Goal: Information Seeking & Learning: Learn about a topic

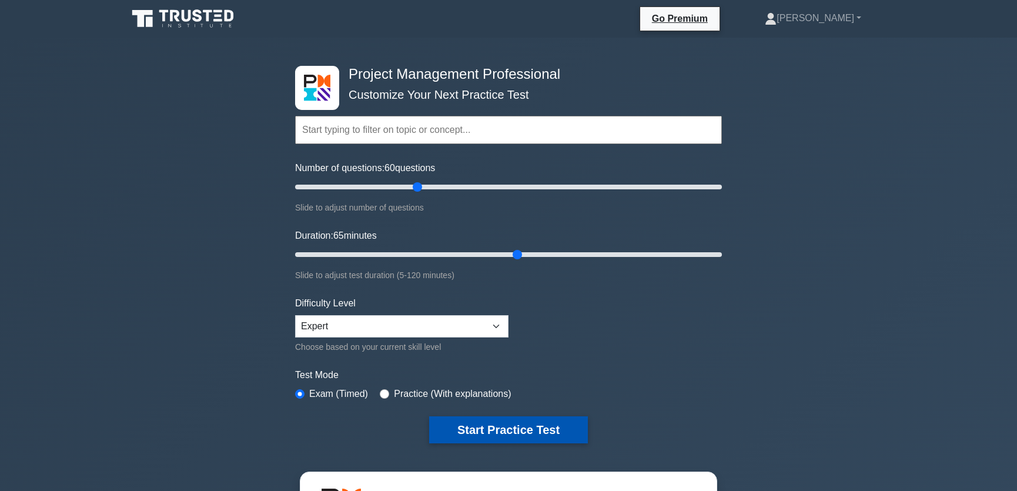
click at [516, 427] on button "Start Practice Test" at bounding box center [508, 429] width 159 height 27
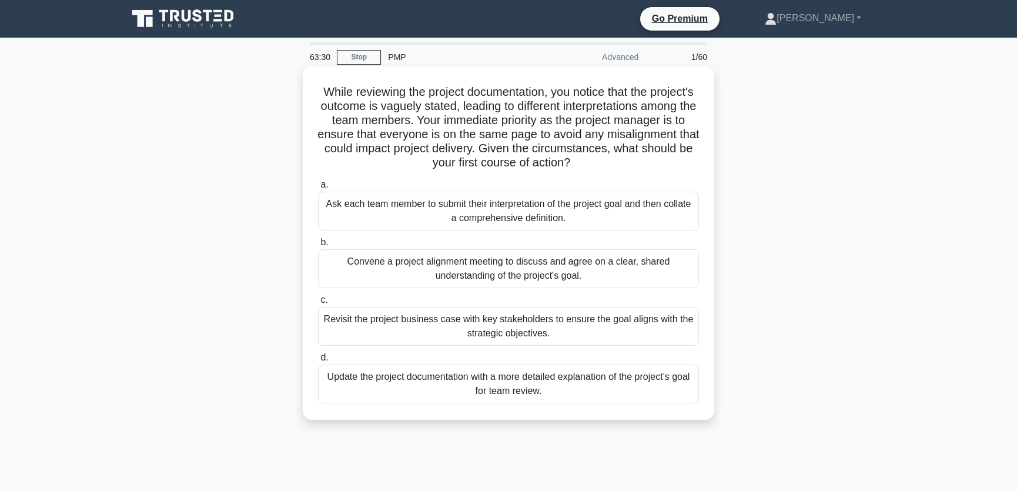
click at [424, 332] on div "Revisit the project business case with key stakeholders to ensure the goal alig…" at bounding box center [508, 326] width 381 height 39
click at [318, 304] on input "c. Revisit the project business case with key stakeholders to ensure the goal a…" at bounding box center [318, 300] width 0 height 8
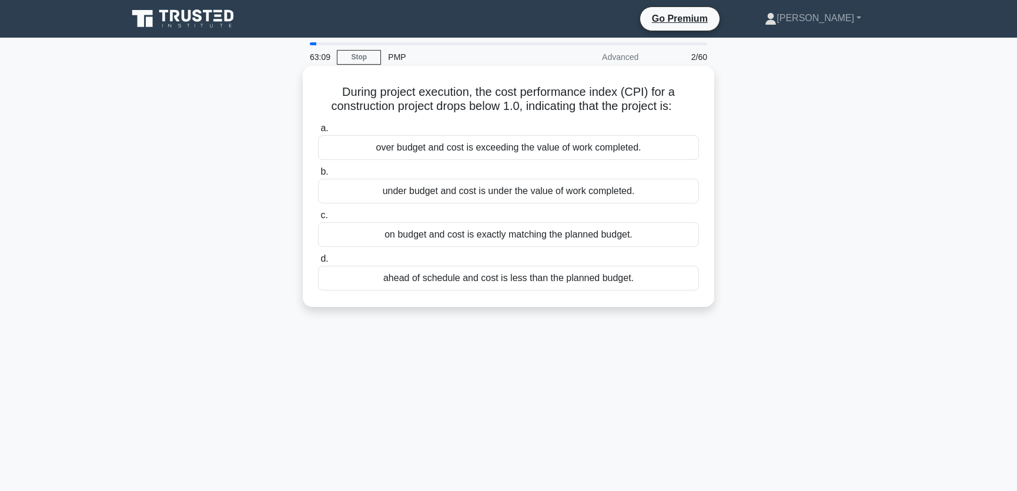
click at [614, 151] on div "over budget and cost is exceeding the value of work completed." at bounding box center [508, 147] width 381 height 25
click at [318, 132] on input "a. over budget and cost is exceeding the value of work completed." at bounding box center [318, 129] width 0 height 8
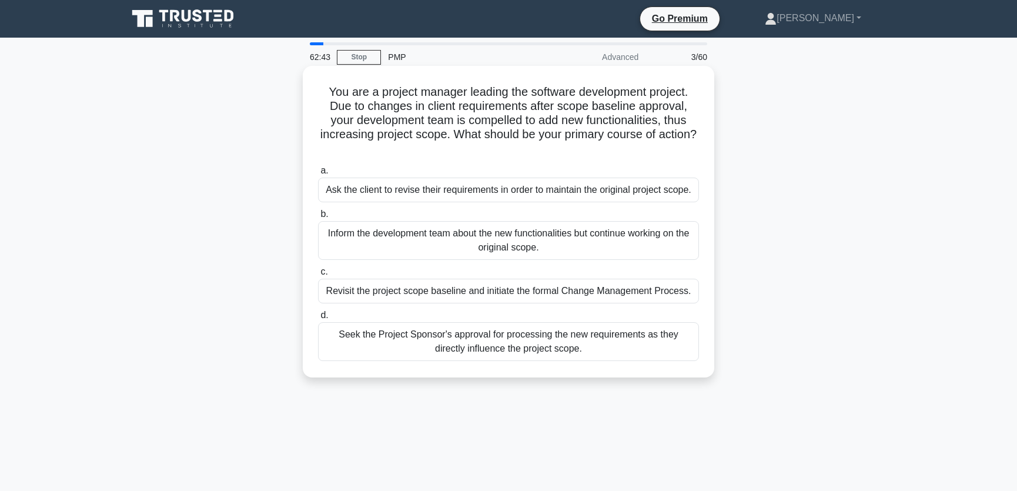
click at [424, 303] on div "Revisit the project scope baseline and initiate the formal Change Management Pr…" at bounding box center [508, 291] width 381 height 25
click at [318, 276] on input "c. Revisit the project scope baseline and initiate the formal Change Management…" at bounding box center [318, 272] width 0 height 8
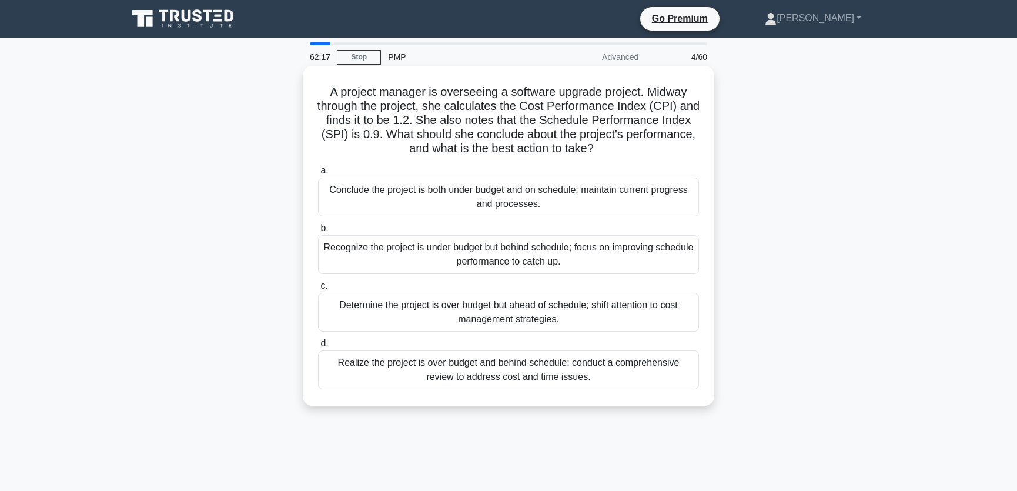
click at [619, 260] on div "Recognize the project is under budget but behind schedule; focus on improving s…" at bounding box center [508, 254] width 381 height 39
click at [318, 232] on input "b. Recognize the project is under budget but behind schedule; focus on improvin…" at bounding box center [318, 229] width 0 height 8
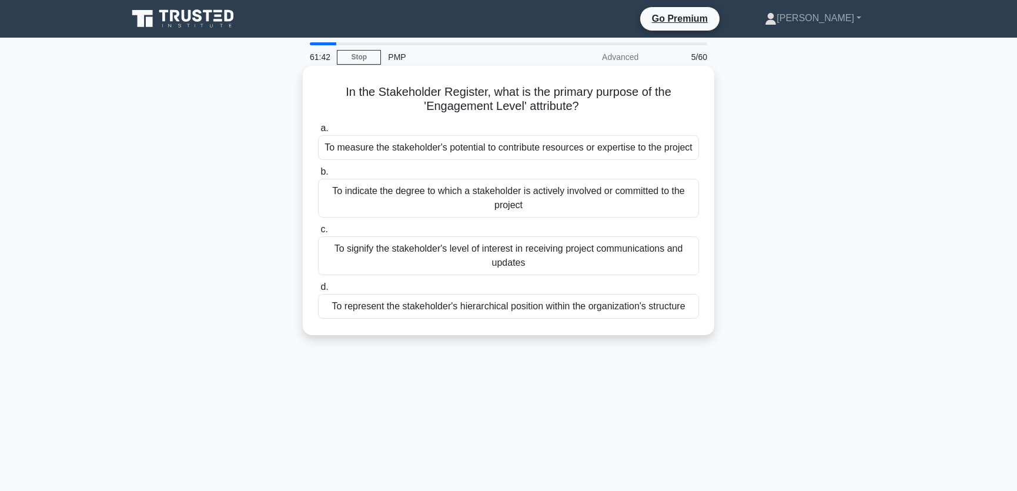
click at [563, 218] on div "To indicate the degree to which a stakeholder is actively involved or committed…" at bounding box center [508, 198] width 381 height 39
click at [318, 176] on input "b. To indicate the degree to which a stakeholder is actively involved or commit…" at bounding box center [318, 172] width 0 height 8
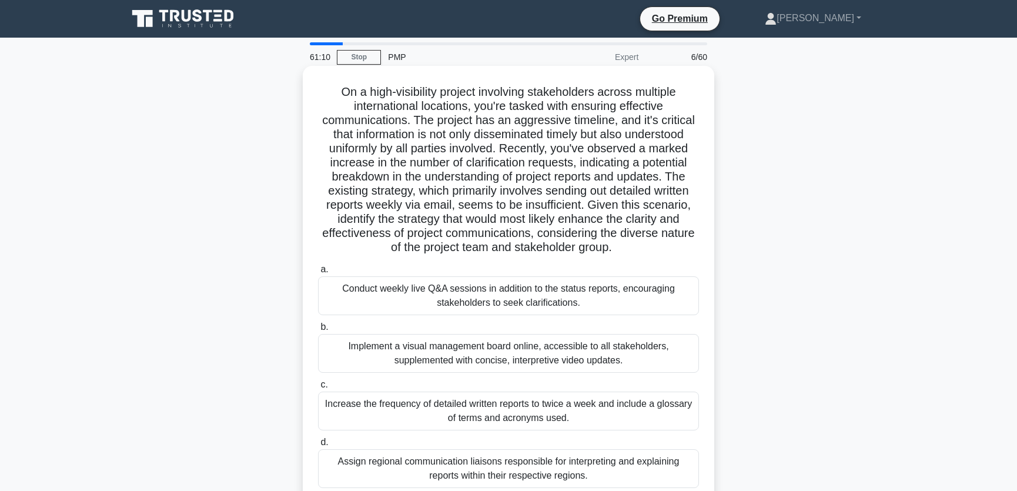
scroll to position [89, 0]
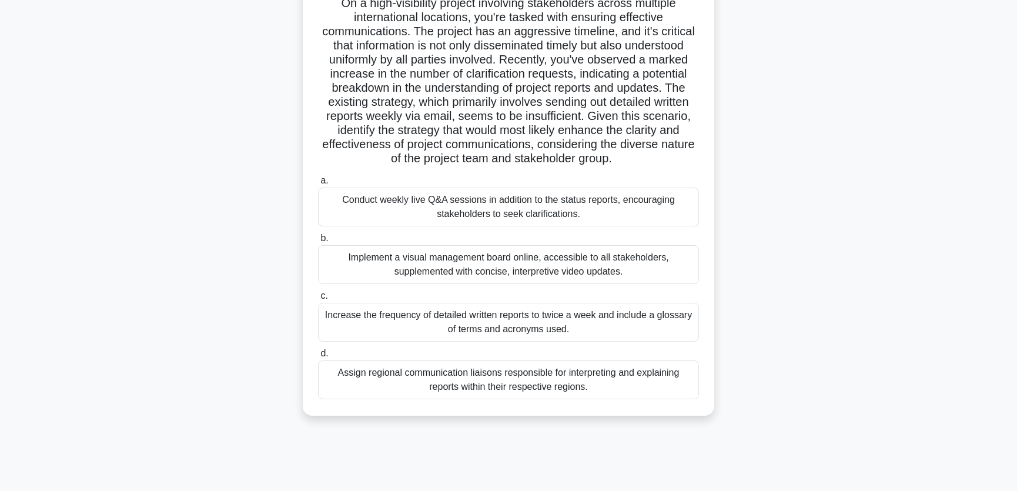
click at [406, 378] on div "Assign regional communication liaisons responsible for interpreting and explain…" at bounding box center [508, 379] width 381 height 39
click at [318, 357] on input "d. Assign regional communication liaisons responsible for interpreting and expl…" at bounding box center [318, 354] width 0 height 8
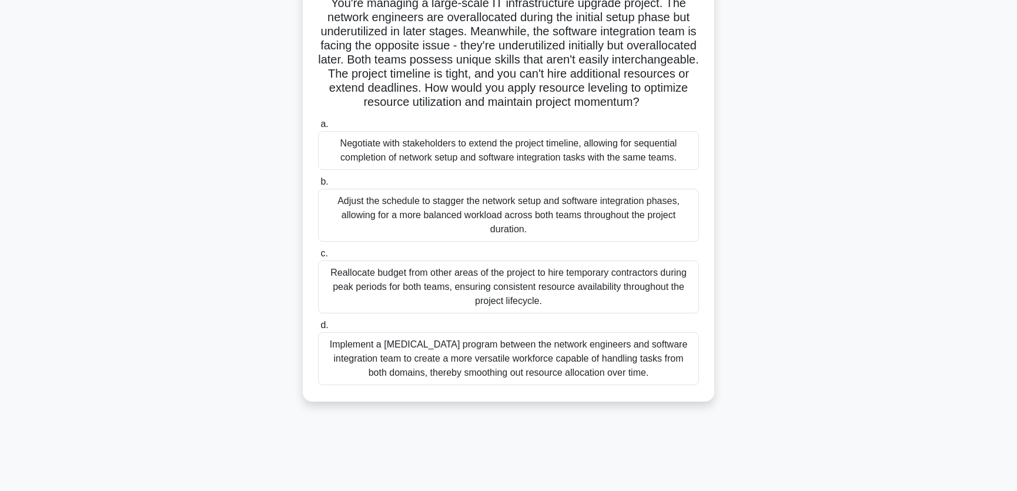
click at [417, 225] on div "Adjust the schedule to stagger the network setup and software integration phase…" at bounding box center [508, 215] width 381 height 53
click at [318, 186] on input "b. Adjust the schedule to stagger the network setup and software integration ph…" at bounding box center [318, 182] width 0 height 8
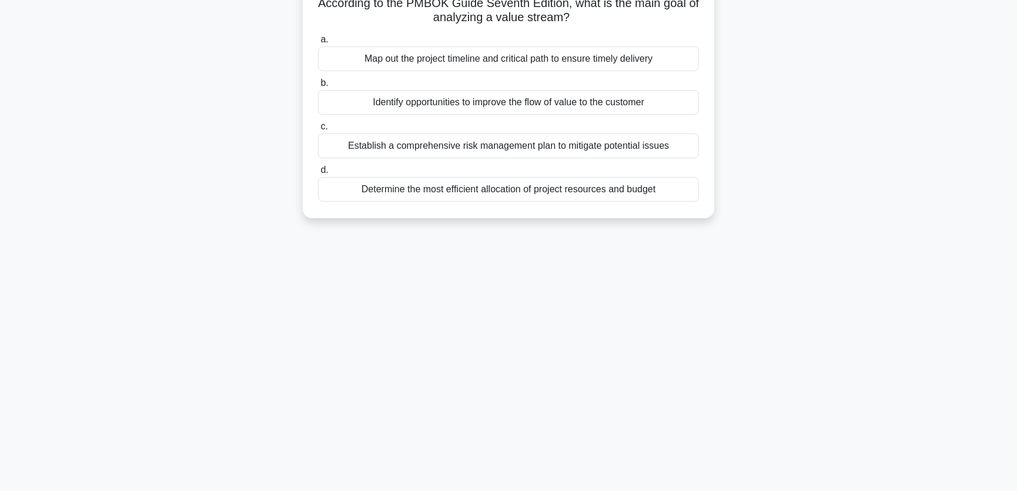
scroll to position [0, 0]
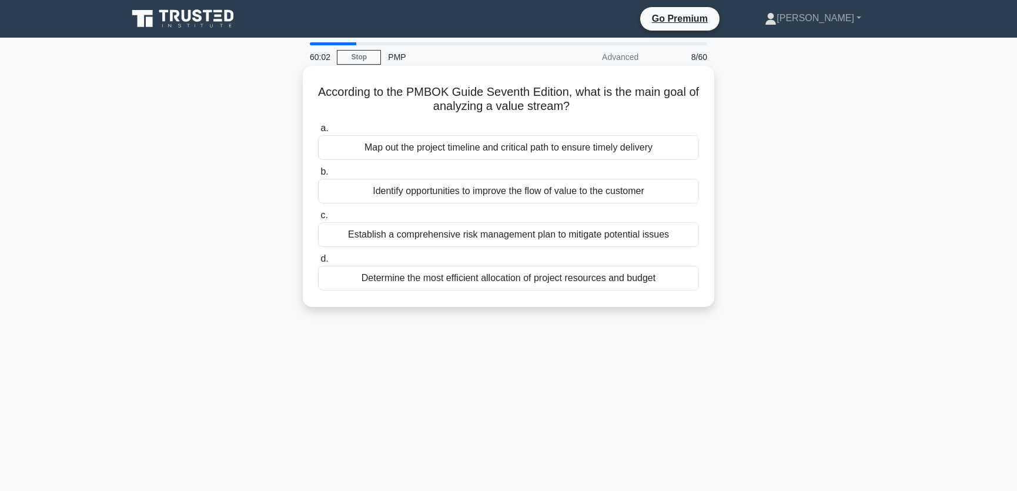
click at [497, 193] on div "Identify opportunities to improve the flow of value to the customer" at bounding box center [508, 191] width 381 height 25
click at [318, 176] on input "b. Identify opportunities to improve the flow of value to the customer" at bounding box center [318, 172] width 0 height 8
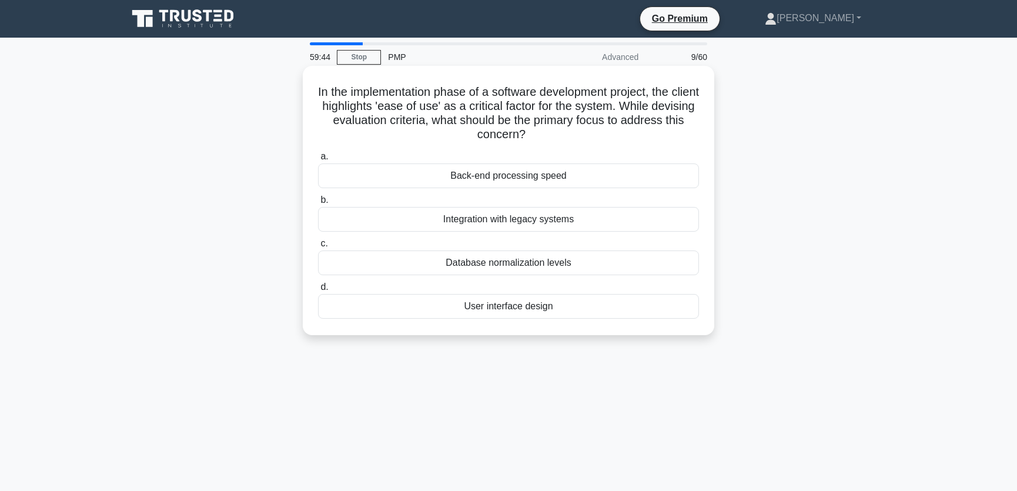
click at [556, 302] on div "User interface design" at bounding box center [508, 306] width 381 height 25
click at [318, 291] on input "d. User interface design" at bounding box center [318, 287] width 0 height 8
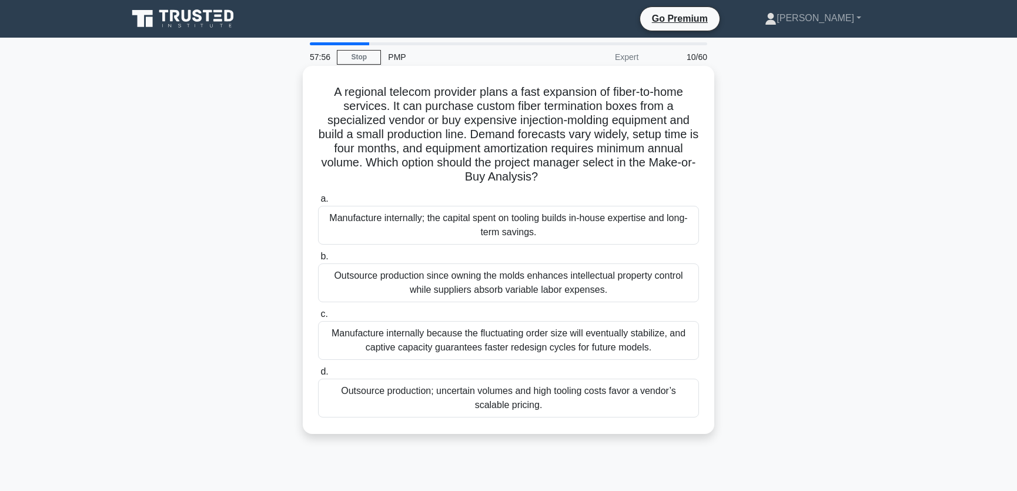
click at [635, 286] on div "Outsource production since owning the molds enhances intellectual property cont…" at bounding box center [508, 282] width 381 height 39
click at [318, 260] on input "b. Outsource production since owning the molds enhances intellectual property c…" at bounding box center [318, 257] width 0 height 8
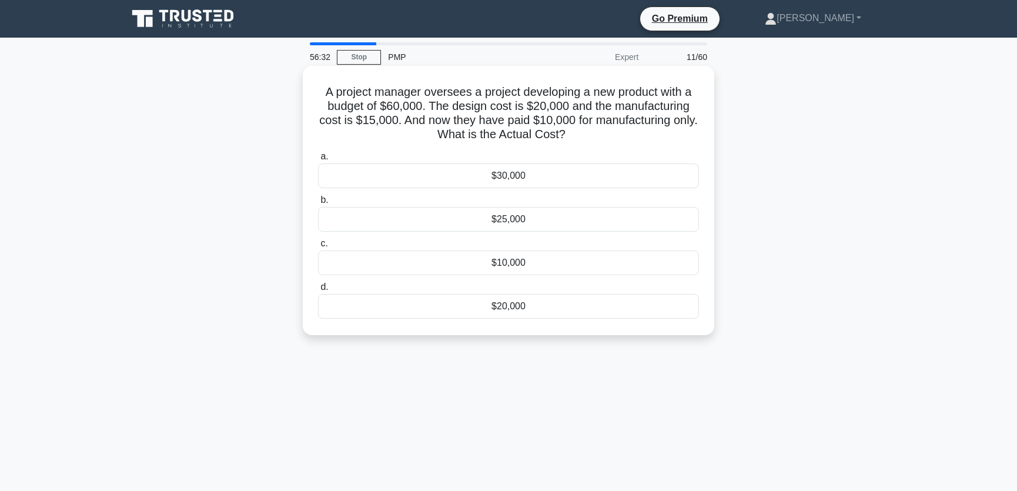
click at [511, 263] on div "$10,000" at bounding box center [508, 262] width 381 height 25
click at [318, 248] on input "c. $10,000" at bounding box center [318, 244] width 0 height 8
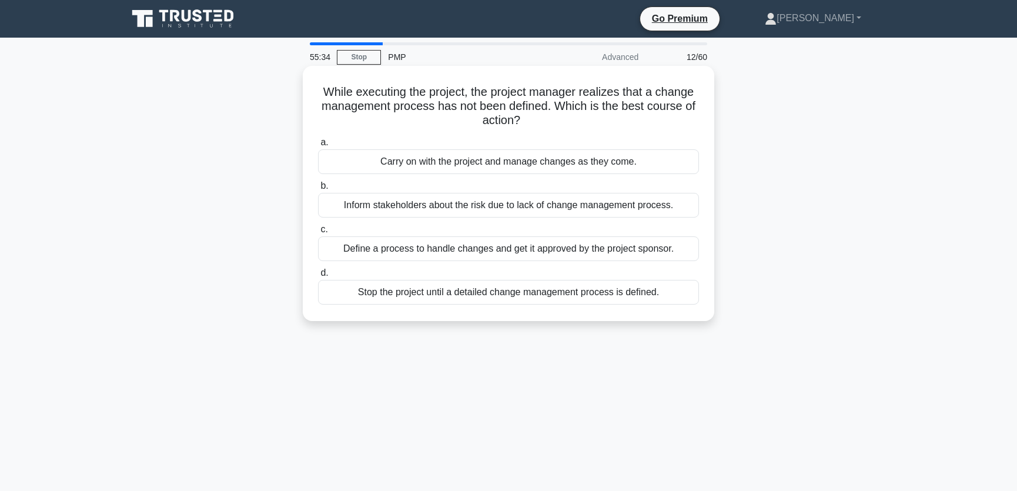
click at [406, 252] on div "Define a process to handle changes and get it approved by the project sponsor." at bounding box center [508, 248] width 381 height 25
click at [318, 233] on input "c. Define a process to handle changes and get it approved by the project sponso…" at bounding box center [318, 230] width 0 height 8
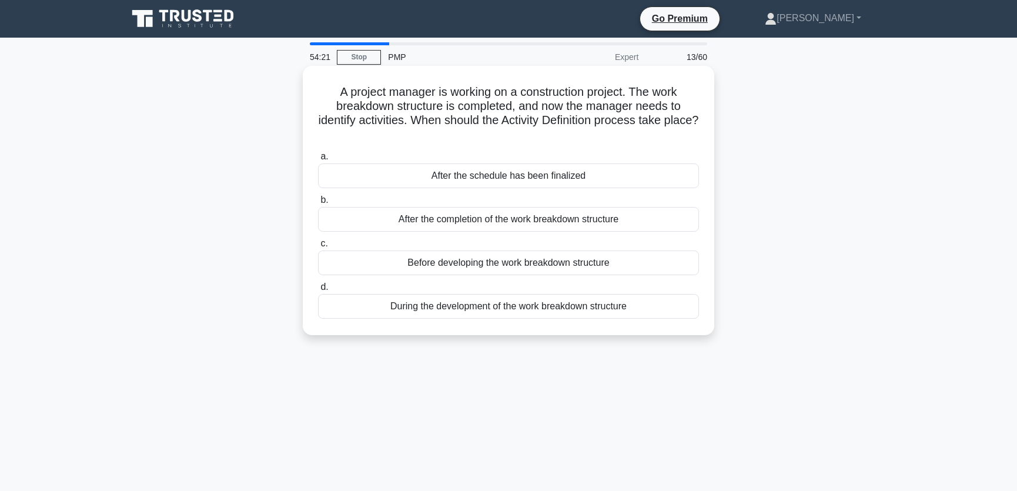
click at [495, 220] on div "After the completion of the work breakdown structure" at bounding box center [508, 219] width 381 height 25
click at [318, 204] on input "b. After the completion of the work breakdown structure" at bounding box center [318, 200] width 0 height 8
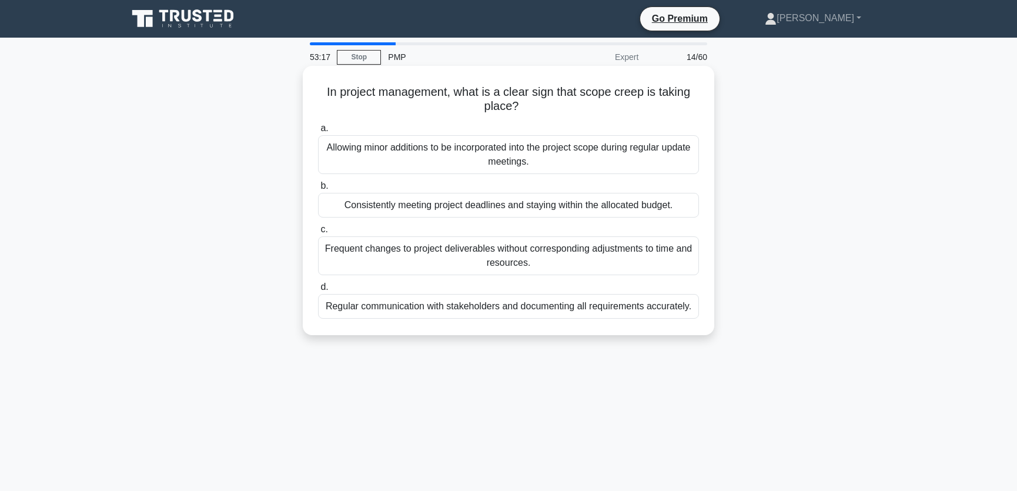
click at [588, 156] on div "Allowing minor additions to be incorporated into the project scope during regul…" at bounding box center [508, 154] width 381 height 39
click at [318, 132] on input "a. Allowing minor additions to be incorporated into the project scope during re…" at bounding box center [318, 129] width 0 height 8
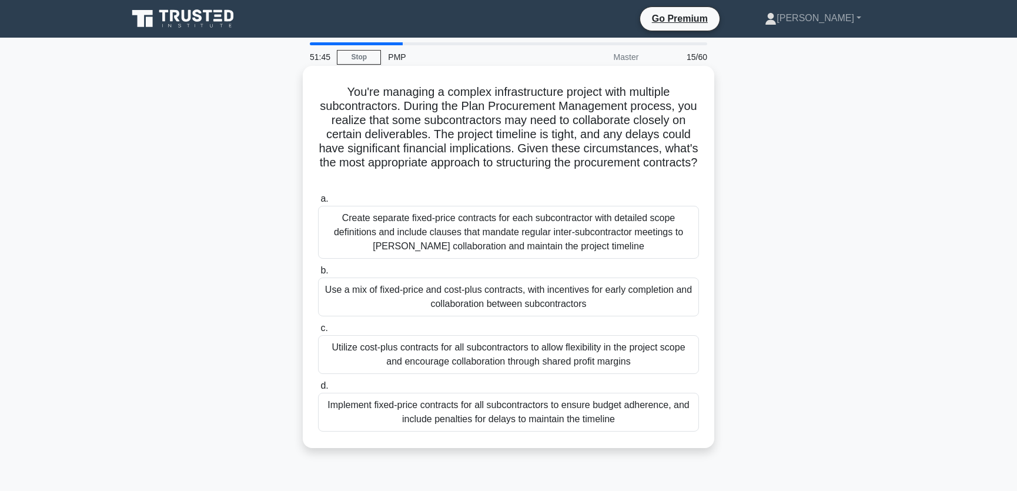
click at [611, 296] on div "Use a mix of fixed-price and cost-plus contracts, with incentives for early com…" at bounding box center [508, 296] width 381 height 39
click at [318, 275] on input "b. Use a mix of fixed-price and cost-plus contracts, with incentives for early …" at bounding box center [318, 271] width 0 height 8
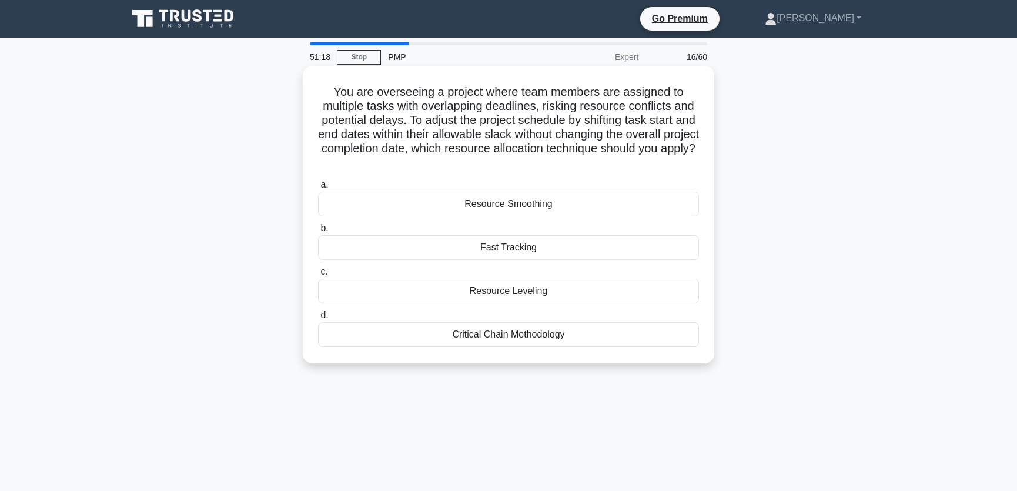
click at [544, 201] on div "Resource Smoothing" at bounding box center [508, 204] width 381 height 25
click at [318, 189] on input "a. Resource Smoothing" at bounding box center [318, 185] width 0 height 8
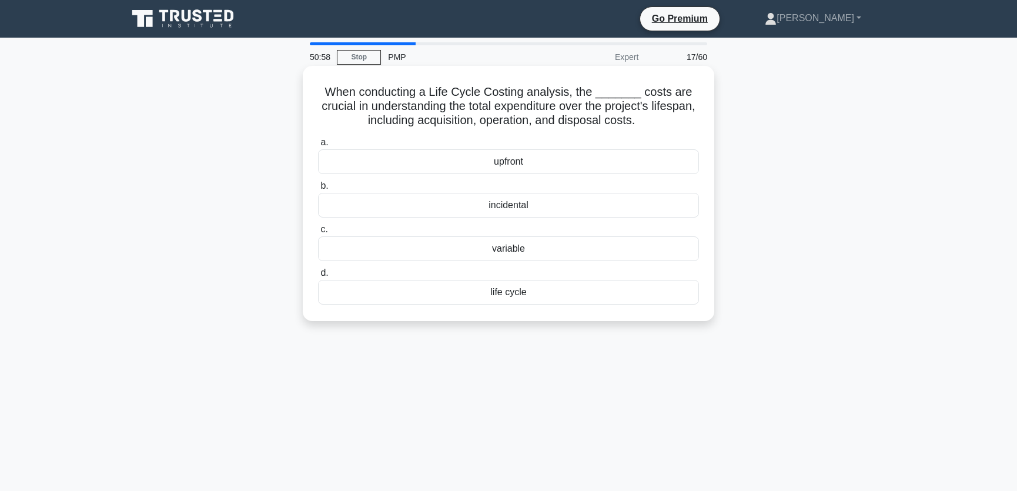
click at [523, 289] on div "life cycle" at bounding box center [508, 292] width 381 height 25
click at [318, 277] on input "d. life cycle" at bounding box center [318, 273] width 0 height 8
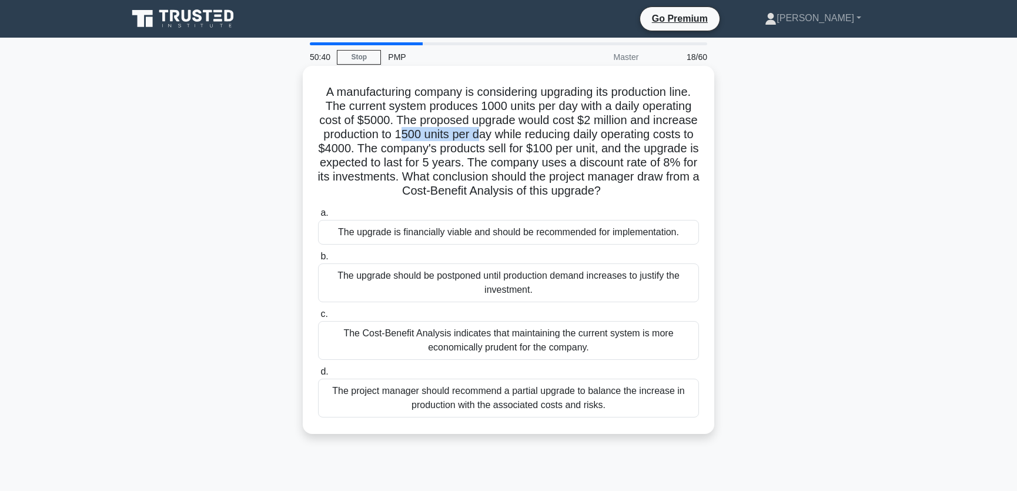
drag, startPoint x: 470, startPoint y: 135, endPoint x: 549, endPoint y: 138, distance: 79.4
click at [549, 138] on h5 "A manufacturing company is considering upgrading its production line. The curre…" at bounding box center [508, 142] width 383 height 114
click at [636, 118] on h5 "A manufacturing company is considering upgrading its production line. The curre…" at bounding box center [508, 142] width 383 height 114
drag, startPoint x: 416, startPoint y: 175, endPoint x: 501, endPoint y: 176, distance: 85.2
click at [501, 176] on h5 "A manufacturing company is considering upgrading its production line. The curre…" at bounding box center [508, 142] width 383 height 114
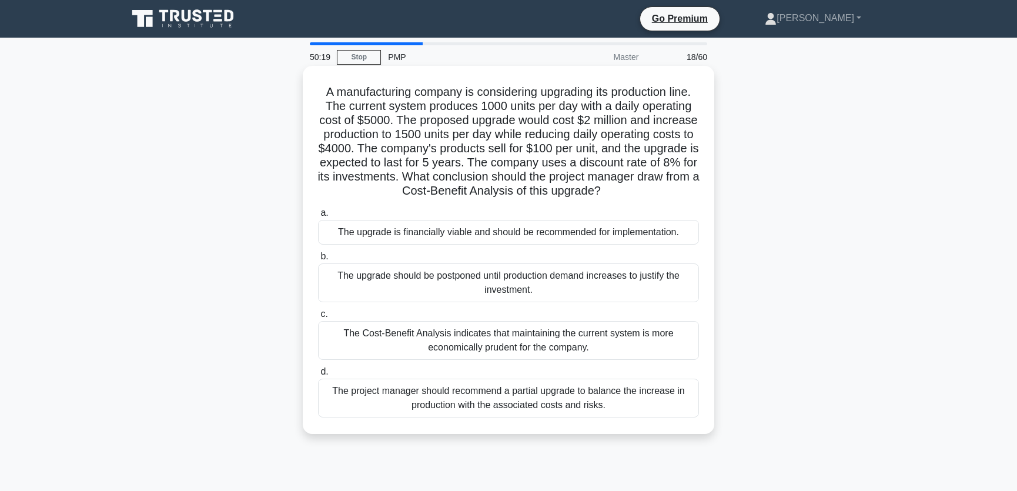
click at [534, 176] on h5 "A manufacturing company is considering upgrading its production line. The curre…" at bounding box center [508, 142] width 383 height 114
click at [608, 335] on div "The Cost-Benefit Analysis indicates that maintaining the current system is more…" at bounding box center [508, 340] width 381 height 39
click at [318, 318] on input "c. The Cost-Benefit Analysis indicates that maintaining the current system is m…" at bounding box center [318, 314] width 0 height 8
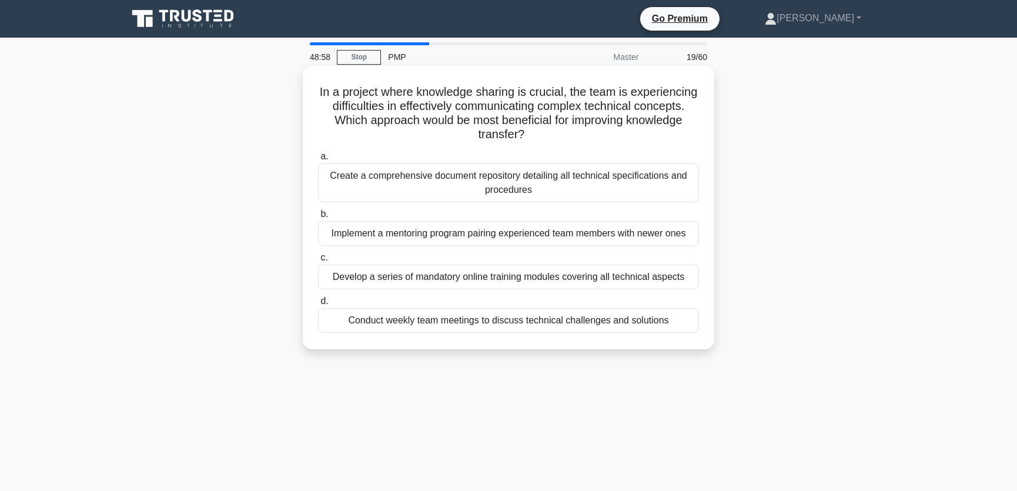
click at [444, 235] on div "Implement a mentoring program pairing experienced team members with newer ones" at bounding box center [508, 233] width 381 height 25
click at [318, 218] on input "b. Implement a mentoring program pairing experienced team members with newer on…" at bounding box center [318, 214] width 0 height 8
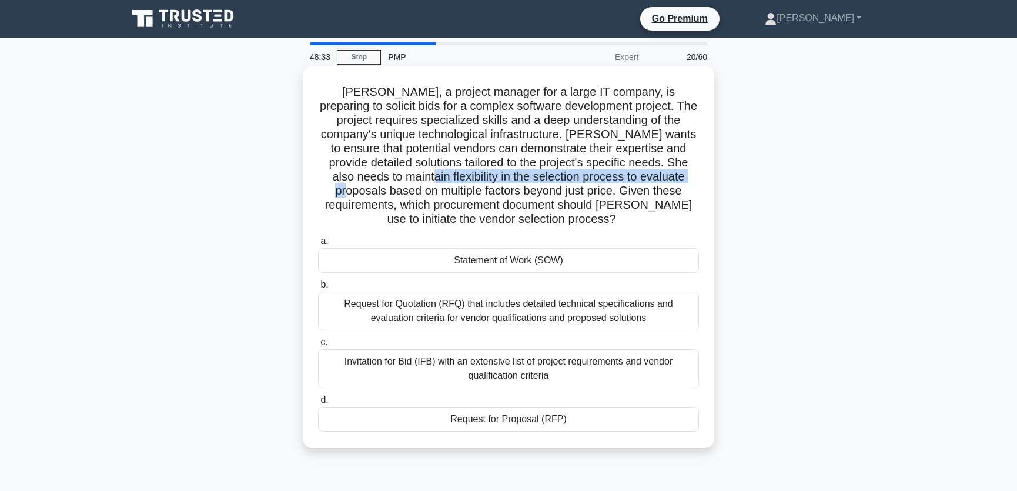
drag, startPoint x: 389, startPoint y: 180, endPoint x: 687, endPoint y: 178, distance: 298.1
click at [687, 178] on h5 "Sarah, a project manager for a large IT company, is preparing to solicit bids f…" at bounding box center [508, 156] width 383 height 142
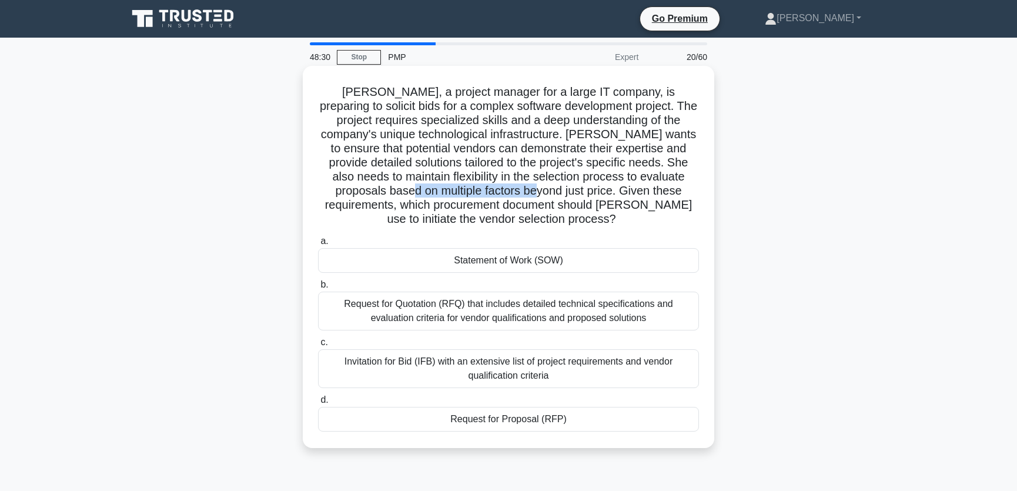
drag, startPoint x: 385, startPoint y: 192, endPoint x: 510, endPoint y: 193, distance: 125.2
click at [510, 193] on h5 "Sarah, a project manager for a large IT company, is preparing to solicit bids f…" at bounding box center [508, 156] width 383 height 142
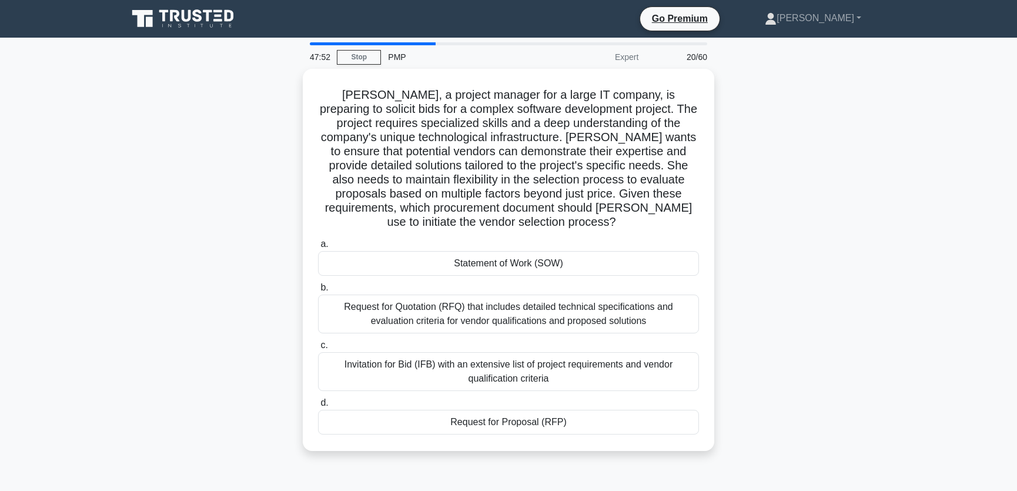
click at [822, 164] on div "Sarah, a project manager for a large IT company, is preparing to solicit bids f…" at bounding box center [509, 267] width 776 height 396
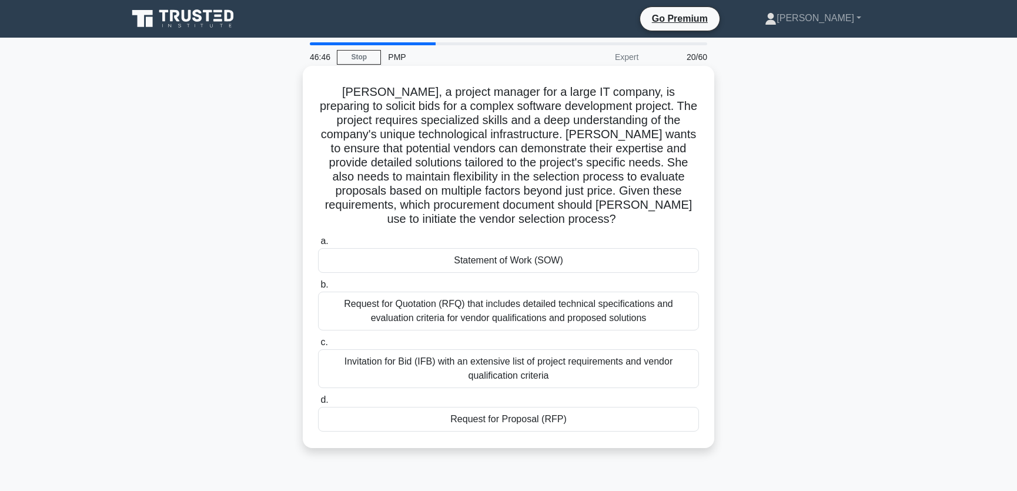
click at [570, 367] on div "Invitation for Bid (IFB) with an extensive list of project requirements and ven…" at bounding box center [508, 368] width 381 height 39
click at [318, 346] on input "c. Invitation for Bid (IFB) with an extensive list of project requirements and …" at bounding box center [318, 343] width 0 height 8
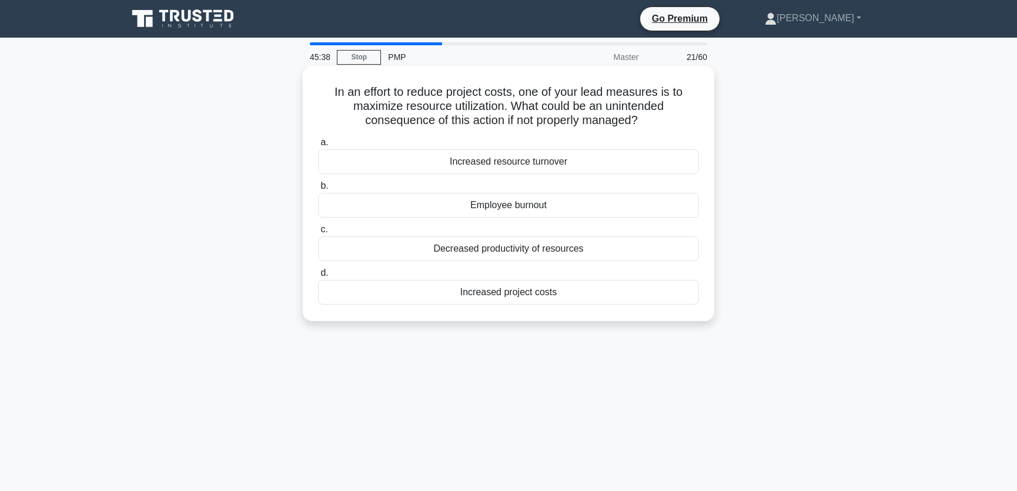
click at [563, 207] on div "Employee burnout" at bounding box center [508, 205] width 381 height 25
click at [318, 190] on input "b. Employee burnout" at bounding box center [318, 186] width 0 height 8
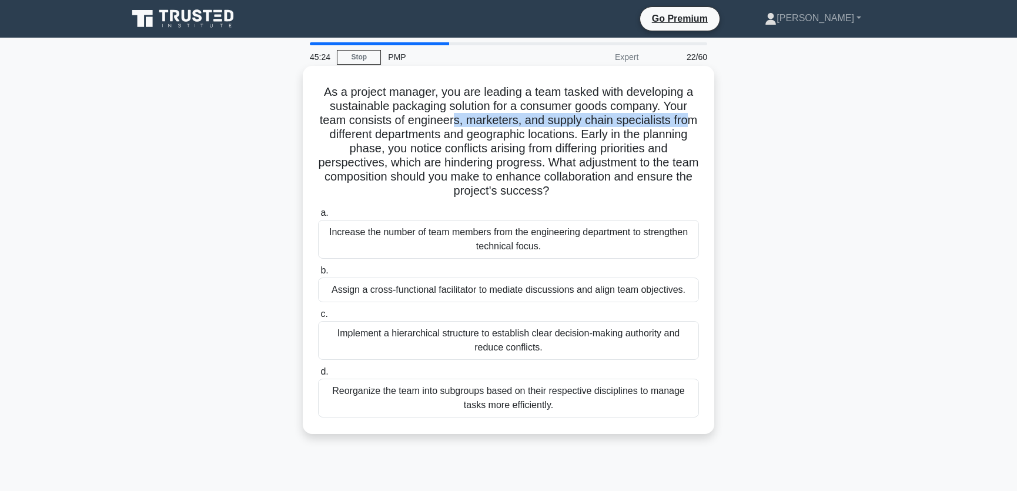
drag, startPoint x: 453, startPoint y: 121, endPoint x: 687, endPoint y: 120, distance: 234.0
click at [687, 120] on h5 "As a project manager, you are leading a team tasked with developing a sustainab…" at bounding box center [508, 142] width 383 height 114
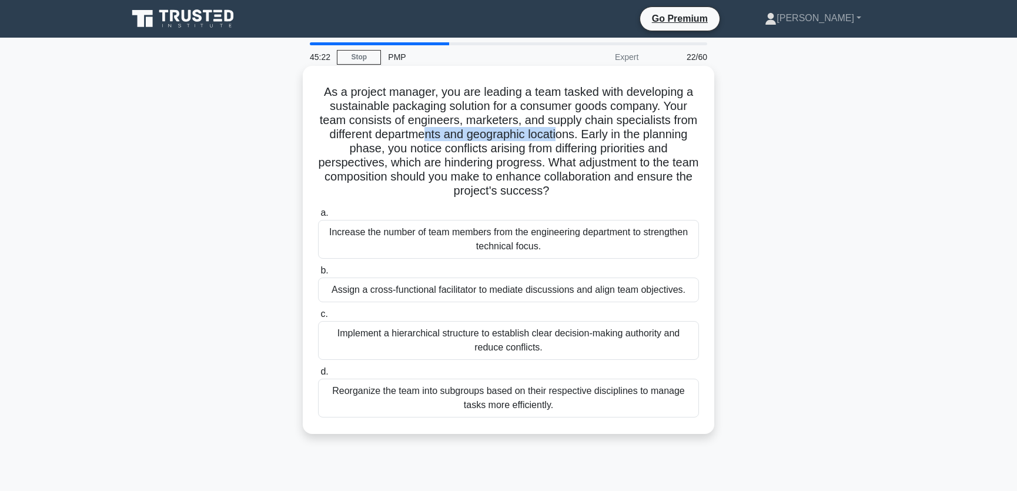
drag, startPoint x: 429, startPoint y: 136, endPoint x: 561, endPoint y: 139, distance: 132.9
click at [561, 139] on h5 "As a project manager, you are leading a team tasked with developing a sustainab…" at bounding box center [508, 142] width 383 height 114
drag, startPoint x: 446, startPoint y: 151, endPoint x: 659, endPoint y: 153, distance: 213.4
click at [659, 153] on h5 "As a project manager, you are leading a team tasked with developing a sustainab…" at bounding box center [508, 142] width 383 height 114
click at [539, 117] on h5 "As a project manager, you are leading a team tasked with developing a sustainab…" at bounding box center [508, 142] width 383 height 114
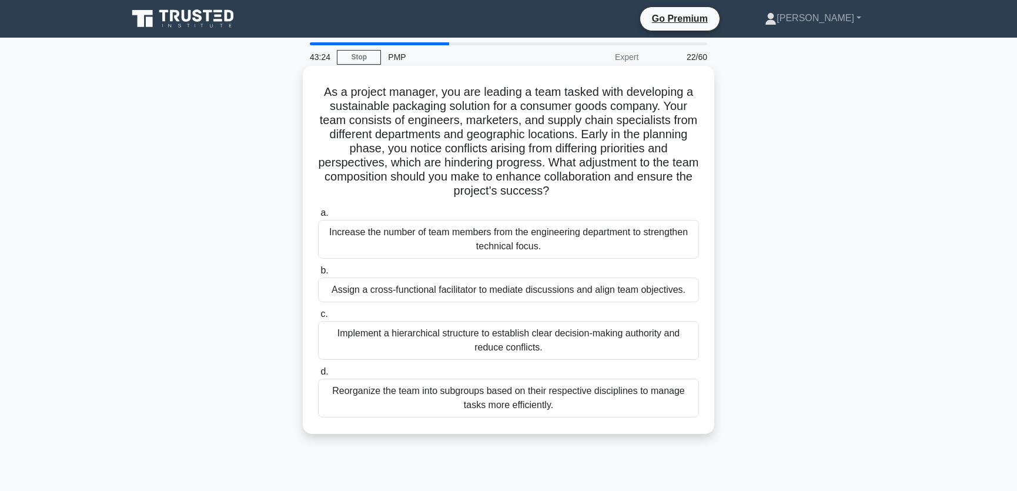
click at [447, 396] on div "Reorganize the team into subgroups based on their respective disciplines to man…" at bounding box center [508, 398] width 381 height 39
click at [318, 376] on input "d. Reorganize the team into subgroups based on their respective disciplines to …" at bounding box center [318, 372] width 0 height 8
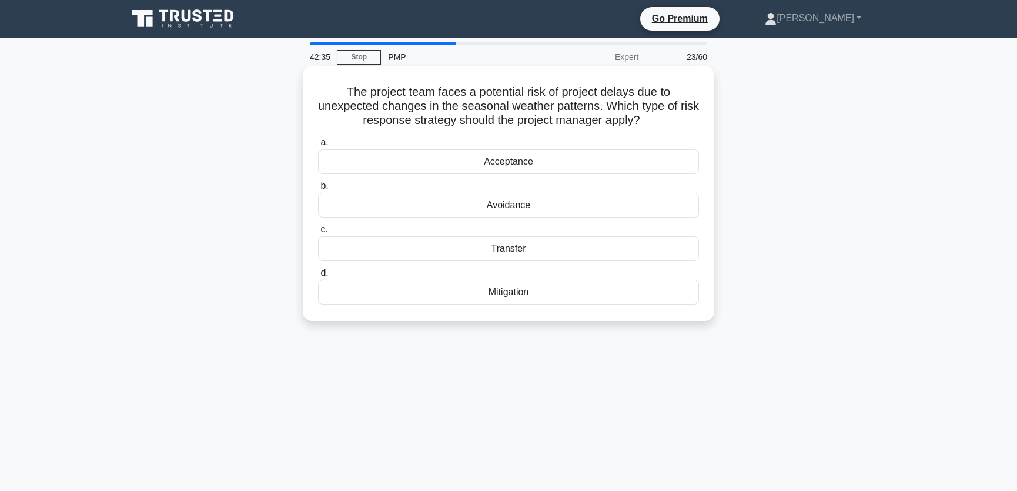
click at [543, 293] on div "Mitigation" at bounding box center [508, 292] width 381 height 25
click at [318, 277] on input "d. Mitigation" at bounding box center [318, 273] width 0 height 8
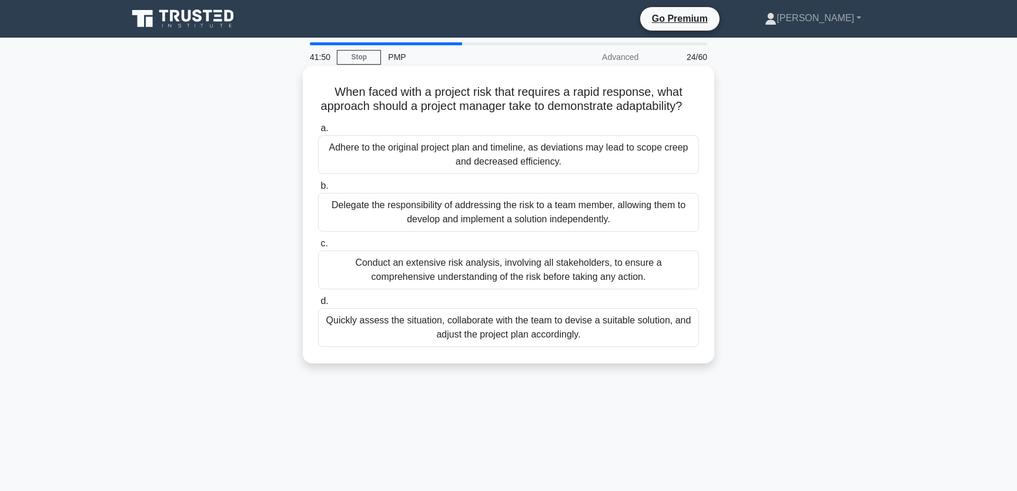
click at [431, 347] on div "Quickly assess the situation, collaborate with the team to devise a suitable so…" at bounding box center [508, 327] width 381 height 39
click at [318, 305] on input "d. Quickly assess the situation, collaborate with the team to devise a suitable…" at bounding box center [318, 301] width 0 height 8
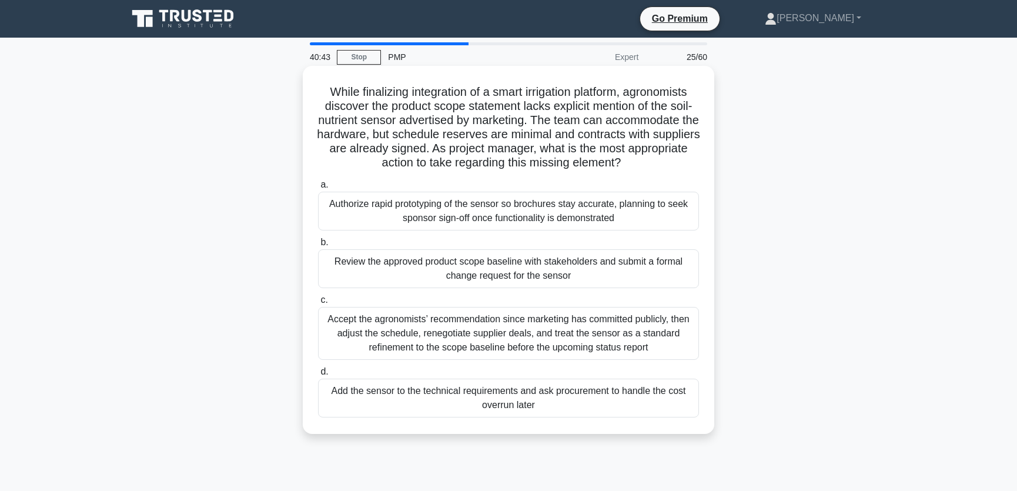
click at [402, 273] on div "Review the approved product scope baseline with stakeholders and submit a forma…" at bounding box center [508, 268] width 381 height 39
click at [318, 246] on input "b. Review the approved product scope baseline with stakeholders and submit a fo…" at bounding box center [318, 243] width 0 height 8
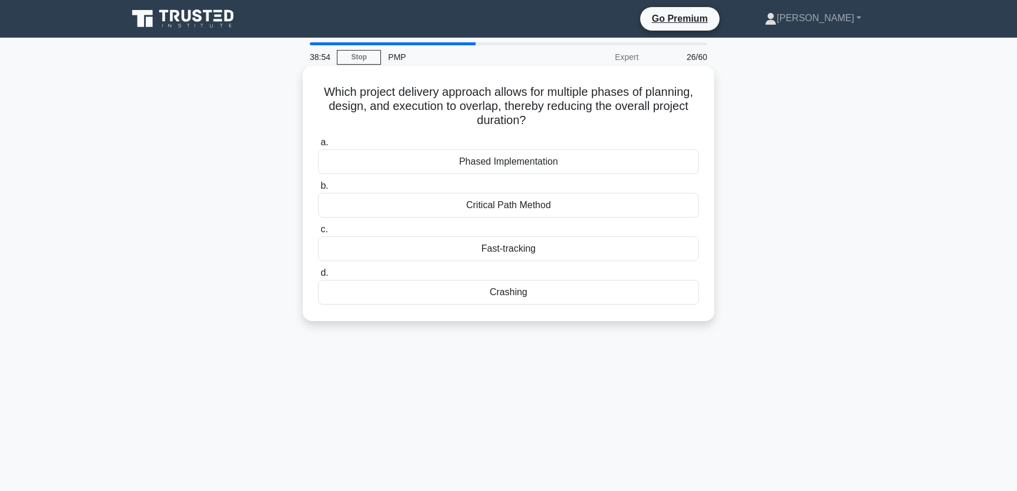
click at [534, 159] on div "Phased Implementation" at bounding box center [508, 161] width 381 height 25
click at [318, 146] on input "a. Phased Implementation" at bounding box center [318, 143] width 0 height 8
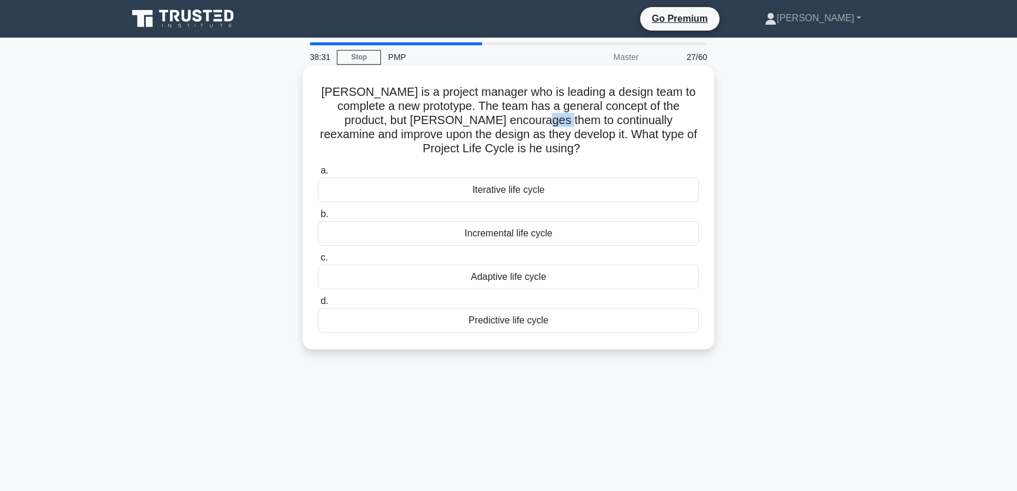
drag, startPoint x: 488, startPoint y: 121, endPoint x: 504, endPoint y: 121, distance: 16.5
click at [504, 121] on h5 "Joe is a project manager who is leading a design team to complete a new prototy…" at bounding box center [508, 121] width 383 height 72
click at [402, 123] on h5 "Joe is a project manager who is leading a design team to complete a new prototy…" at bounding box center [508, 121] width 383 height 72
click at [537, 190] on div "Iterative life cycle" at bounding box center [508, 190] width 381 height 25
click at [318, 175] on input "a. Iterative life cycle" at bounding box center [318, 171] width 0 height 8
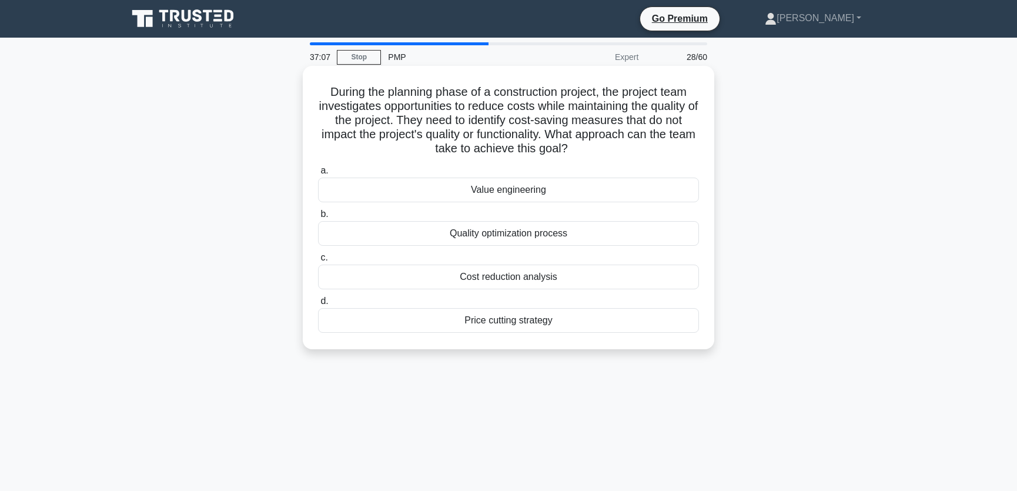
click at [522, 192] on div "Value engineering" at bounding box center [508, 190] width 381 height 25
click at [318, 175] on input "a. Value engineering" at bounding box center [318, 171] width 0 height 8
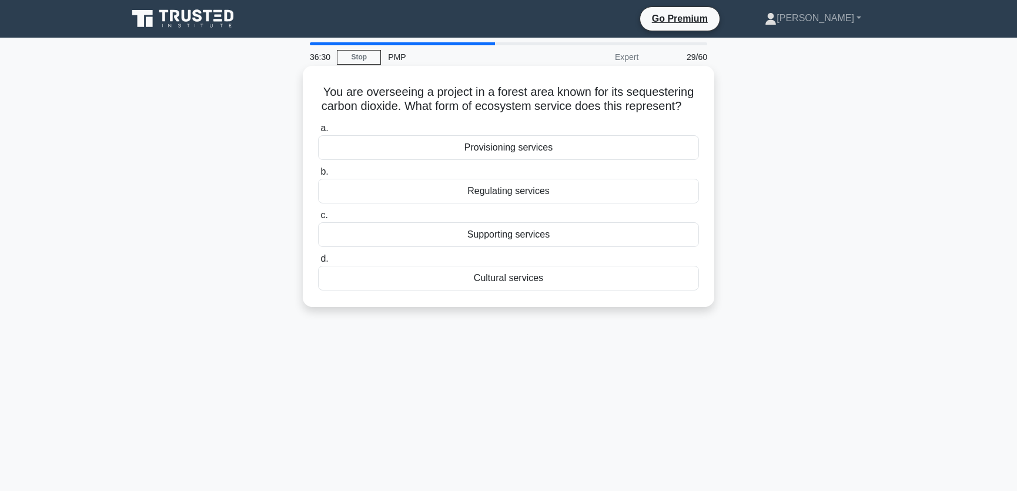
click at [543, 233] on div "Supporting services" at bounding box center [508, 234] width 381 height 25
click at [318, 219] on input "c. Supporting services" at bounding box center [318, 216] width 0 height 8
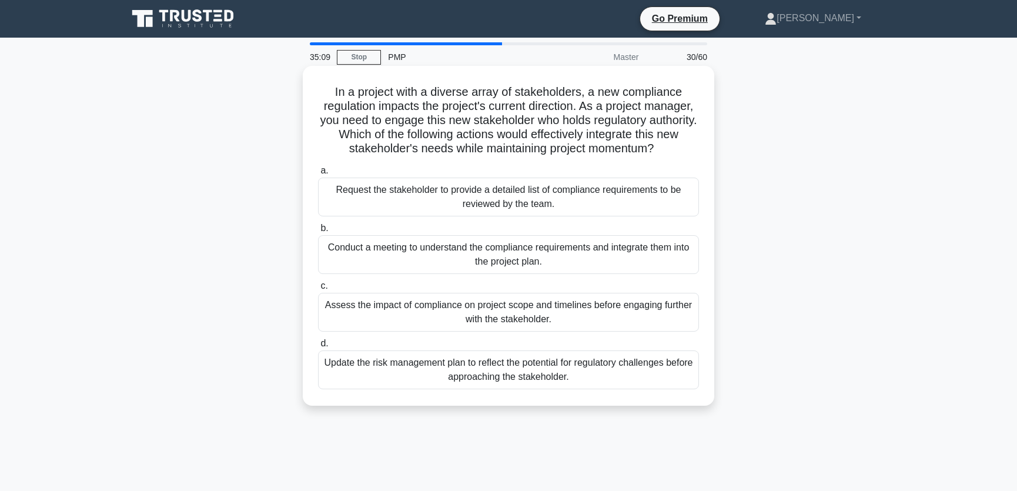
click at [433, 258] on div "Conduct a meeting to understand the compliance requirements and integrate them …" at bounding box center [508, 254] width 381 height 39
click at [318, 232] on input "b. Conduct a meeting to understand the compliance requirements and integrate th…" at bounding box center [318, 229] width 0 height 8
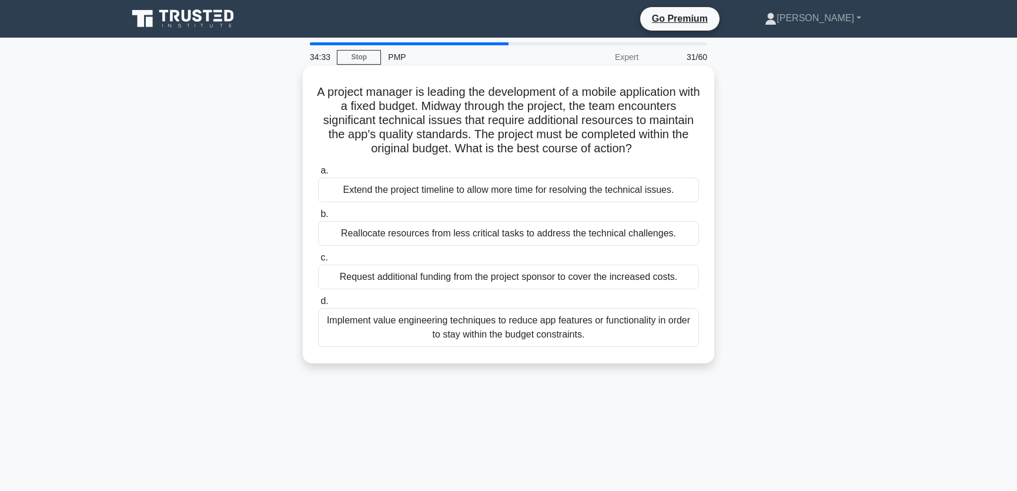
click at [403, 329] on div "Implement value engineering techniques to reduce app features or functionality …" at bounding box center [508, 327] width 381 height 39
click at [318, 305] on input "d. Implement value engineering techniques to reduce app features or functionali…" at bounding box center [318, 301] width 0 height 8
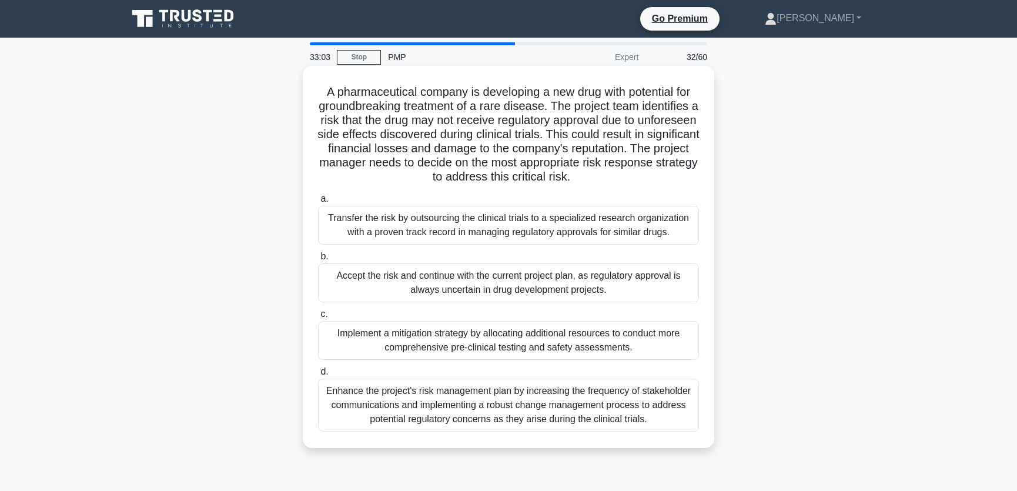
click at [370, 342] on div "Implement a mitigation strategy by allocating additional resources to conduct m…" at bounding box center [508, 340] width 381 height 39
click at [318, 318] on input "c. Implement a mitigation strategy by allocating additional resources to conduc…" at bounding box center [318, 314] width 0 height 8
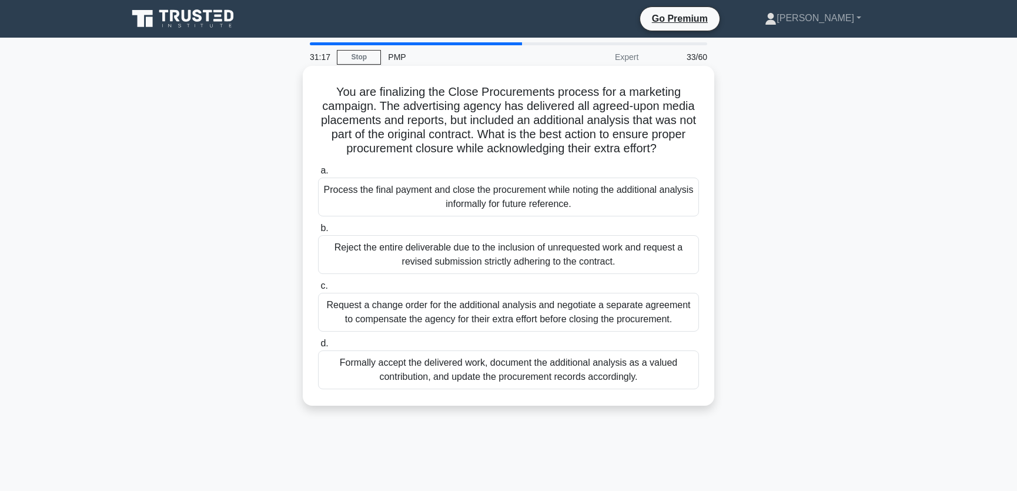
click at [361, 374] on div "Formally accept the delivered work, document the additional analysis as a value…" at bounding box center [508, 369] width 381 height 39
click at [318, 347] on input "d. Formally accept the delivered work, document the additional analysis as a va…" at bounding box center [318, 344] width 0 height 8
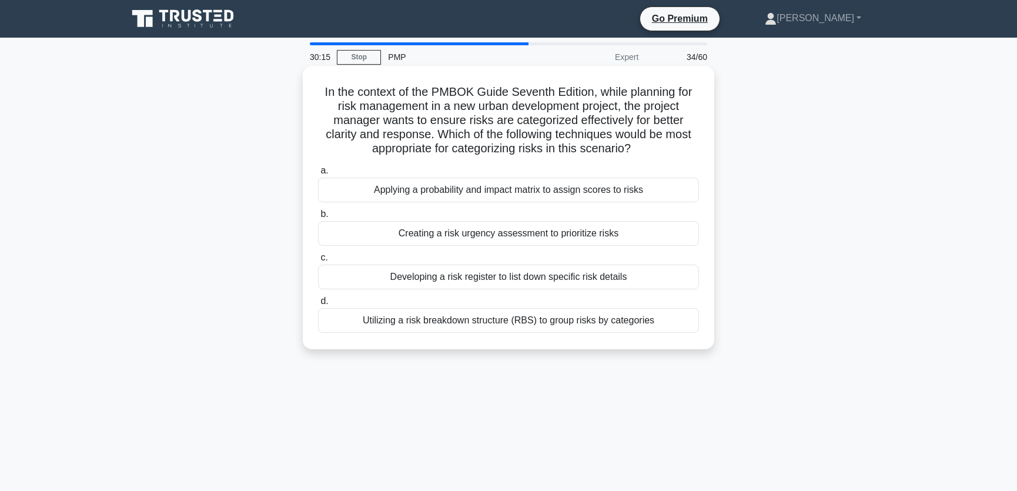
click at [457, 322] on div "Utilizing a risk breakdown structure (RBS) to group risks by categories" at bounding box center [508, 320] width 381 height 25
click at [318, 305] on input "d. Utilizing a risk breakdown structure (RBS) to group risks by categories" at bounding box center [318, 301] width 0 height 8
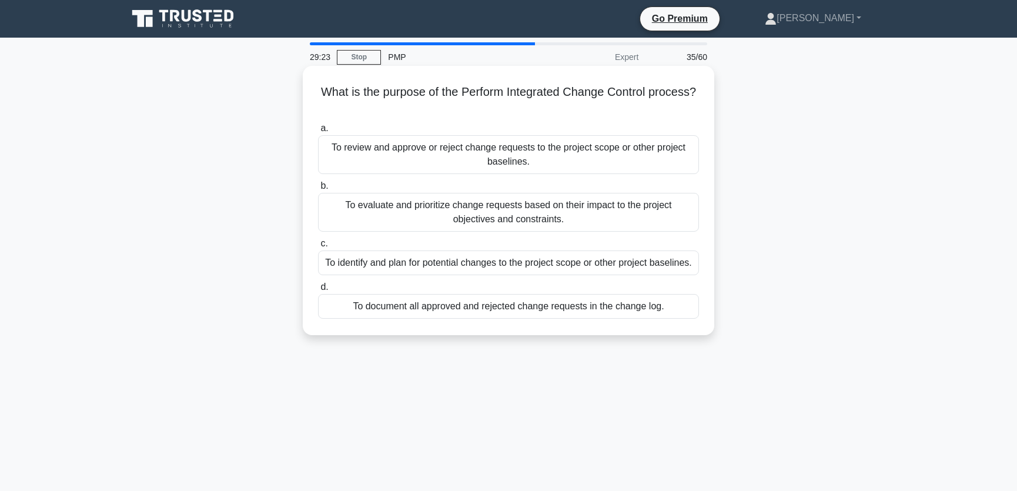
click at [423, 163] on div "To review and approve or reject change requests to the project scope or other p…" at bounding box center [508, 154] width 381 height 39
click at [318, 132] on input "a. To review and approve or reject change requests to the project scope or othe…" at bounding box center [318, 129] width 0 height 8
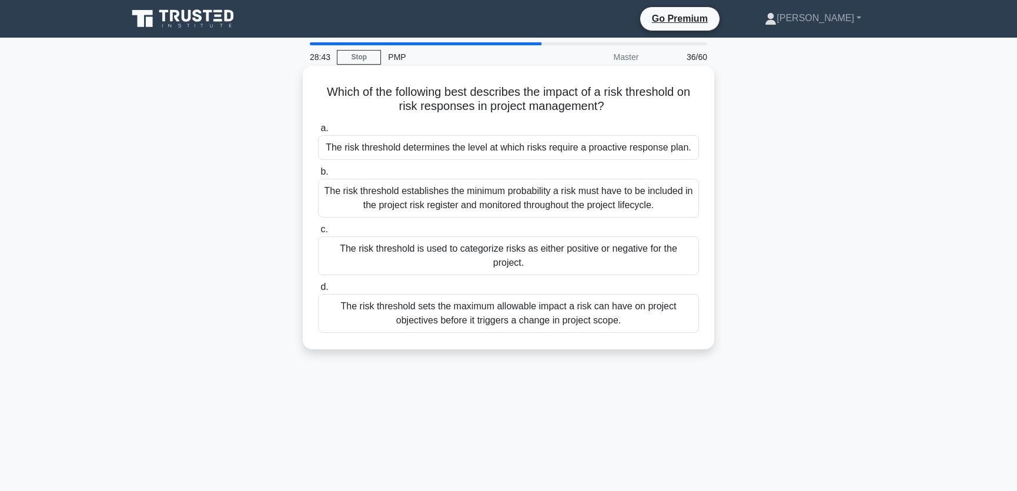
click at [372, 148] on div "The risk threshold determines the level at which risks require a proactive resp…" at bounding box center [508, 147] width 381 height 25
click at [318, 132] on input "a. The risk threshold determines the level at which risks require a proactive r…" at bounding box center [318, 129] width 0 height 8
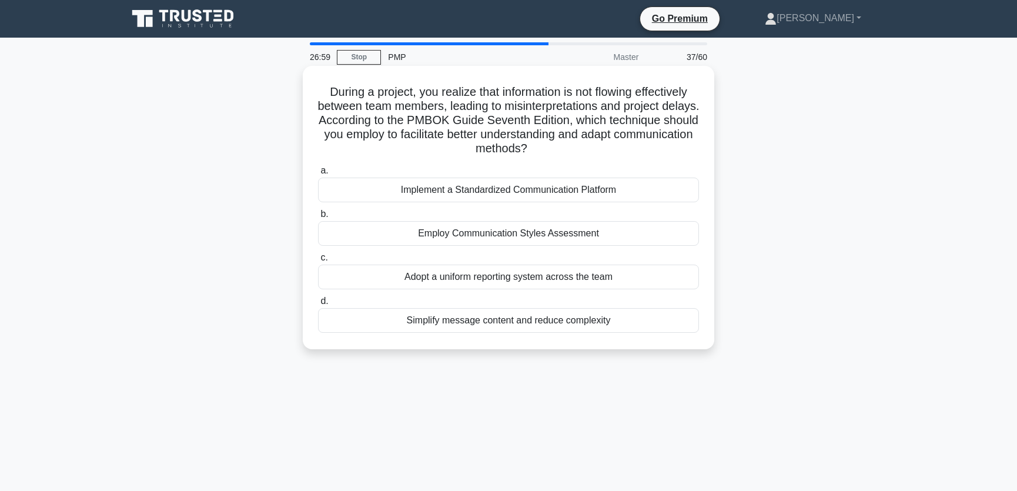
click at [613, 234] on div "Employ Communication Styles Assessment" at bounding box center [508, 233] width 381 height 25
click at [318, 218] on input "b. Employ Communication Styles Assessment" at bounding box center [318, 214] width 0 height 8
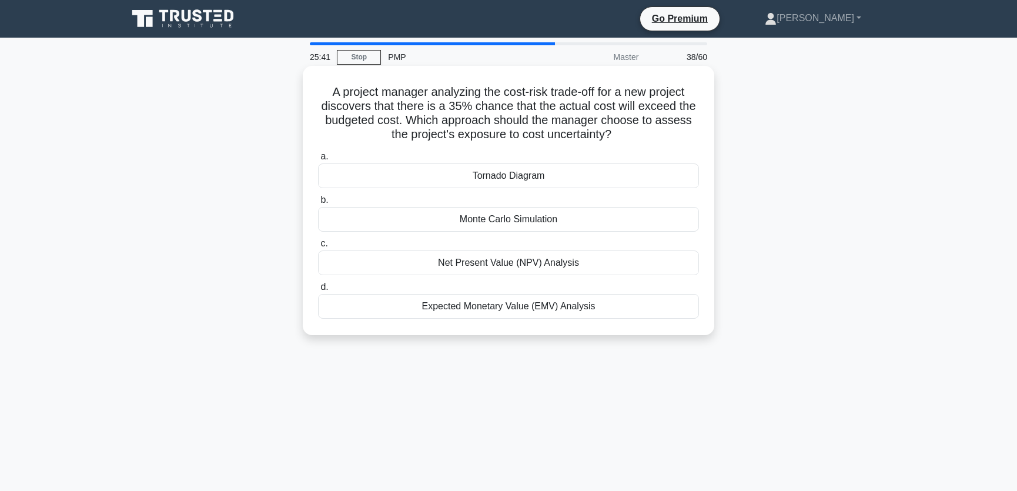
click at [602, 303] on div "Expected Monetary Value (EMV) Analysis" at bounding box center [508, 306] width 381 height 25
click at [318, 291] on input "d. Expected Monetary Value (EMV) Analysis" at bounding box center [318, 287] width 0 height 8
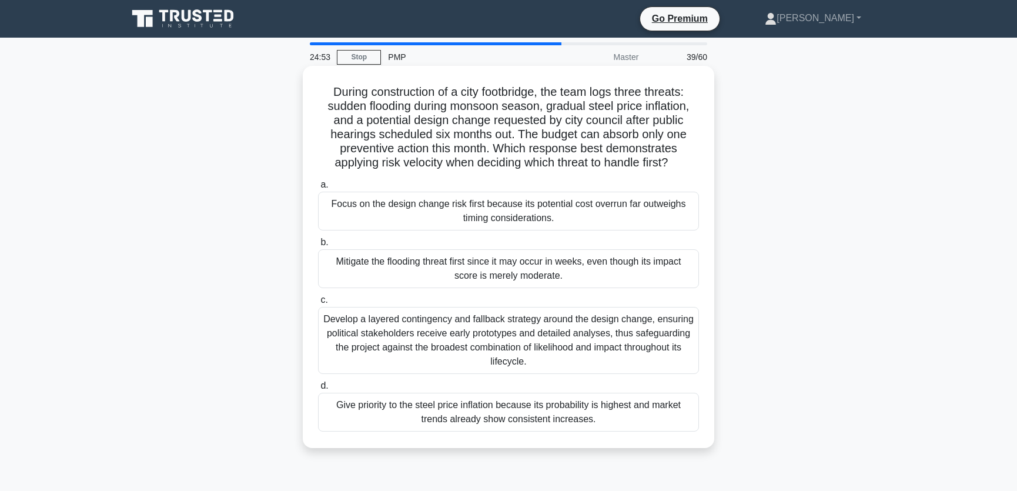
click at [599, 266] on div "Mitigate the flooding threat first since it may occur in weeks, even though its…" at bounding box center [508, 268] width 381 height 39
click at [318, 246] on input "b. Mitigate the flooding threat first since it may occur in weeks, even though …" at bounding box center [318, 243] width 0 height 8
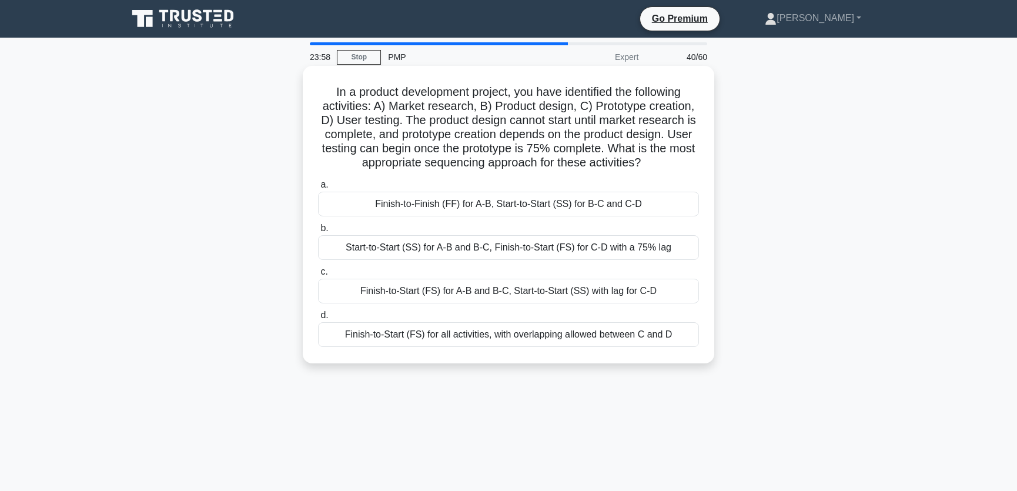
click at [576, 293] on div "Finish-to-Start (FS) for A-B and B-C, Start-to-Start (SS) with lag for C-D" at bounding box center [508, 291] width 381 height 25
click at [318, 276] on input "c. Finish-to-Start (FS) for A-B and B-C, Start-to-Start (SS) with lag for C-D" at bounding box center [318, 272] width 0 height 8
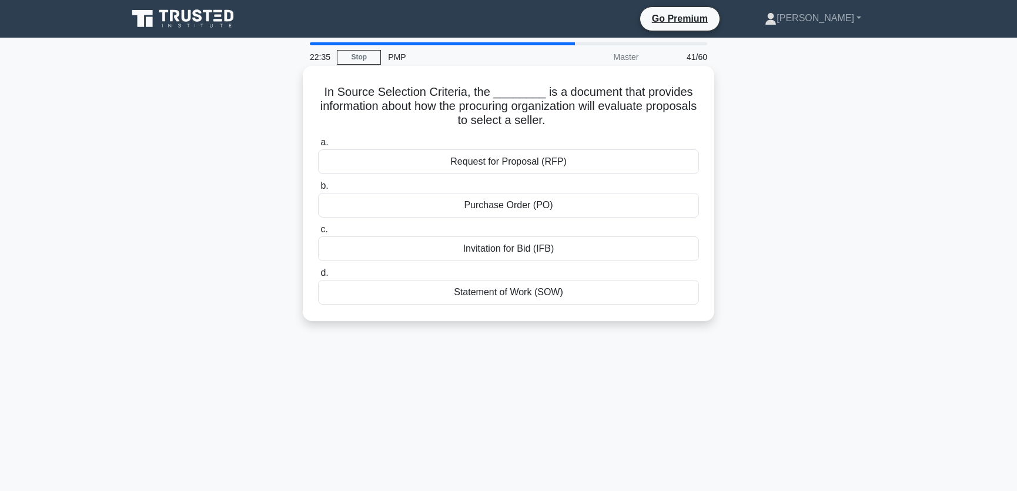
click at [574, 162] on div "Request for Proposal (RFP)" at bounding box center [508, 161] width 381 height 25
click at [318, 146] on input "a. Request for Proposal (RFP)" at bounding box center [318, 143] width 0 height 8
click at [572, 165] on div "Greenhouse gas reduction" at bounding box center [508, 161] width 381 height 25
click at [318, 146] on input "a. Greenhouse gas reduction" at bounding box center [318, 143] width 0 height 8
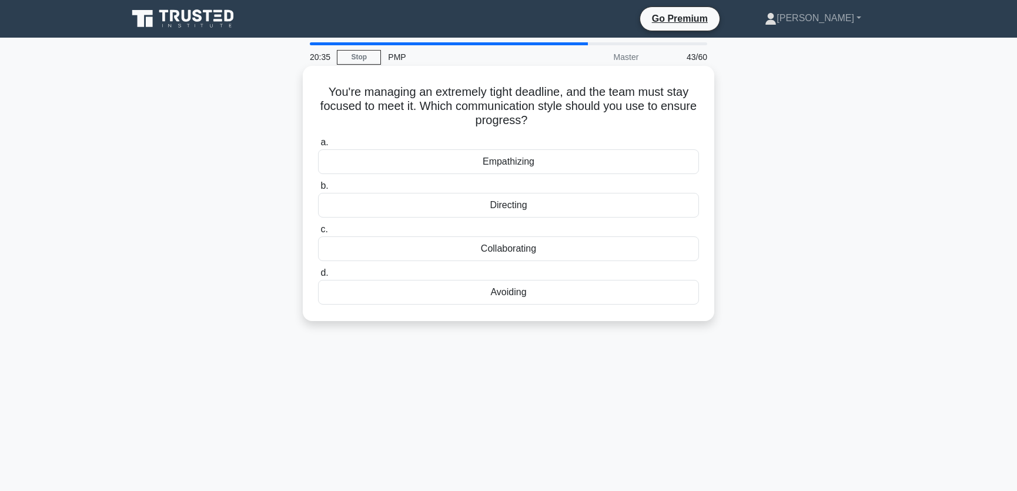
click at [526, 250] on div "Collaborating" at bounding box center [508, 248] width 381 height 25
click at [318, 233] on input "c. Collaborating" at bounding box center [318, 230] width 0 height 8
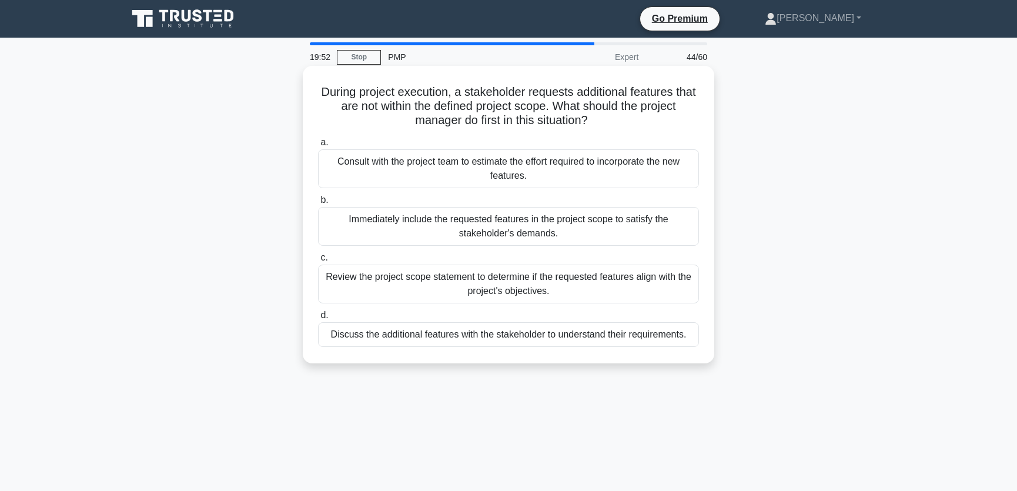
click at [567, 286] on div "Review the project scope statement to determine if the requested features align…" at bounding box center [508, 284] width 381 height 39
click at [318, 262] on input "c. Review the project scope statement to determine if the requested features al…" at bounding box center [318, 258] width 0 height 8
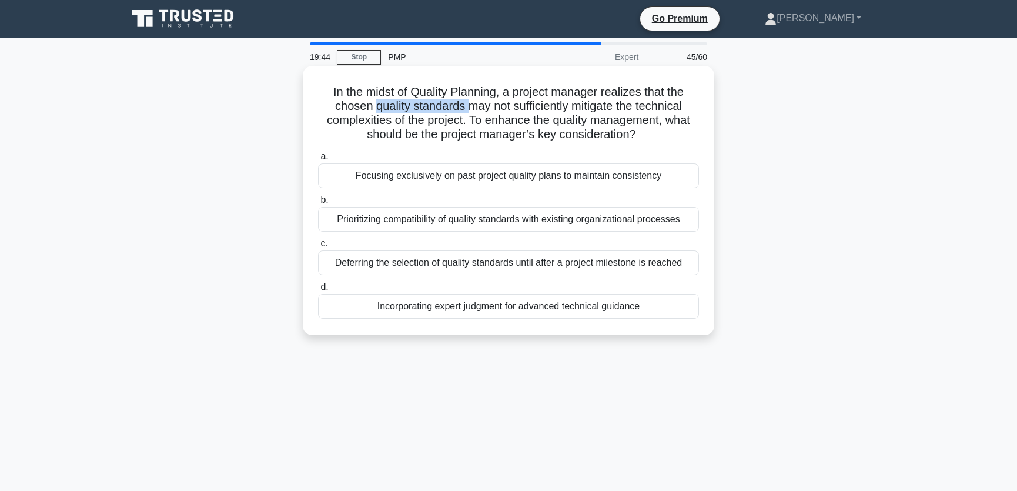
drag, startPoint x: 370, startPoint y: 109, endPoint x: 468, endPoint y: 107, distance: 97.6
click at [468, 107] on h5 "In the midst of Quality Planning, a project manager realizes that the chosen qu…" at bounding box center [508, 114] width 383 height 58
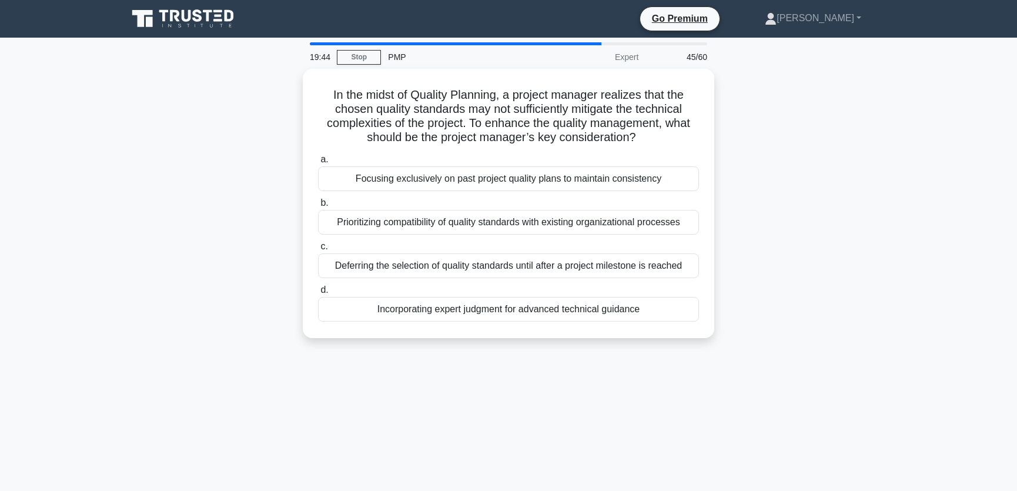
click at [853, 130] on div "In the midst of Quality Planning, a project manager realizes that the chosen qu…" at bounding box center [509, 210] width 776 height 283
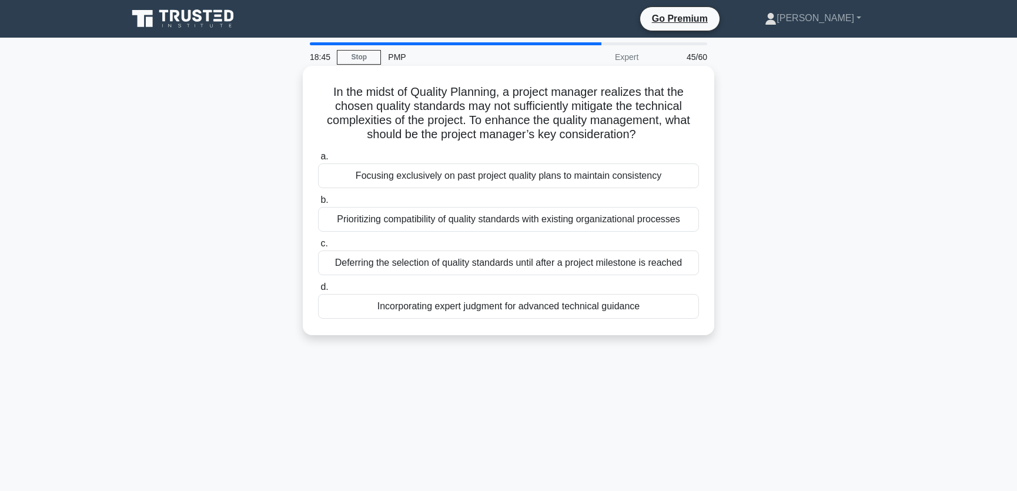
click at [653, 306] on div "Incorporating expert judgment for advanced technical guidance" at bounding box center [508, 306] width 381 height 25
click at [318, 291] on input "d. Incorporating expert judgment for advanced technical guidance" at bounding box center [318, 287] width 0 height 8
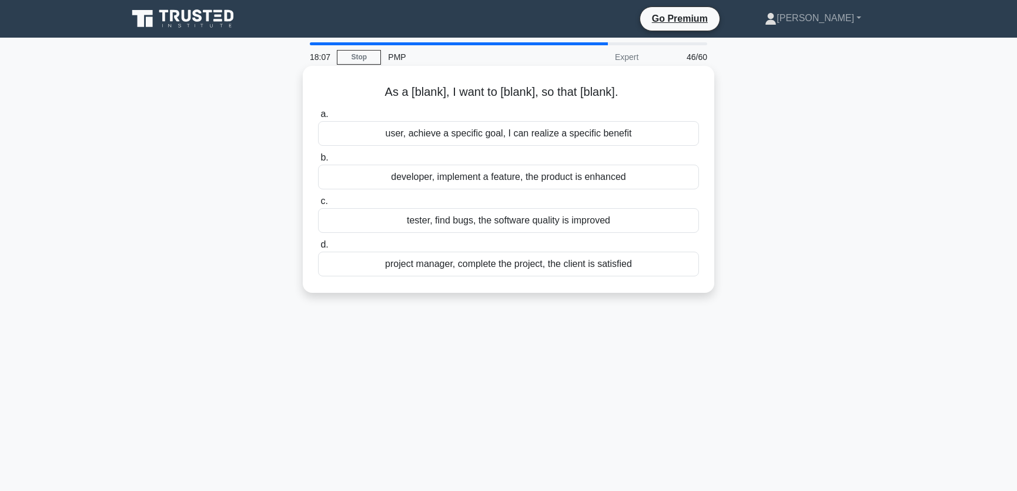
click at [633, 131] on div "user, achieve a specific goal, I can realize a specific benefit" at bounding box center [508, 133] width 381 height 25
click at [318, 118] on input "a. user, achieve a specific goal, I can realize a specific benefit" at bounding box center [318, 115] width 0 height 8
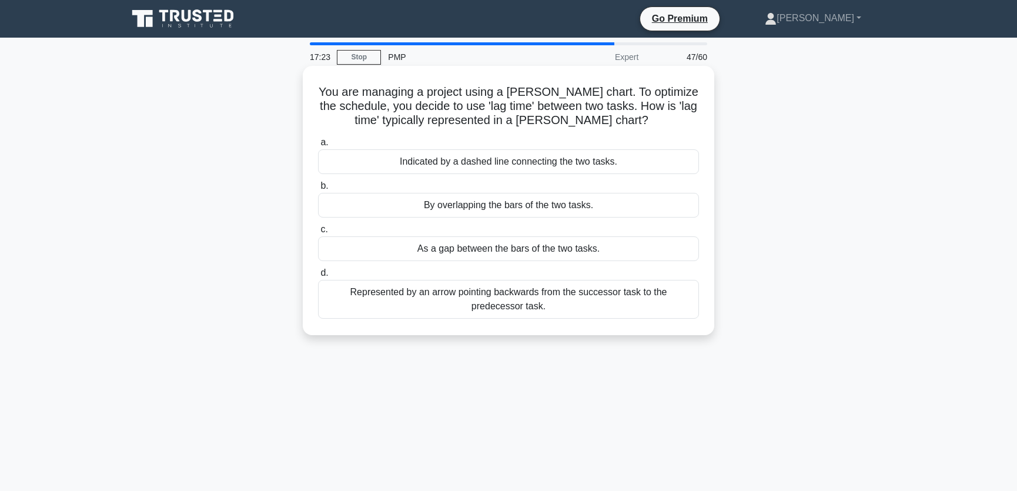
click at [497, 161] on div "Indicated by a dashed line connecting the two tasks." at bounding box center [508, 161] width 381 height 25
click at [318, 146] on input "a. Indicated by a dashed line connecting the two tasks." at bounding box center [318, 143] width 0 height 8
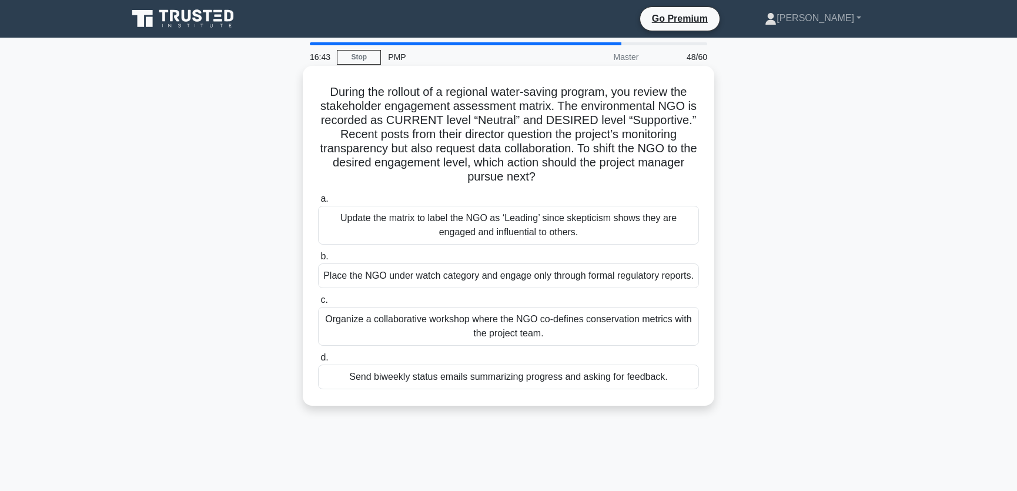
click at [433, 341] on div "Organize a collaborative workshop where the NGO co-defines conservation metrics…" at bounding box center [508, 326] width 381 height 39
click at [318, 304] on input "c. Organize a collaborative workshop where the NGO co-defines conservation metr…" at bounding box center [318, 300] width 0 height 8
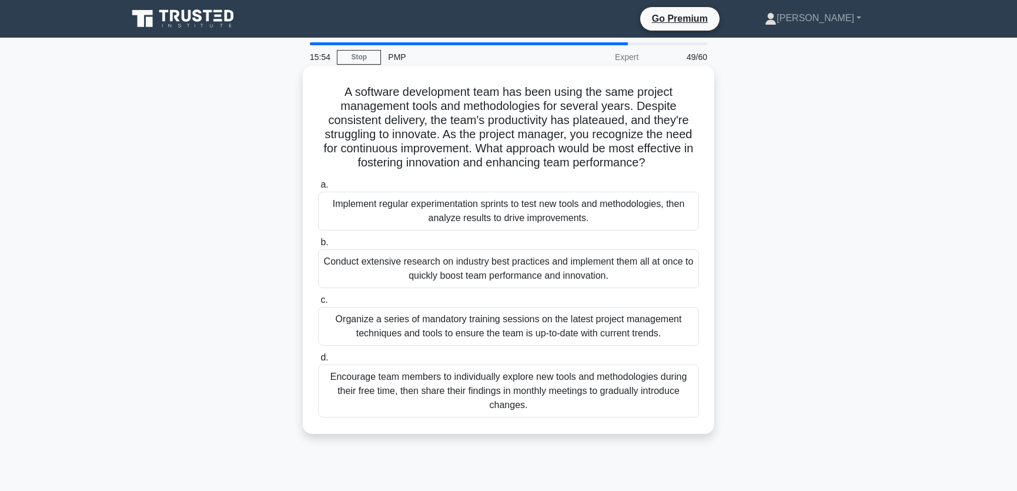
click at [389, 212] on div "Implement regular experimentation sprints to test new tools and methodologies, …" at bounding box center [508, 211] width 381 height 39
click at [318, 189] on input "a. Implement regular experimentation sprints to test new tools and methodologie…" at bounding box center [318, 185] width 0 height 8
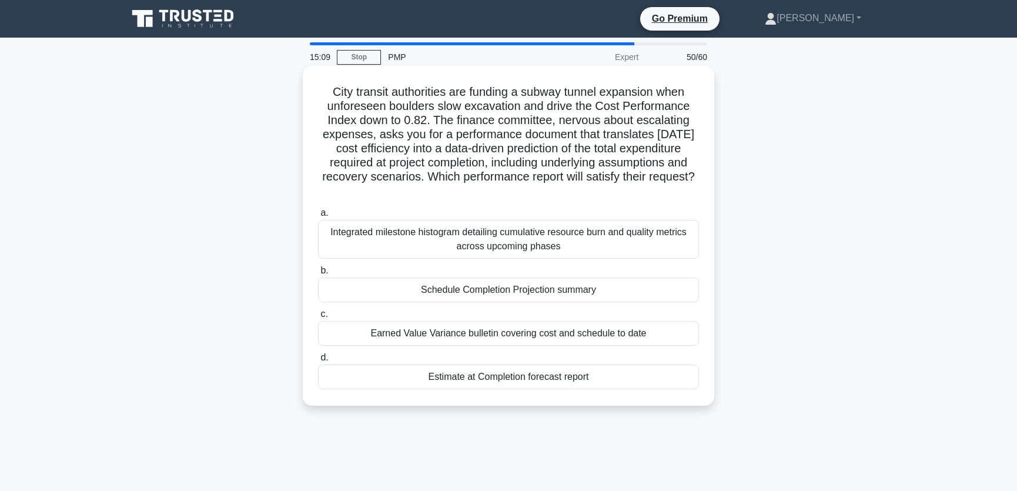
click at [568, 380] on div "Estimate at Completion forecast report" at bounding box center [508, 376] width 381 height 25
click at [318, 362] on input "d. Estimate at Completion forecast report" at bounding box center [318, 358] width 0 height 8
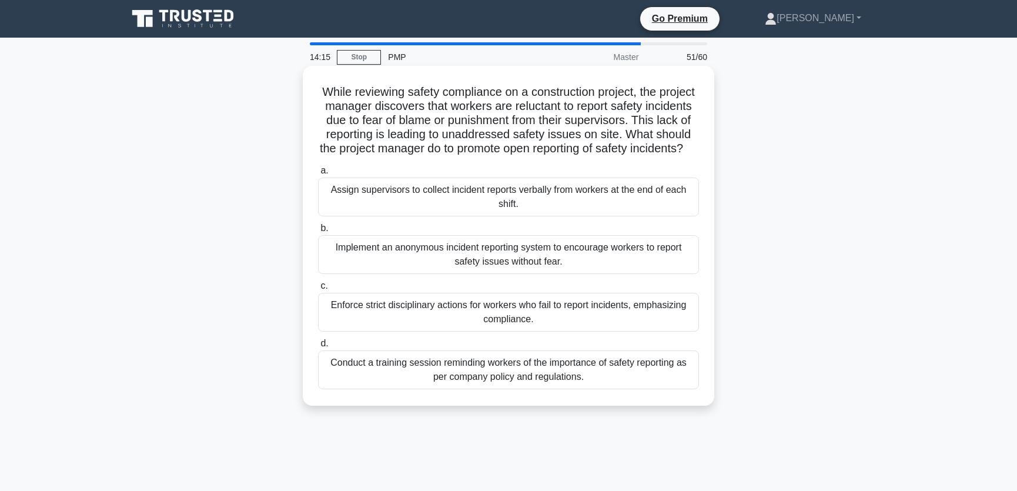
click at [412, 387] on div "Conduct a training session reminding workers of the importance of safety report…" at bounding box center [508, 369] width 381 height 39
click at [318, 347] on input "d. Conduct a training session reminding workers of the importance of safety rep…" at bounding box center [318, 344] width 0 height 8
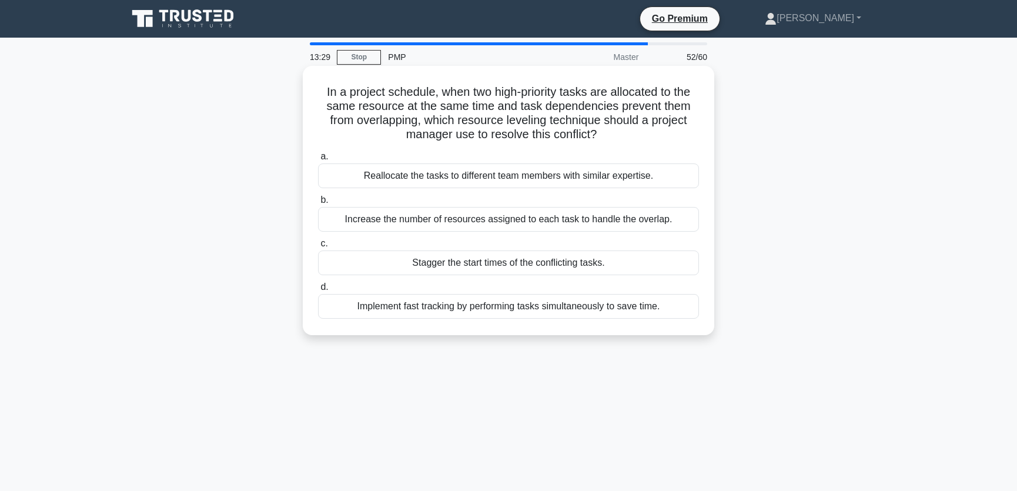
click at [575, 263] on div "Stagger the start times of the conflicting tasks." at bounding box center [508, 262] width 381 height 25
click at [318, 248] on input "c. Stagger the start times of the conflicting tasks." at bounding box center [318, 244] width 0 height 8
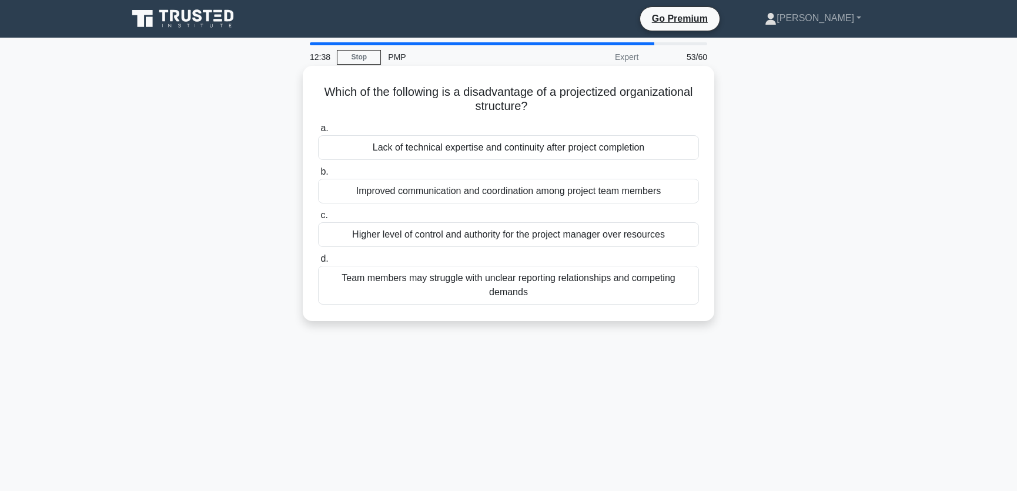
click at [641, 149] on div "Lack of technical expertise and continuity after project completion" at bounding box center [508, 147] width 381 height 25
click at [318, 132] on input "a. Lack of technical expertise and continuity after project completion" at bounding box center [318, 129] width 0 height 8
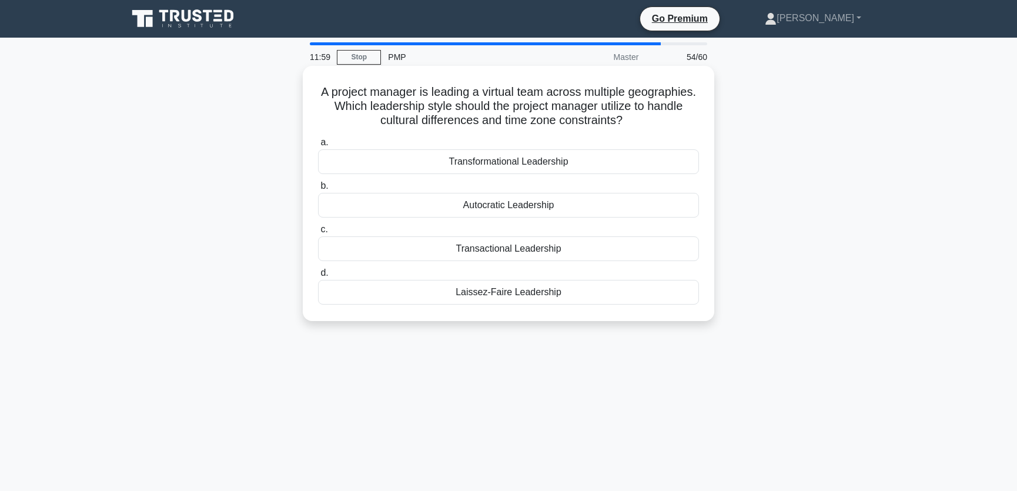
click at [574, 160] on div "Transformational Leadership" at bounding box center [508, 161] width 381 height 25
click at [318, 146] on input "a. Transformational Leadership" at bounding box center [318, 143] width 0 height 8
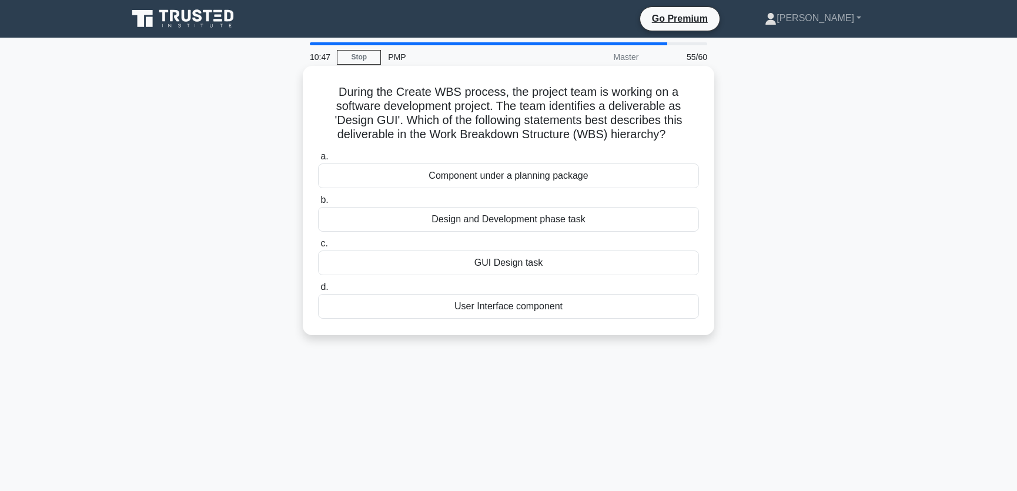
click at [546, 260] on div "GUI Design task" at bounding box center [508, 262] width 381 height 25
click at [318, 248] on input "c. GUI Design task" at bounding box center [318, 244] width 0 height 8
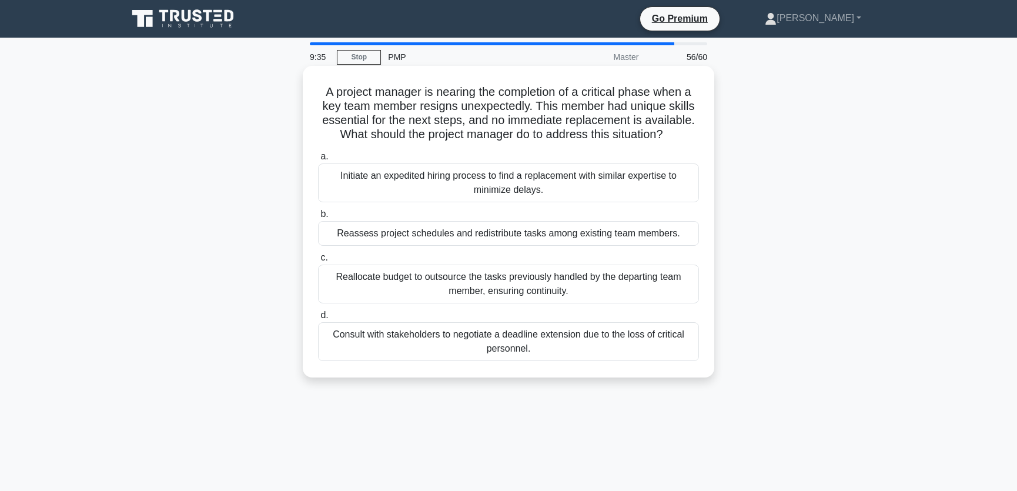
click at [567, 236] on div "Reassess project schedules and redistribute tasks among existing team members." at bounding box center [508, 233] width 381 height 25
click at [318, 218] on input "b. Reassess project schedules and redistribute tasks among existing team member…" at bounding box center [318, 214] width 0 height 8
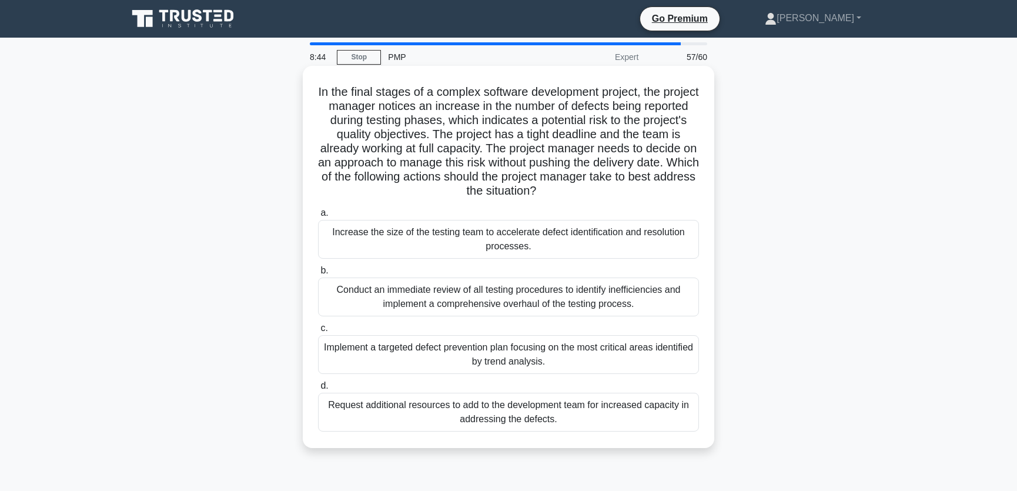
click at [566, 359] on div "Implement a targeted defect prevention plan focusing on the most critical areas…" at bounding box center [508, 354] width 381 height 39
click at [318, 332] on input "c. Implement a targeted defect prevention plan focusing on the most critical ar…" at bounding box center [318, 329] width 0 height 8
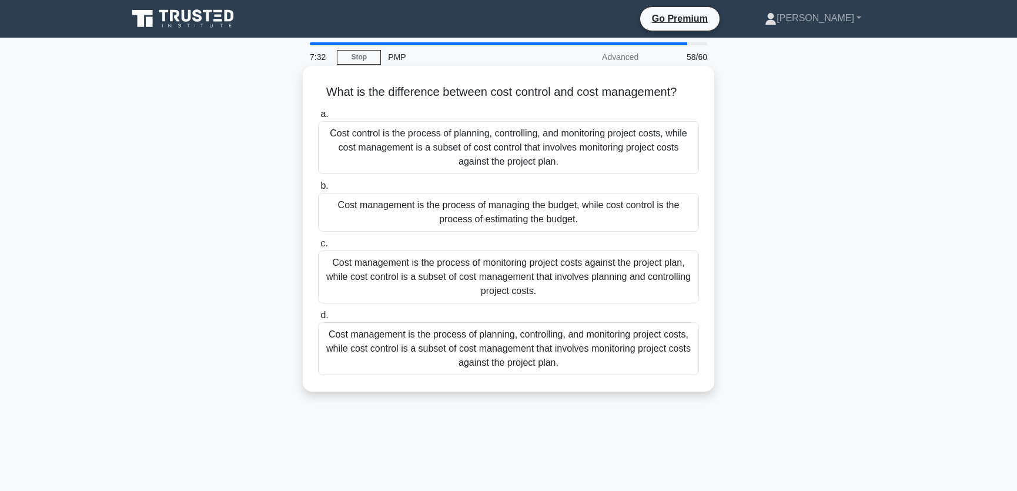
click at [594, 276] on div "Cost management is the process of monitoring project costs against the project …" at bounding box center [508, 276] width 381 height 53
click at [318, 248] on input "c. Cost management is the process of monitoring project costs against the proje…" at bounding box center [318, 244] width 0 height 8
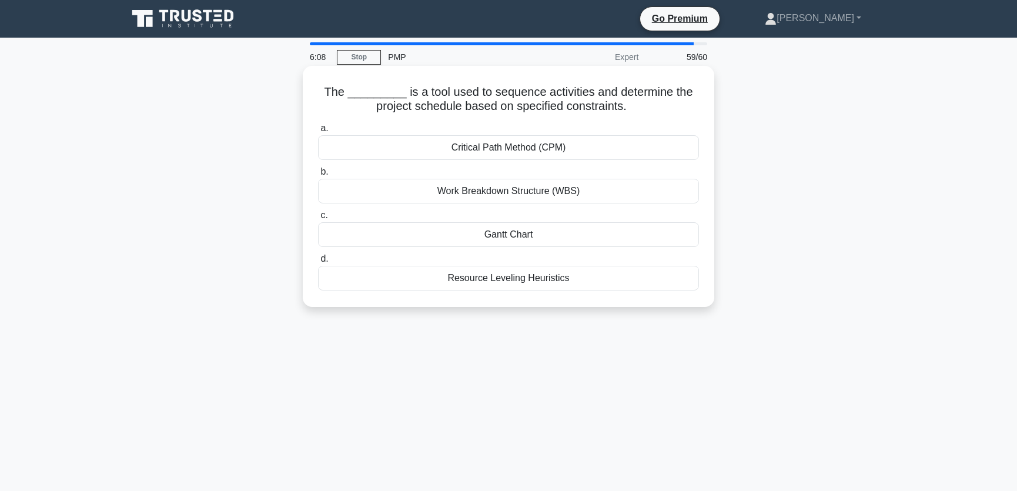
click at [565, 279] on div "Resource Leveling Heuristics" at bounding box center [508, 278] width 381 height 25
click at [318, 263] on input "d. Resource Leveling Heuristics" at bounding box center [318, 259] width 0 height 8
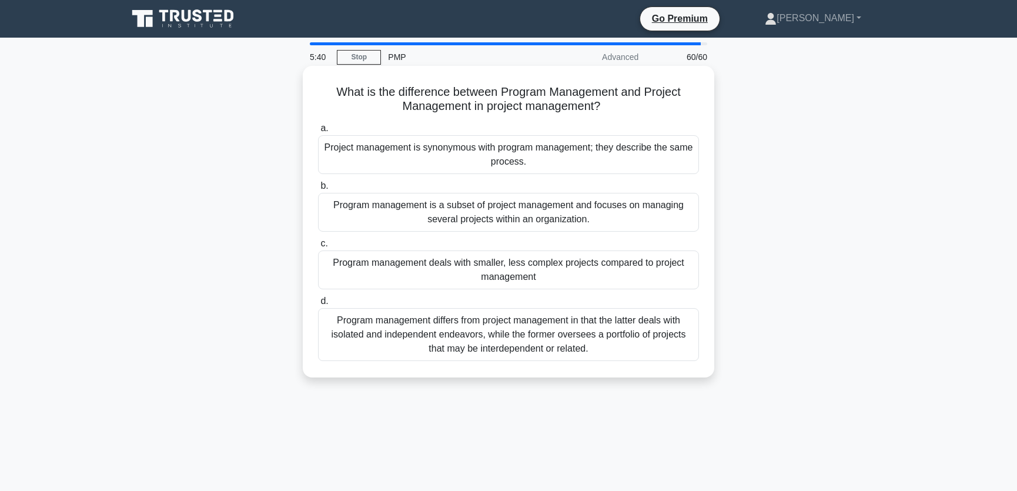
click at [393, 345] on div "Program management differs from project management in that the latter deals wit…" at bounding box center [508, 334] width 381 height 53
click at [318, 305] on input "d. Program management differs from project management in that the latter deals …" at bounding box center [318, 301] width 0 height 8
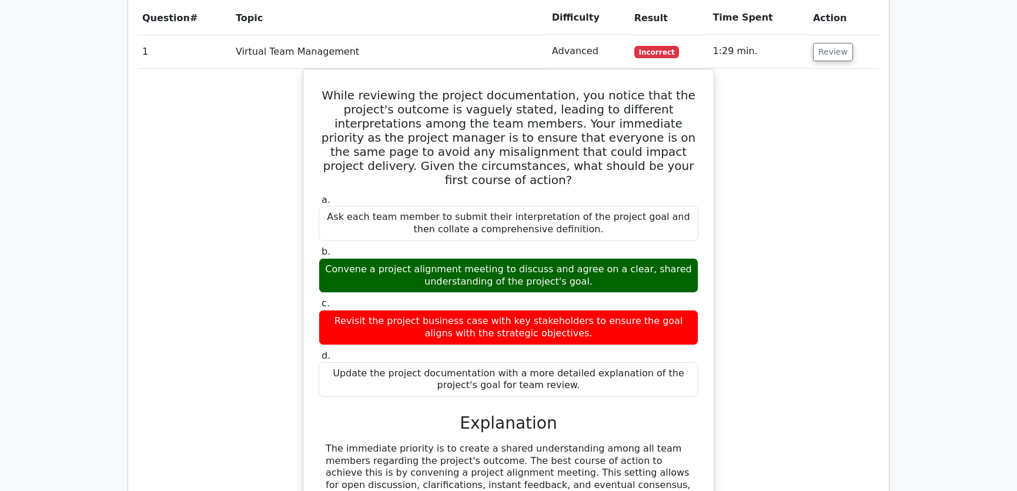
scroll to position [1693, 0]
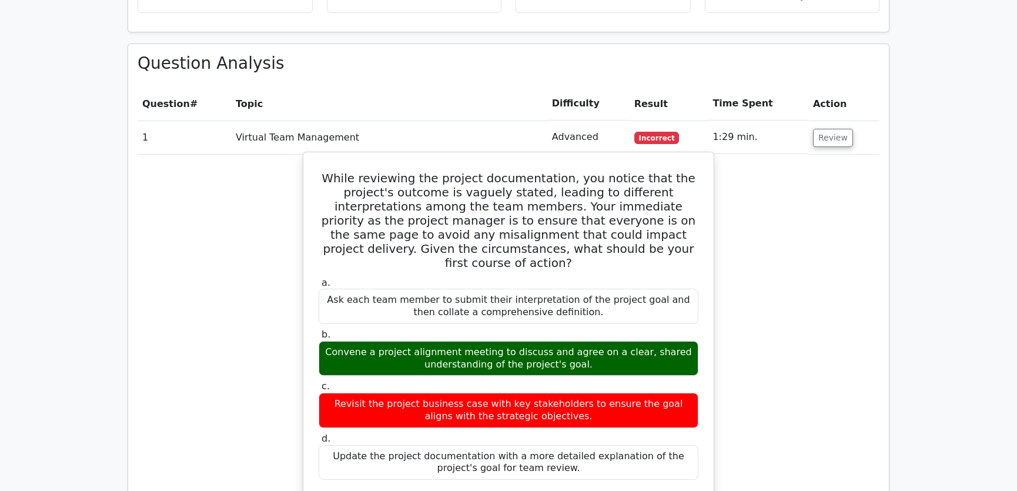
drag, startPoint x: 341, startPoint y: 133, endPoint x: 573, endPoint y: 413, distance: 363.7
click at [573, 413] on div "While reviewing the project documentation, you notice that the project's outcom…" at bounding box center [508, 461] width 401 height 608
copy div "While reviewing the project documentation, you notice that the project's outcom…"
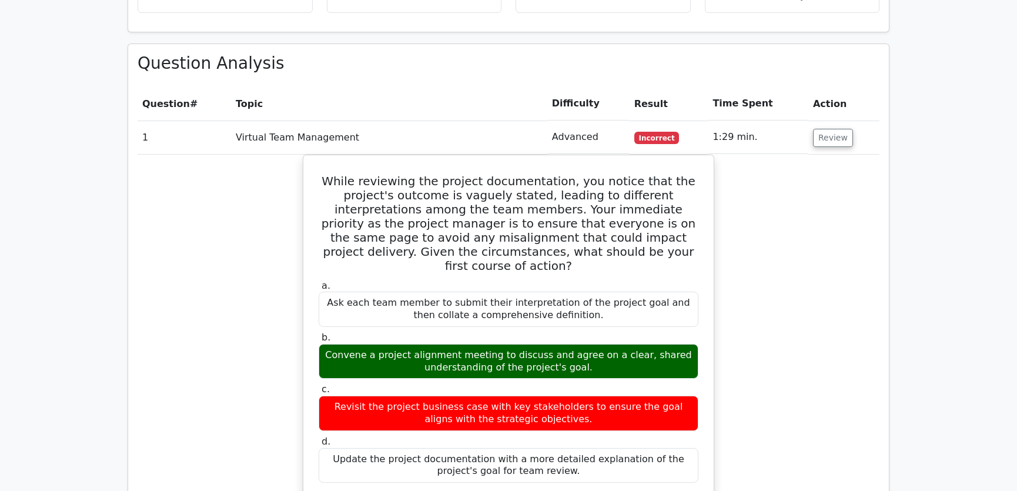
click at [754, 244] on div "While reviewing the project documentation, you notice that the project's outcom…" at bounding box center [509, 471] width 742 height 633
click at [824, 129] on button "Review" at bounding box center [833, 138] width 40 height 18
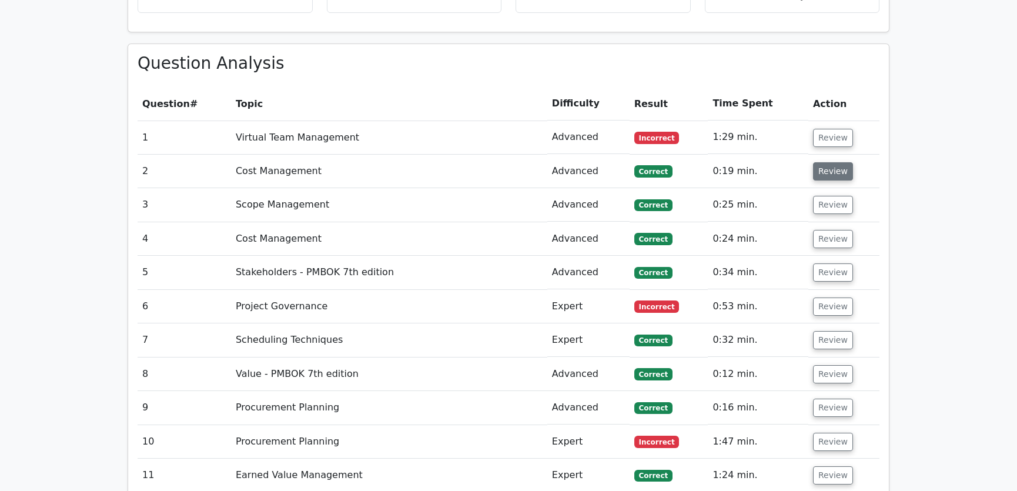
click at [830, 162] on button "Review" at bounding box center [833, 171] width 40 height 18
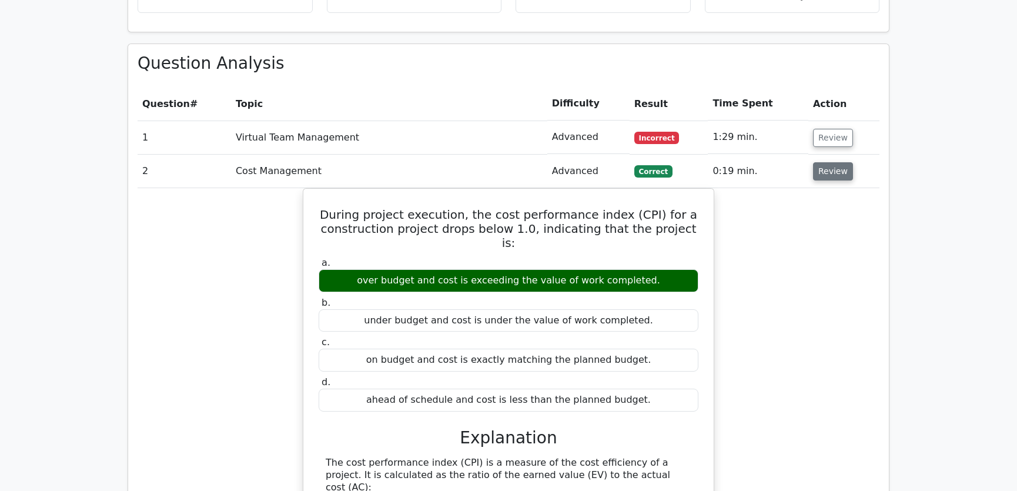
click at [830, 162] on button "Review" at bounding box center [833, 171] width 40 height 18
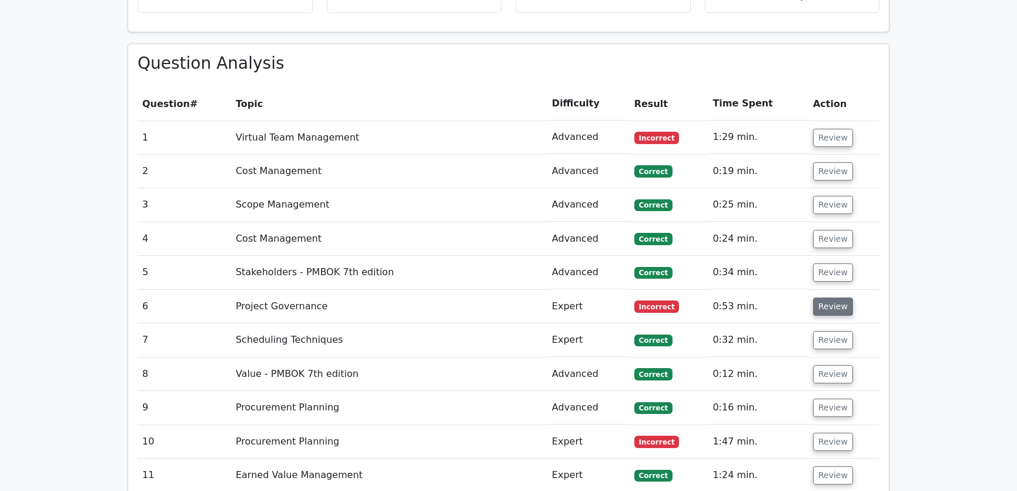
click at [827, 297] on button "Review" at bounding box center [833, 306] width 40 height 18
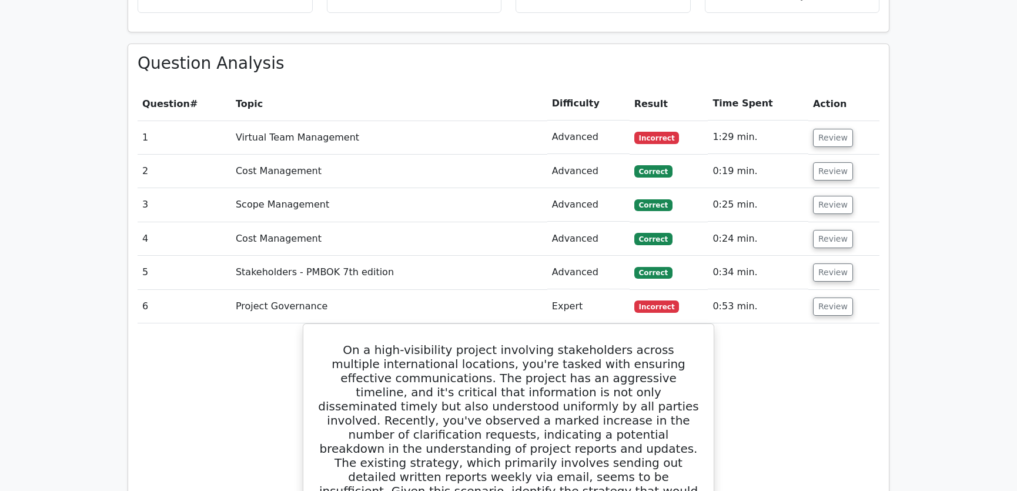
scroll to position [1959, 0]
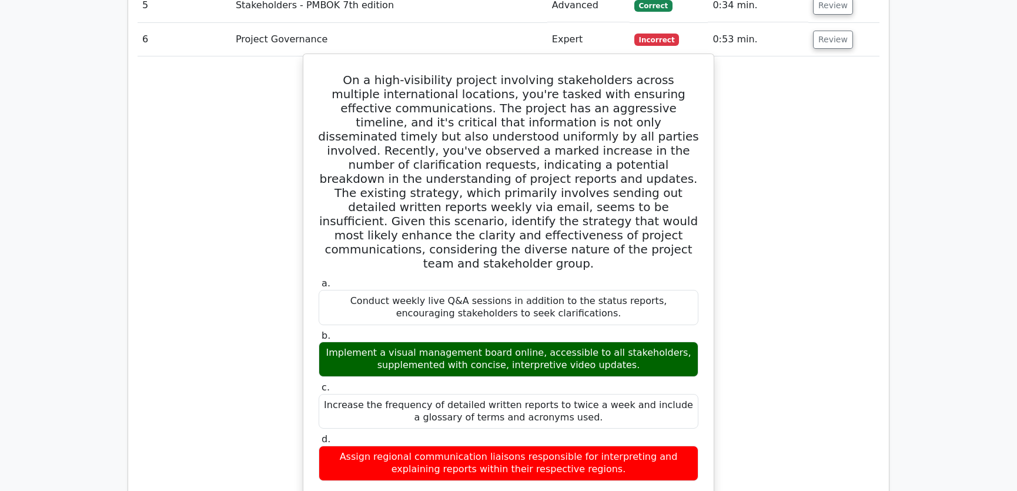
drag, startPoint x: 335, startPoint y: 32, endPoint x: 625, endPoint y: 397, distance: 466.0
click at [625, 397] on div "On a high-visibility project involving stakeholders across multiple internation…" at bounding box center [508, 491] width 401 height 865
copy div "On a high-visibility project involving stakeholders across multiple internation…"
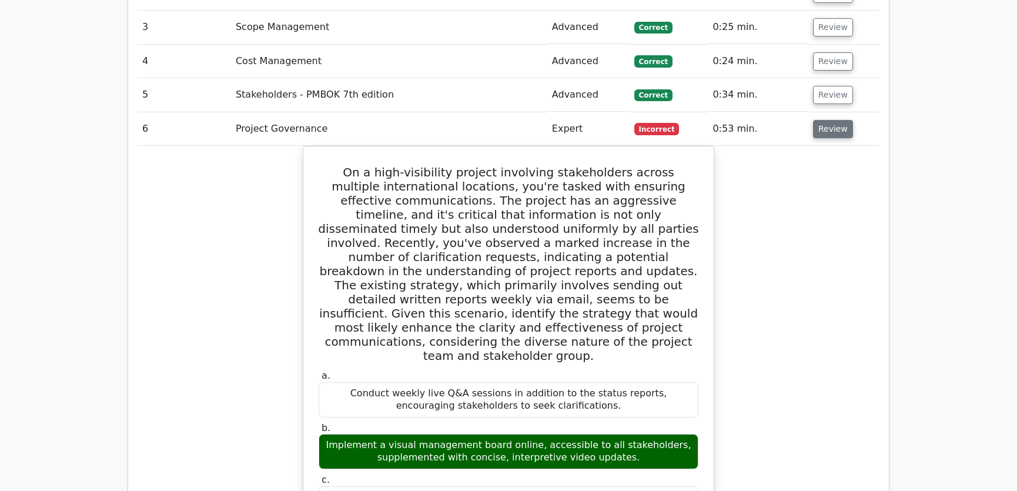
click at [819, 120] on button "Review" at bounding box center [833, 129] width 40 height 18
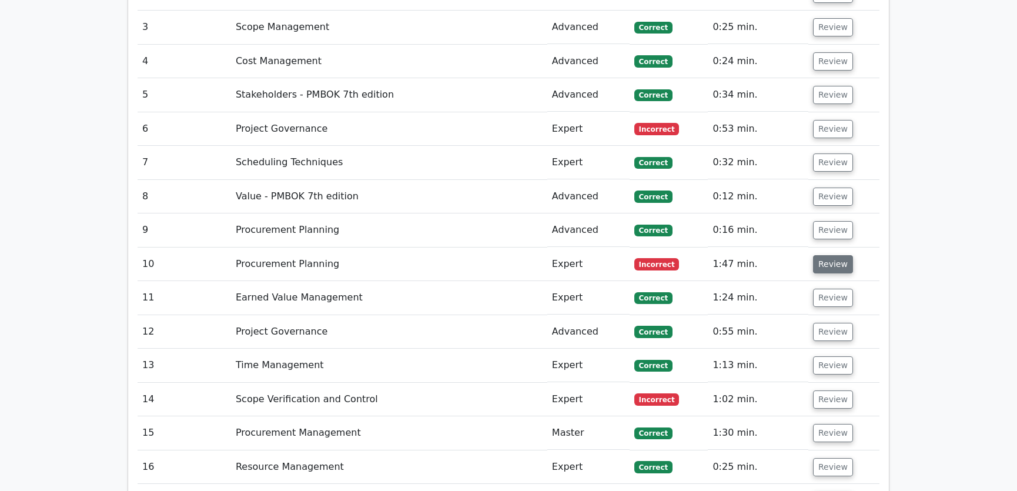
click at [832, 255] on button "Review" at bounding box center [833, 264] width 40 height 18
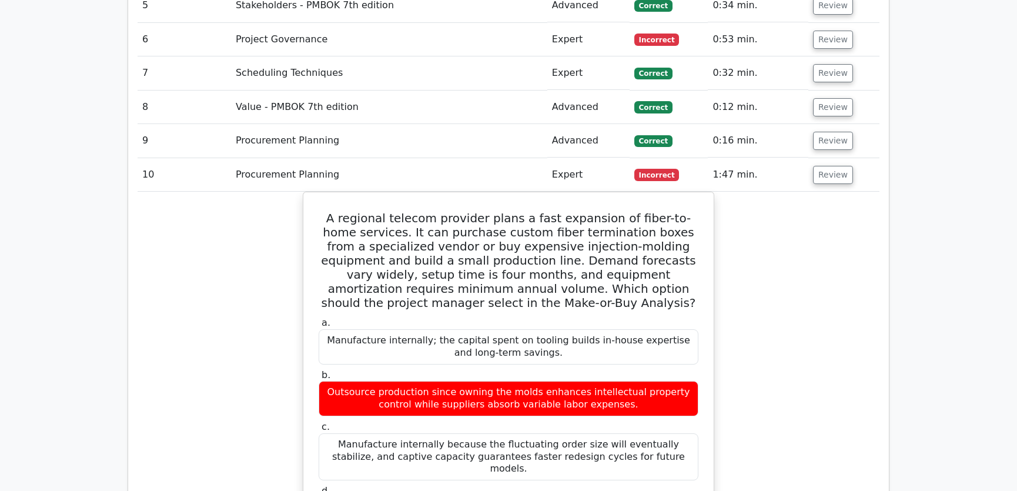
scroll to position [2048, 0]
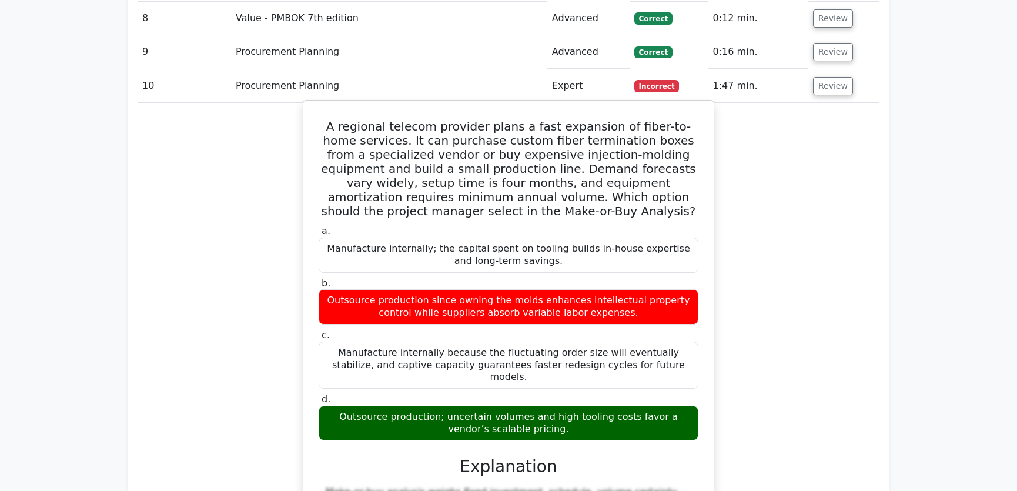
drag, startPoint x: 329, startPoint y: 82, endPoint x: 563, endPoint y: 373, distance: 373.8
click at [563, 373] on div "A regional telecom provider plans a fast expansion of fiber-to-home services. I…" at bounding box center [508, 390] width 401 height 571
copy div "A regional telecom provider plans a fast expansion of fiber-to-home services. I…"
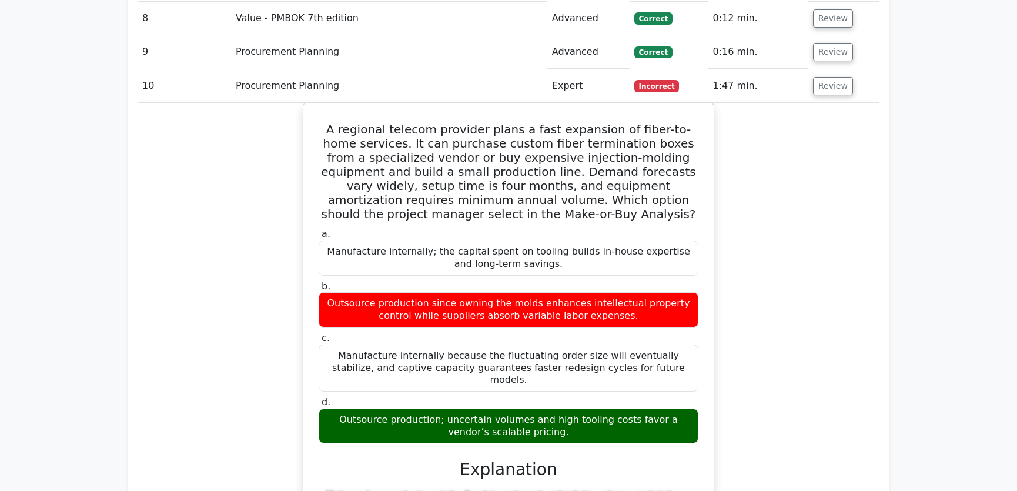
click at [772, 275] on div "A regional telecom provider plans a fast expansion of fiber-to-home services. I…" at bounding box center [509, 401] width 742 height 596
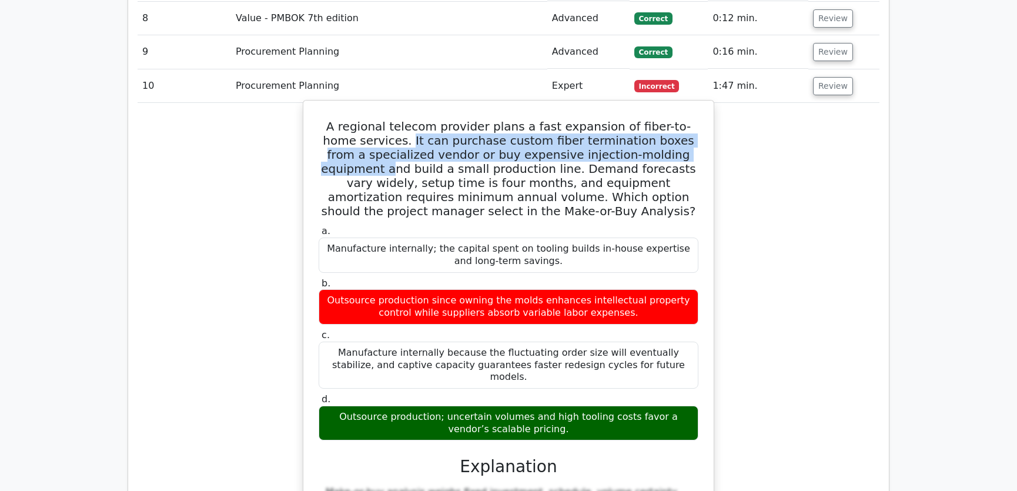
drag, startPoint x: 389, startPoint y: 95, endPoint x: 682, endPoint y: 102, distance: 292.9
click at [682, 119] on h5 "A regional telecom provider plans a fast expansion of fiber-to-home services. I…" at bounding box center [508, 168] width 382 height 99
click at [435, 119] on h5 "A regional telecom provider plans a fast expansion of fiber-to-home services. I…" at bounding box center [508, 168] width 382 height 99
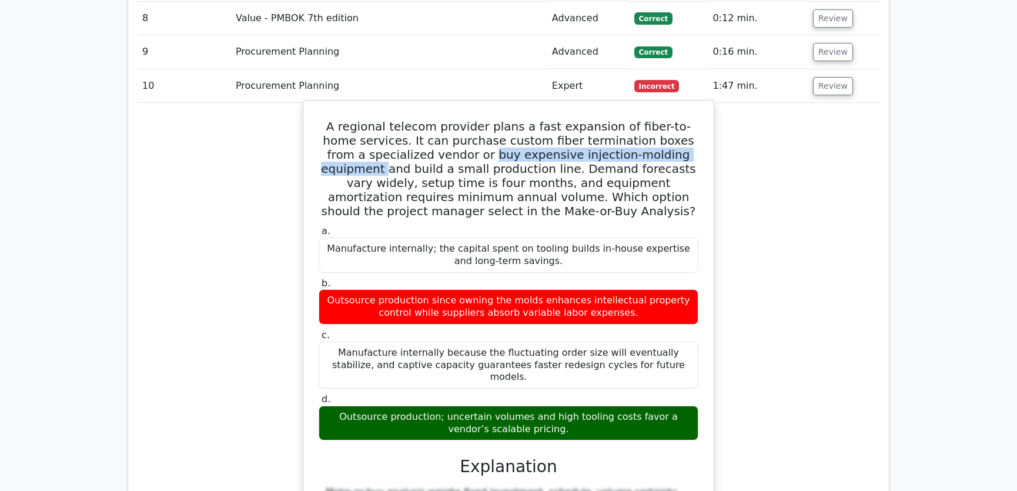
drag, startPoint x: 440, startPoint y: 108, endPoint x: 676, endPoint y: 111, distance: 236.4
click at [676, 119] on h5 "A regional telecom provider plans a fast expansion of fiber-to-home services. I…" at bounding box center [508, 168] width 382 height 99
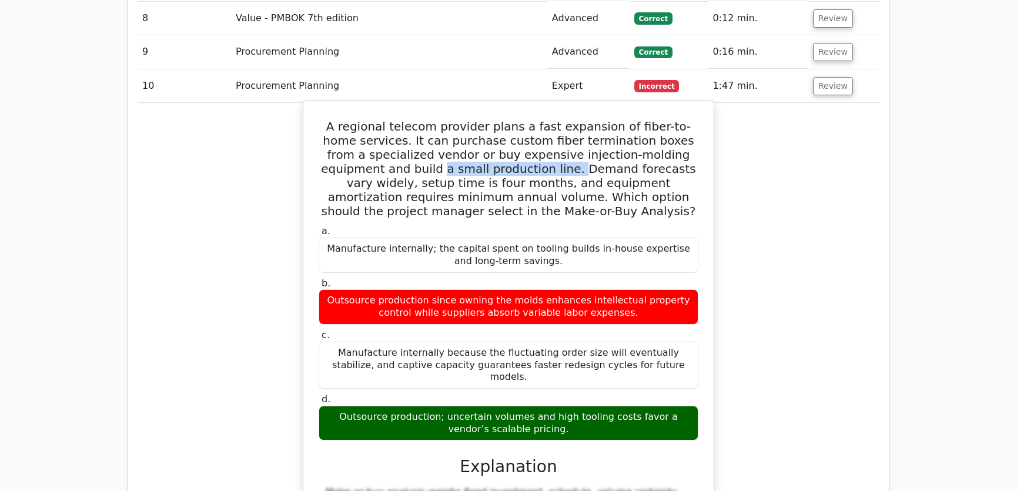
drag, startPoint x: 349, startPoint y: 121, endPoint x: 476, endPoint y: 124, distance: 127.0
click at [476, 124] on h5 "A regional telecom provider plans a fast expansion of fiber-to-home services. I…" at bounding box center [508, 168] width 382 height 99
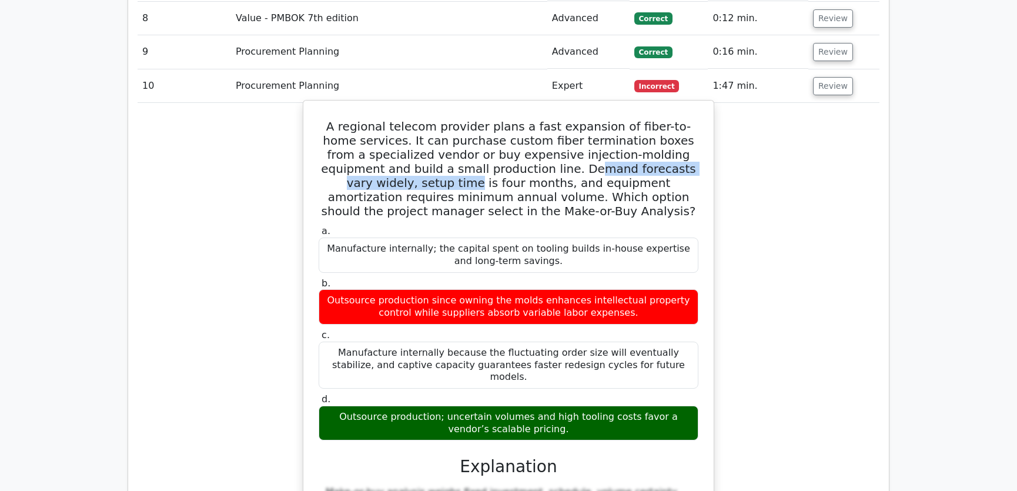
drag, startPoint x: 489, startPoint y: 123, endPoint x: 700, endPoint y: 123, distance: 210.5
click at [700, 123] on div "A regional telecom provider plans a fast expansion of fiber-to-home services. I…" at bounding box center [508, 390] width 401 height 571
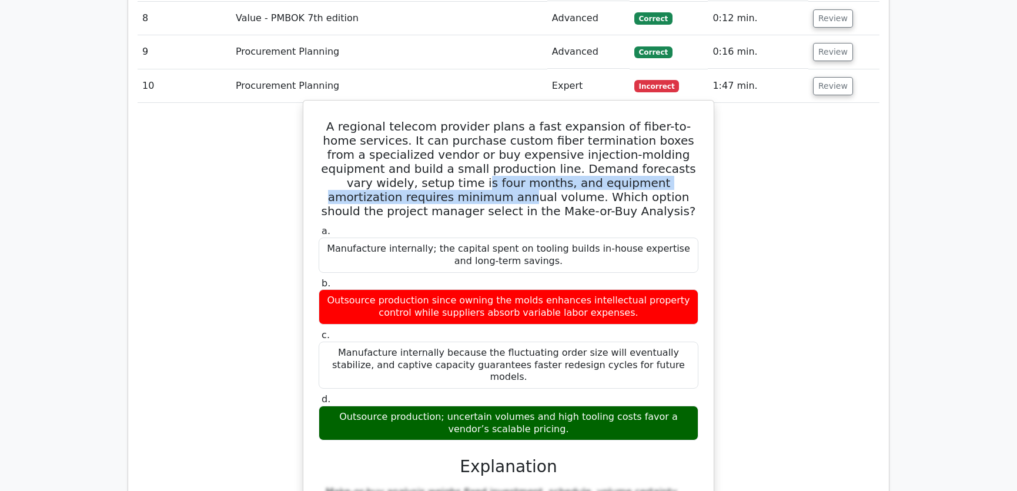
drag, startPoint x: 323, startPoint y: 137, endPoint x: 679, endPoint y: 141, distance: 355.7
click at [679, 141] on h5 "A regional telecom provider plans a fast expansion of fiber-to-home services. I…" at bounding box center [508, 168] width 382 height 99
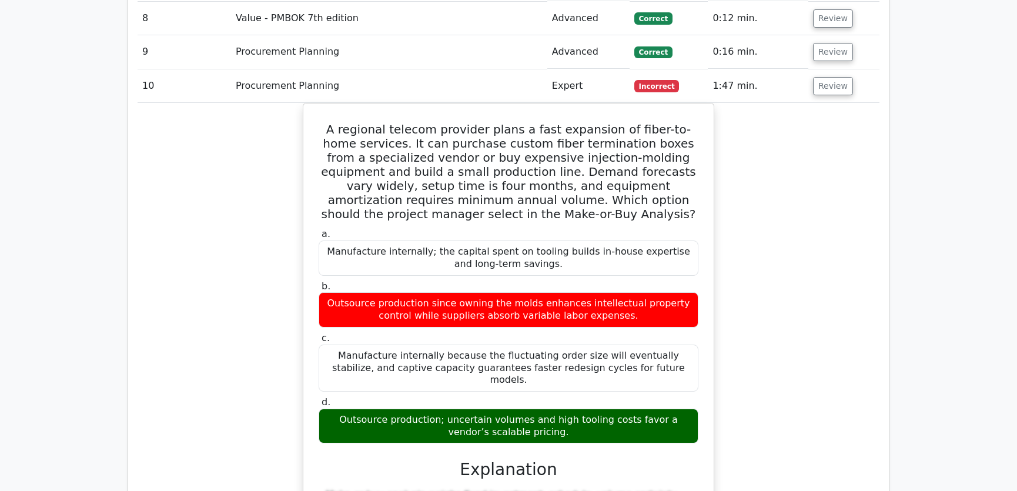
click at [803, 142] on div "A regional telecom provider plans a fast expansion of fiber-to-home services. I…" at bounding box center [509, 401] width 742 height 596
click at [829, 77] on button "Review" at bounding box center [833, 86] width 40 height 18
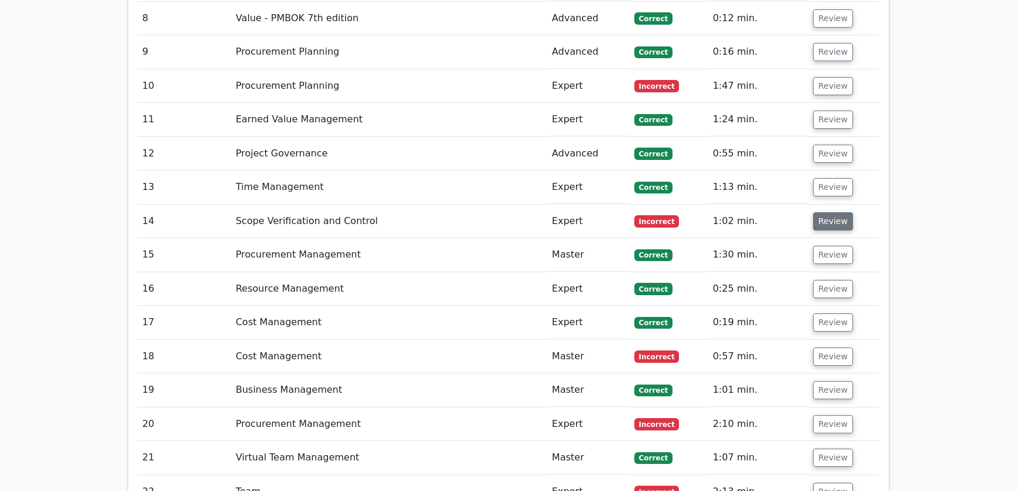
click at [834, 212] on button "Review" at bounding box center [833, 221] width 40 height 18
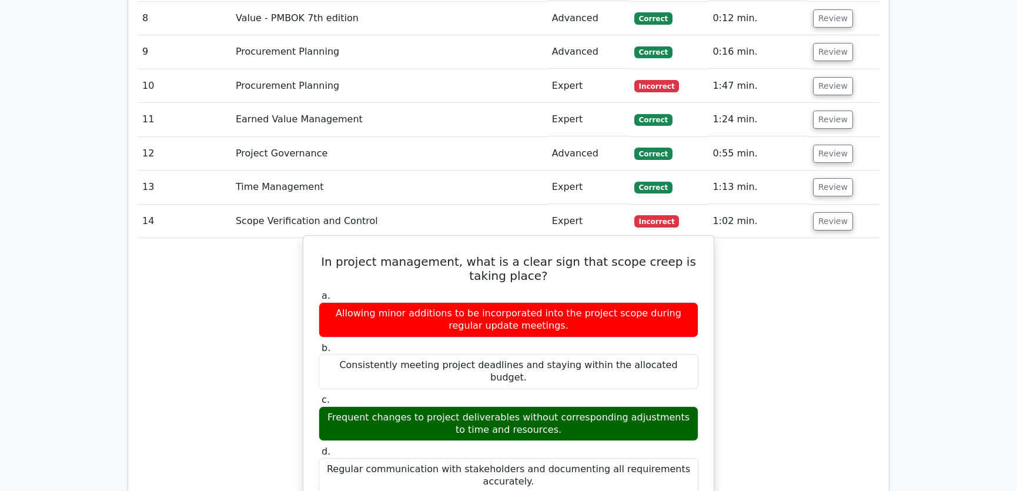
scroll to position [2138, 0]
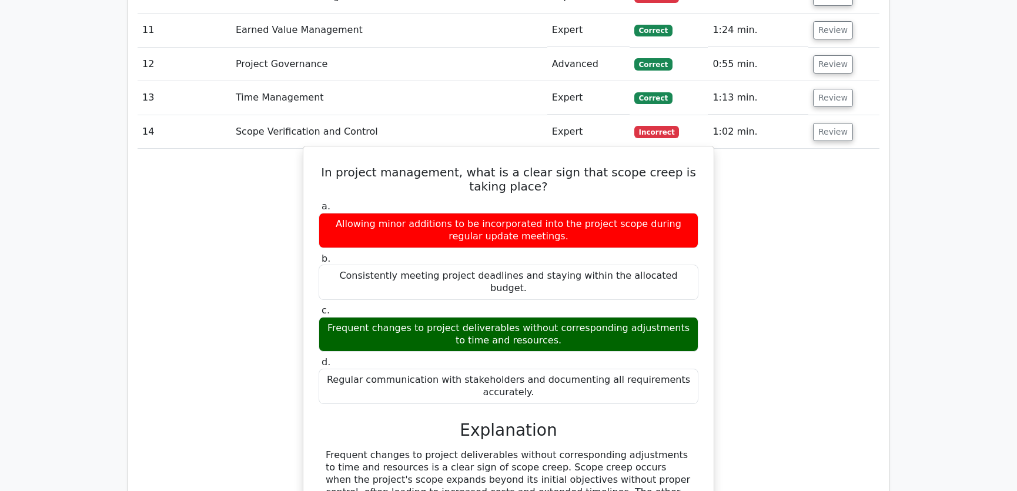
drag, startPoint x: 325, startPoint y: 128, endPoint x: 543, endPoint y: 342, distance: 305.6
click at [543, 342] on div "In project management, what is a clear sign that scope creep is taking place? a…" at bounding box center [508, 370] width 401 height 439
copy div "In project management, what is a clear sign that scope creep is taking place? a…"
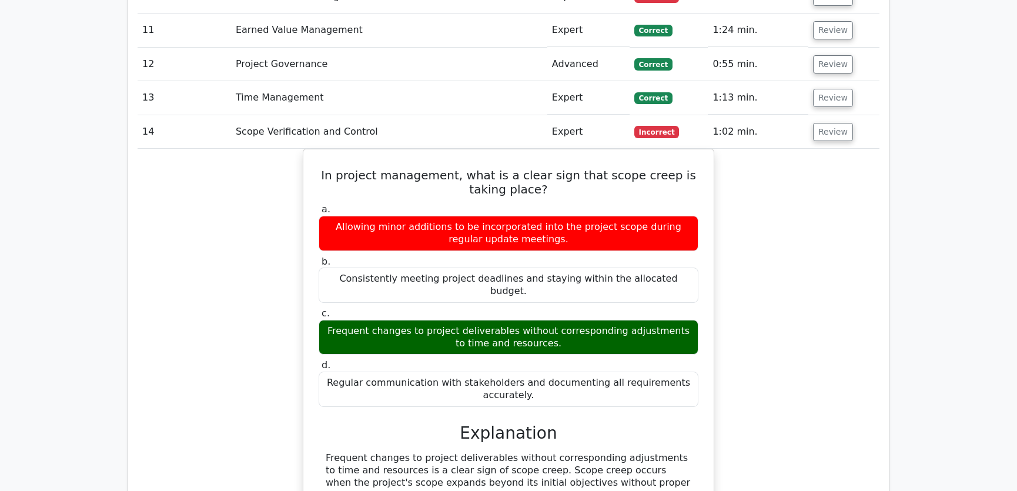
click at [748, 273] on div "In project management, what is a clear sign that scope creep is taking place? a…" at bounding box center [509, 381] width 742 height 464
click at [834, 123] on button "Review" at bounding box center [833, 132] width 40 height 18
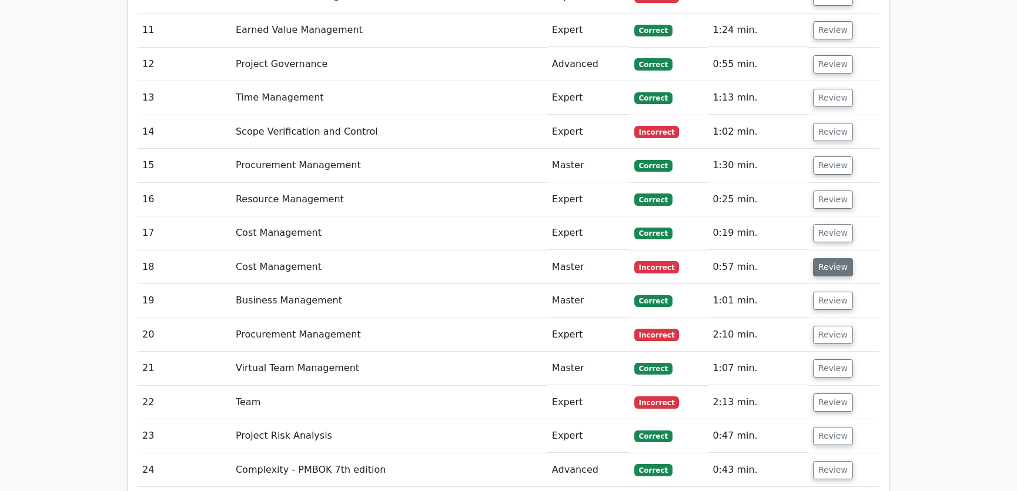
click at [828, 258] on button "Review" at bounding box center [833, 267] width 40 height 18
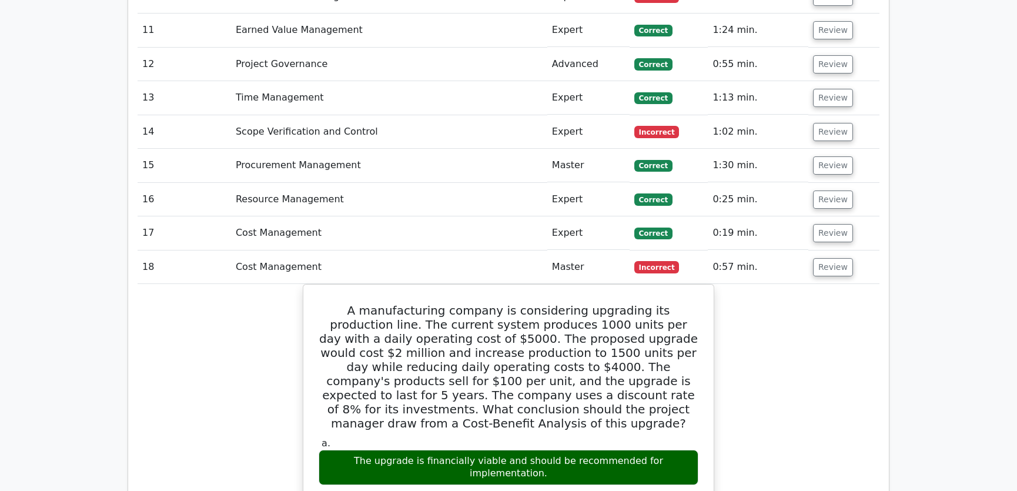
scroll to position [2316, 0]
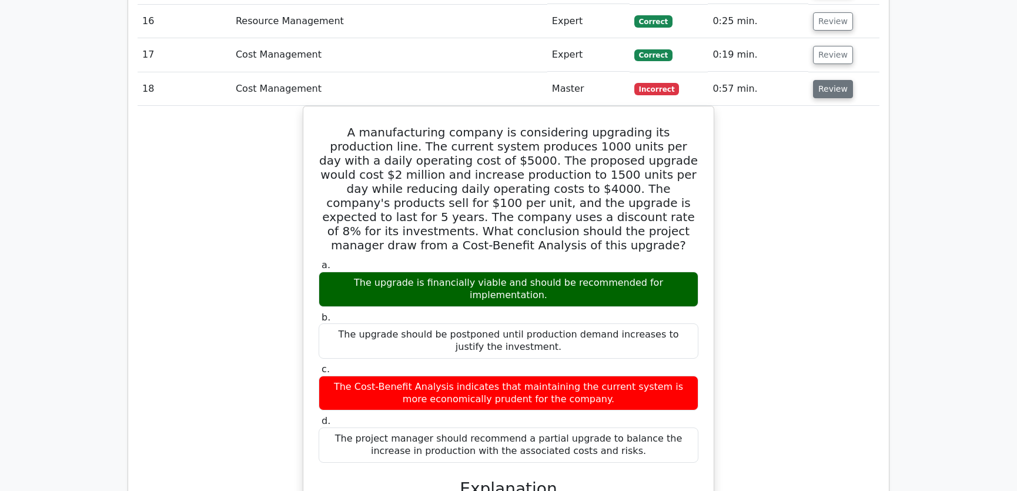
click at [828, 80] on button "Review" at bounding box center [833, 89] width 40 height 18
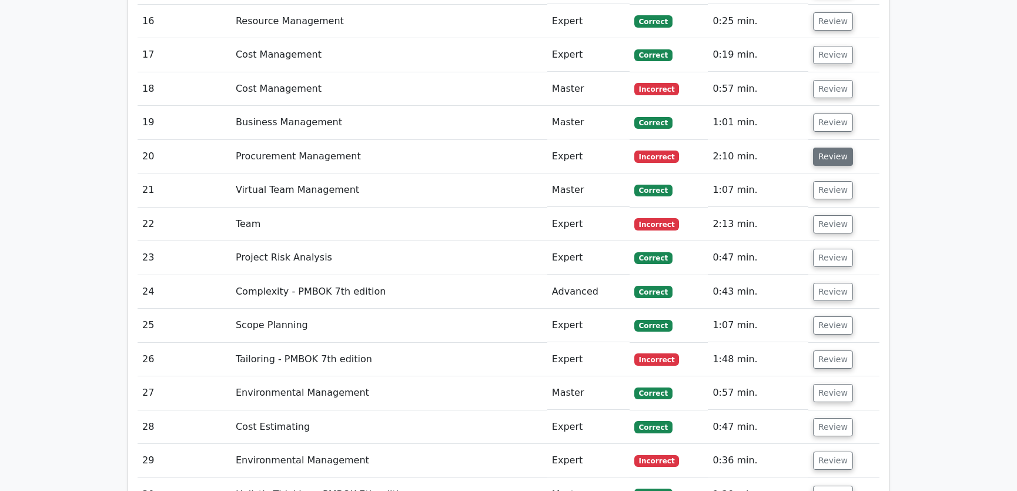
click at [828, 148] on button "Review" at bounding box center [833, 157] width 40 height 18
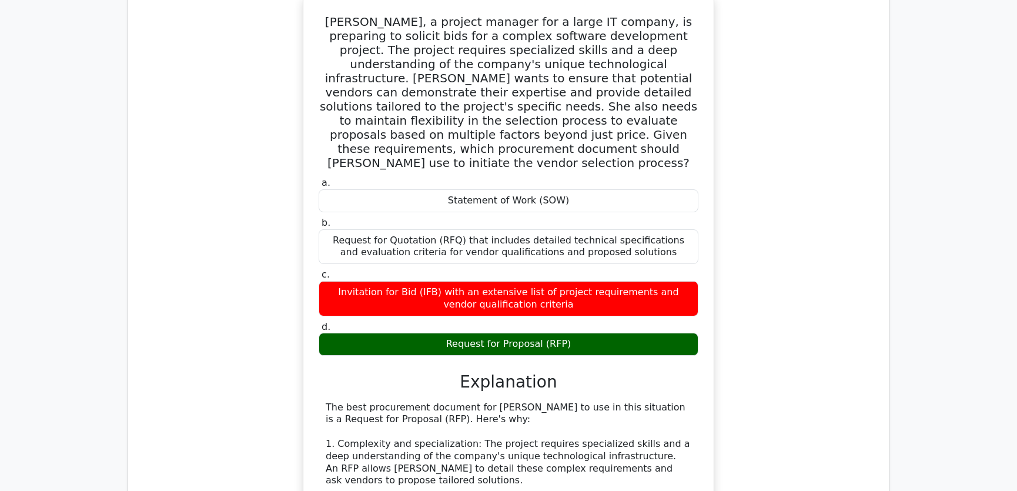
scroll to position [2404, 0]
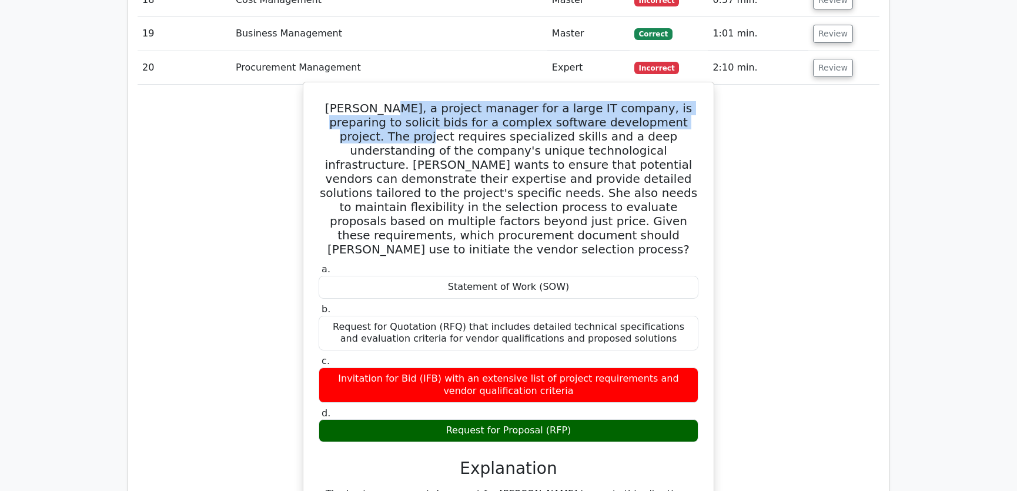
drag, startPoint x: 372, startPoint y: 66, endPoint x: 677, endPoint y: 71, distance: 304.6
click at [677, 101] on h5 "[PERSON_NAME], a project manager for a large IT company, is preparing to solici…" at bounding box center [508, 178] width 382 height 155
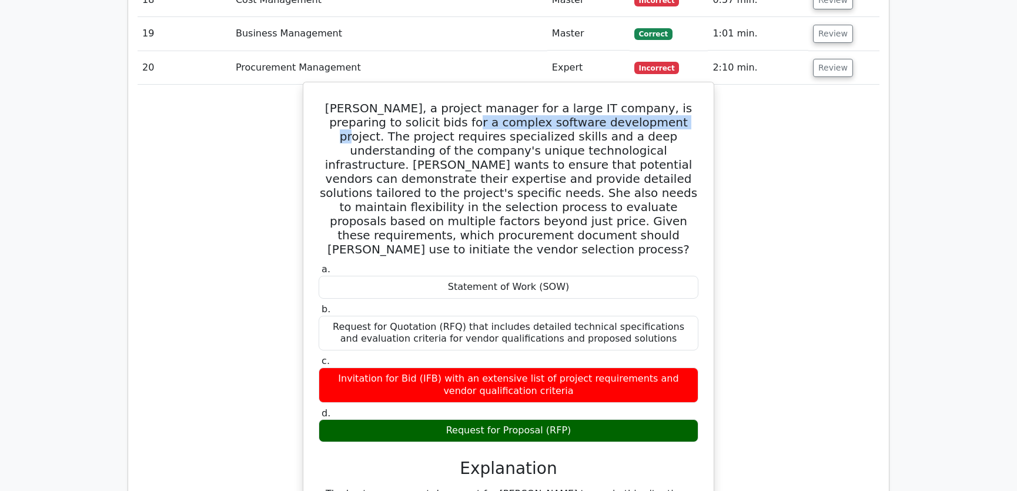
drag, startPoint x: 402, startPoint y: 76, endPoint x: 593, endPoint y: 81, distance: 191.7
click at [593, 101] on h5 "[PERSON_NAME], a project manager for a large IT company, is preparing to solici…" at bounding box center [508, 178] width 382 height 155
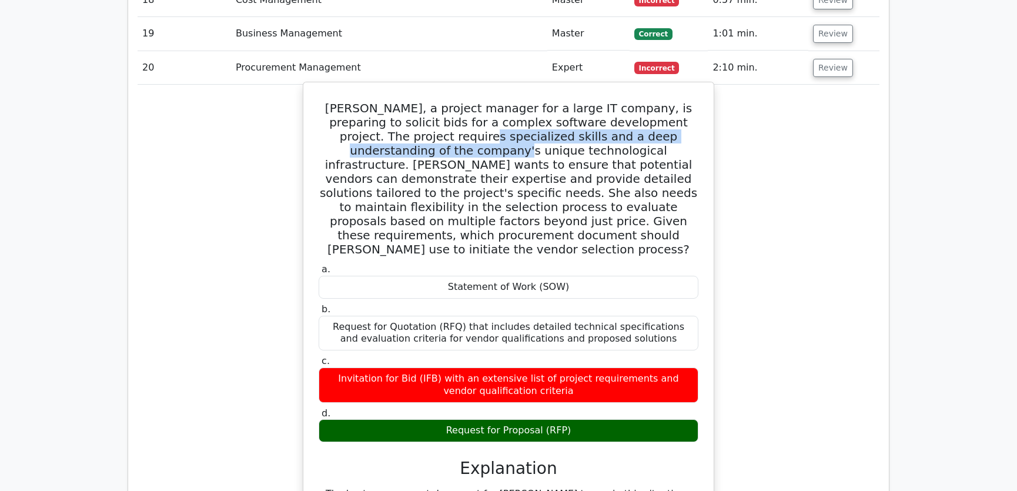
drag, startPoint x: 358, startPoint y: 91, endPoint x: 688, endPoint y: 98, distance: 329.9
click at [688, 101] on h5 "[PERSON_NAME], a project manager for a large IT company, is preparing to solici…" at bounding box center [508, 178] width 382 height 155
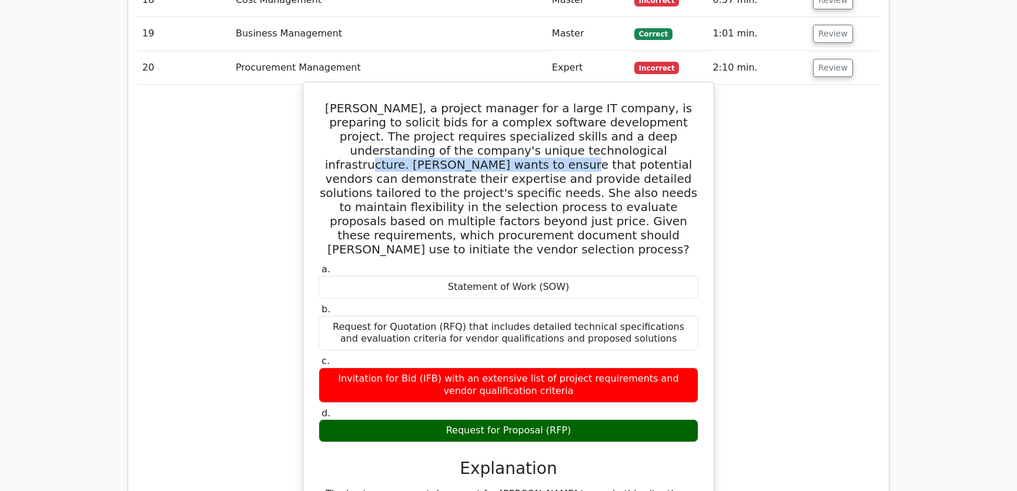
drag, startPoint x: 494, startPoint y: 106, endPoint x: 686, endPoint y: 106, distance: 192.2
click at [686, 106] on h5 "[PERSON_NAME], a project manager for a large IT company, is preparing to solici…" at bounding box center [508, 178] width 382 height 155
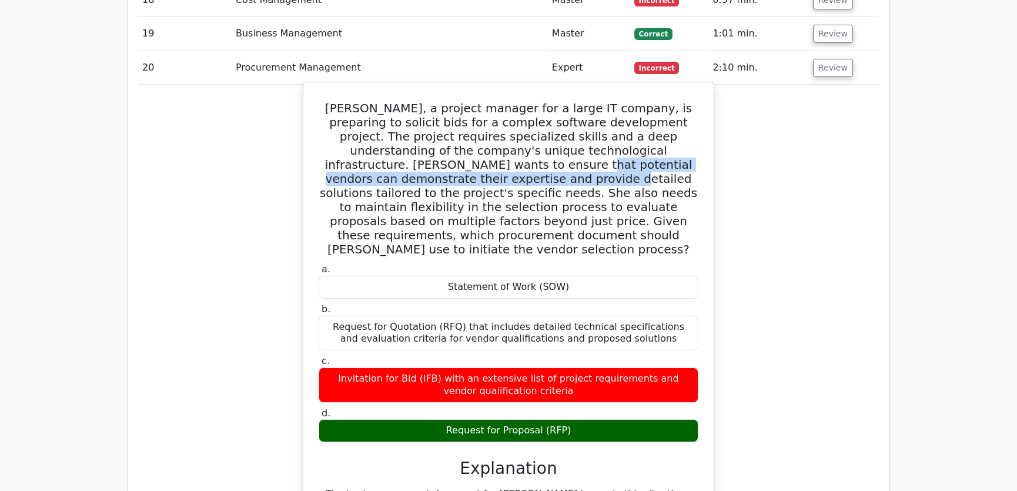
drag, startPoint x: 332, startPoint y: 121, endPoint x: 692, endPoint y: 120, distance: 360.4
click at [692, 120] on h5 "[PERSON_NAME], a project manager for a large IT company, is preparing to solici…" at bounding box center [508, 178] width 382 height 155
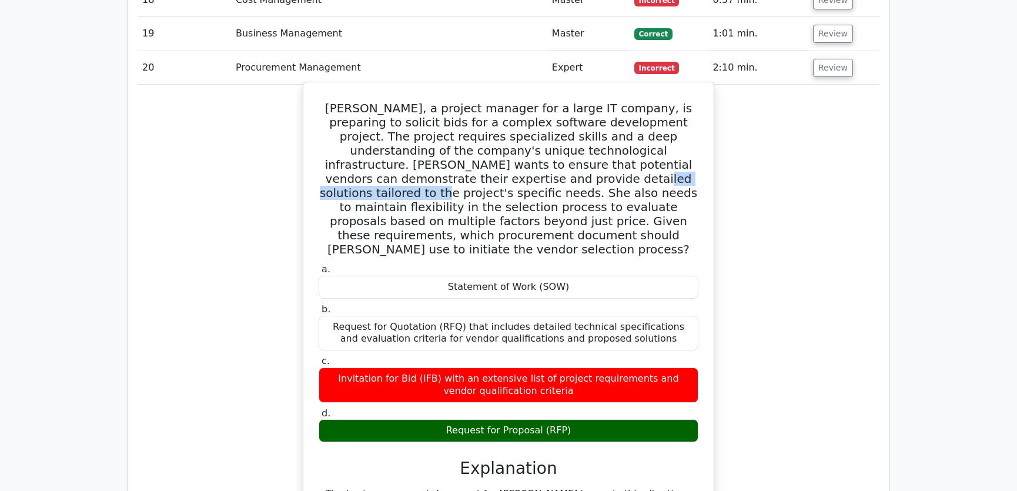
drag, startPoint x: 343, startPoint y: 135, endPoint x: 482, endPoint y: 135, distance: 139.3
click at [482, 135] on h5 "[PERSON_NAME], a project manager for a large IT company, is preparing to solici…" at bounding box center [508, 178] width 382 height 155
click at [511, 135] on h5 "[PERSON_NAME], a project manager for a large IT company, is preparing to solici…" at bounding box center [508, 178] width 382 height 155
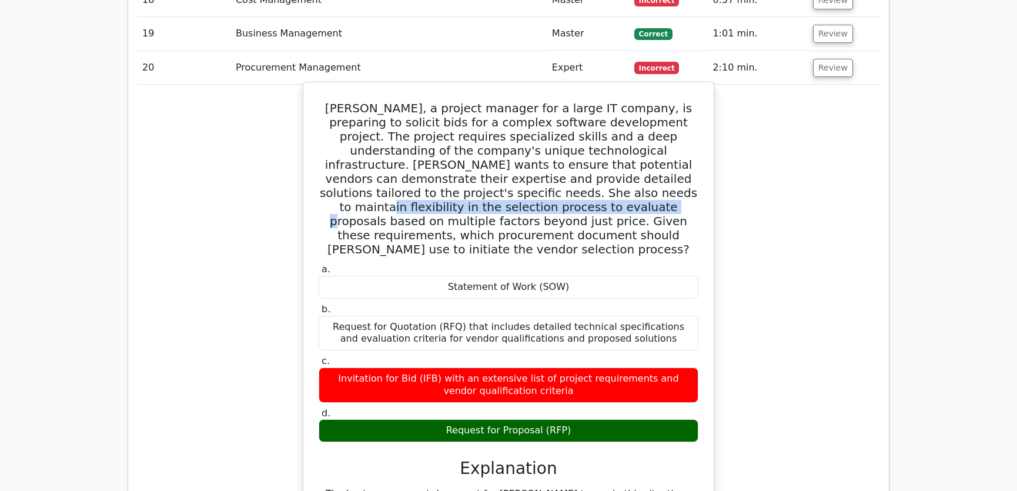
drag, startPoint x: 390, startPoint y: 148, endPoint x: 677, endPoint y: 153, distance: 286.3
click at [677, 153] on h5 "[PERSON_NAME], a project manager for a large IT company, is preparing to solici…" at bounding box center [508, 178] width 382 height 155
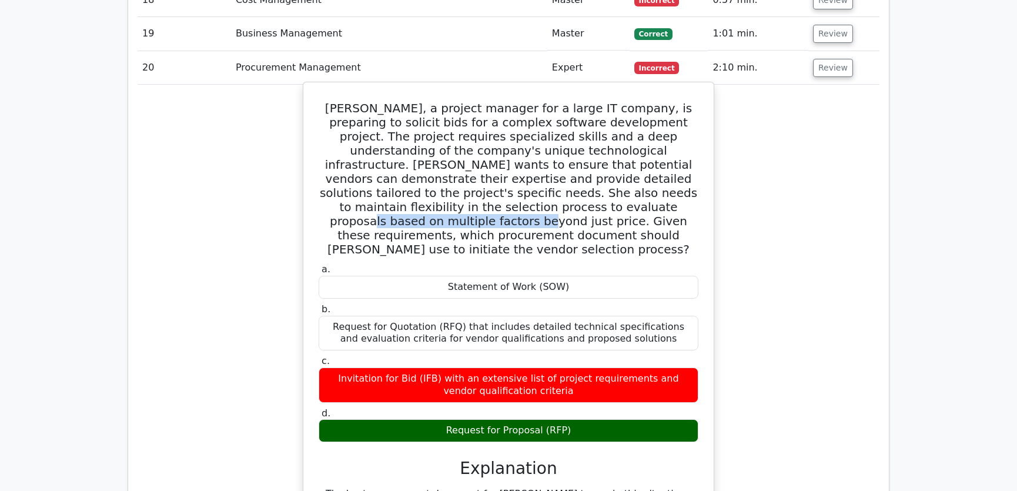
drag, startPoint x: 352, startPoint y: 162, endPoint x: 510, endPoint y: 163, distance: 157.6
click at [510, 163] on h5 "[PERSON_NAME], a project manager for a large IT company, is preparing to solici…" at bounding box center [508, 178] width 382 height 155
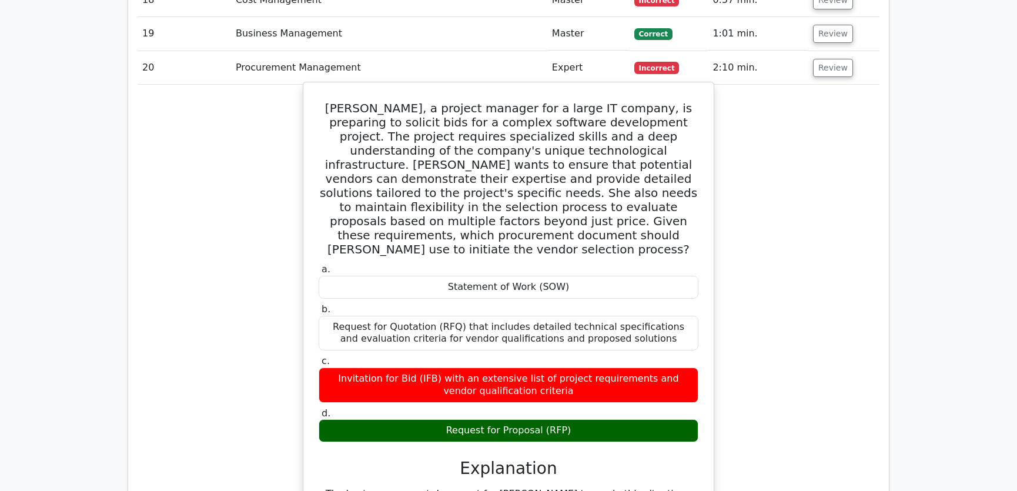
drag, startPoint x: 324, startPoint y: 61, endPoint x: 570, endPoint y: 374, distance: 398.1
copy div "[PERSON_NAME], a project manager for a large IT company, is preparing to solici…"
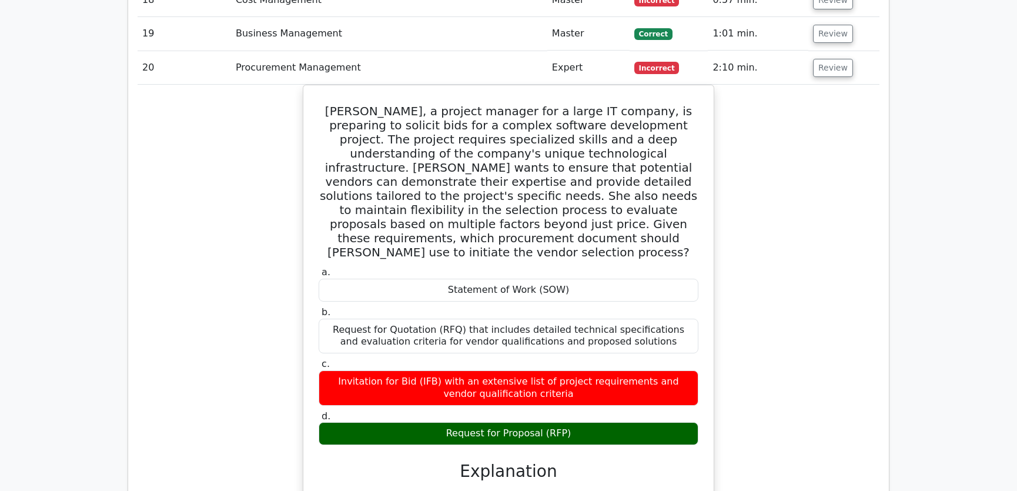
click at [829, 59] on button "Review" at bounding box center [833, 68] width 40 height 18
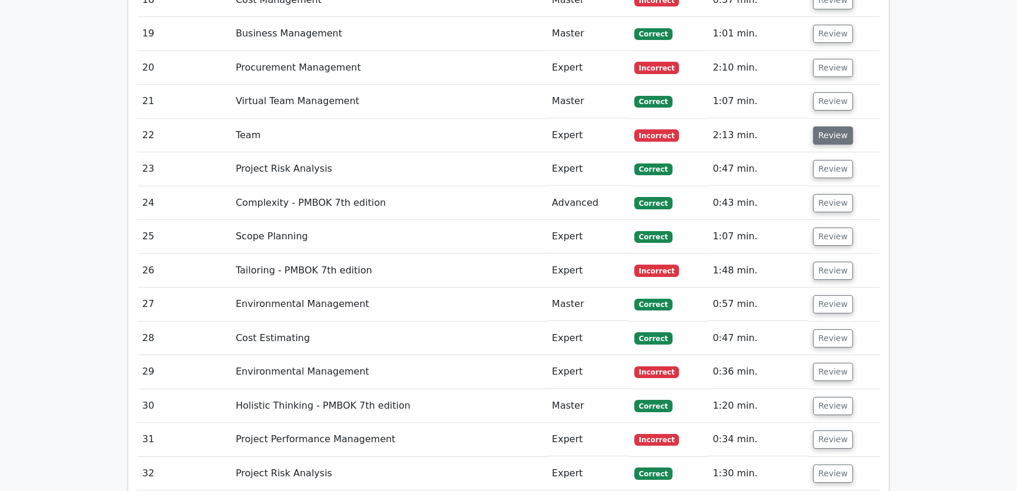
click at [825, 126] on button "Review" at bounding box center [833, 135] width 40 height 18
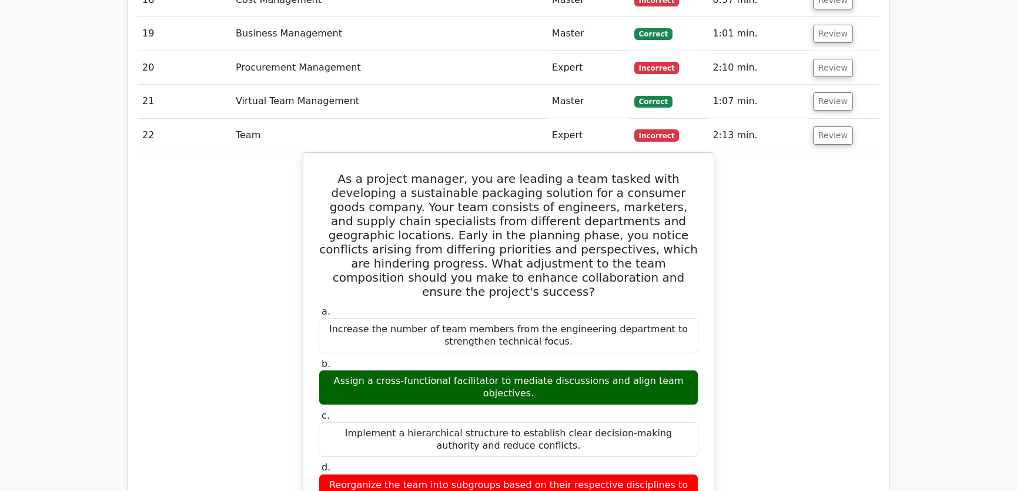
scroll to position [2494, 0]
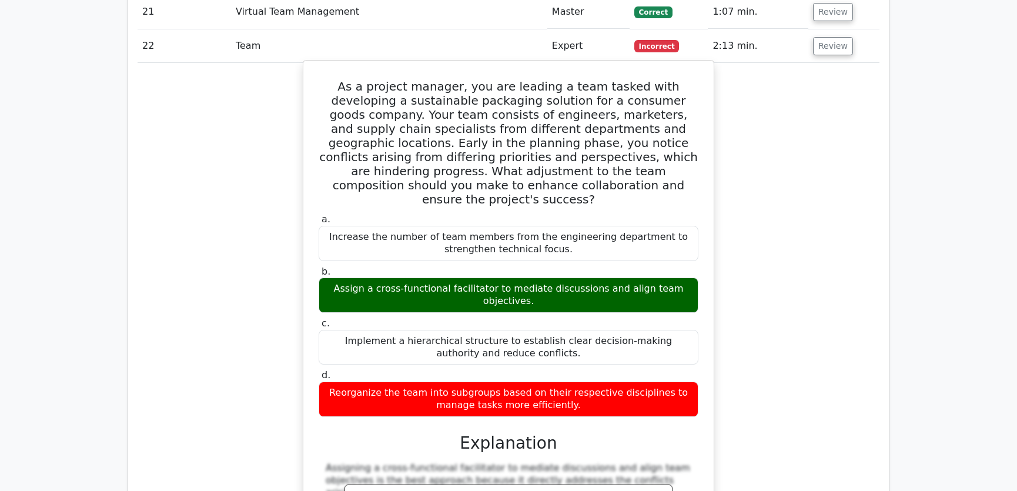
drag, startPoint x: 323, startPoint y: 40, endPoint x: 584, endPoint y: 352, distance: 406.9
click at [584, 352] on div "As a project manager, you are leading a team tasked with developing a sustainab…" at bounding box center [508, 350] width 401 height 571
copy div "As a project manager, you are leading a team tasked with developing a sustainab…"
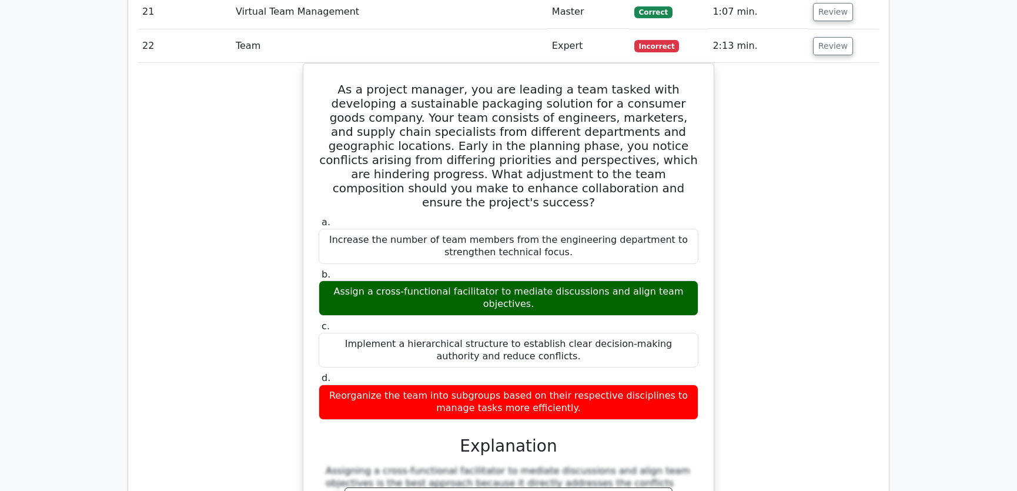
click at [777, 239] on div "As a project manager, you are leading a team tasked with developing a sustainab…" at bounding box center [509, 361] width 742 height 596
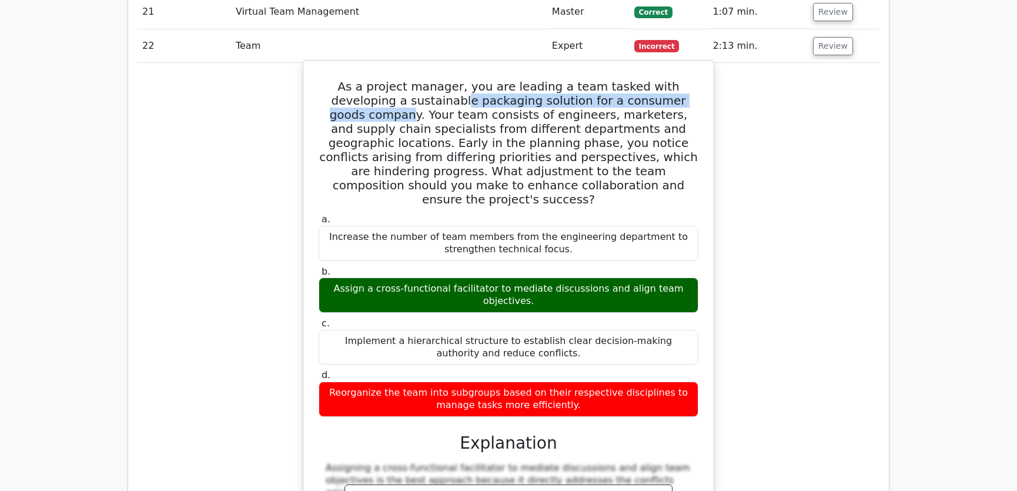
drag, startPoint x: 383, startPoint y: 56, endPoint x: 653, endPoint y: 59, distance: 269.9
click at [653, 79] on h5 "As a project manager, you are leading a team tasked with developing a sustainab…" at bounding box center [508, 142] width 382 height 127
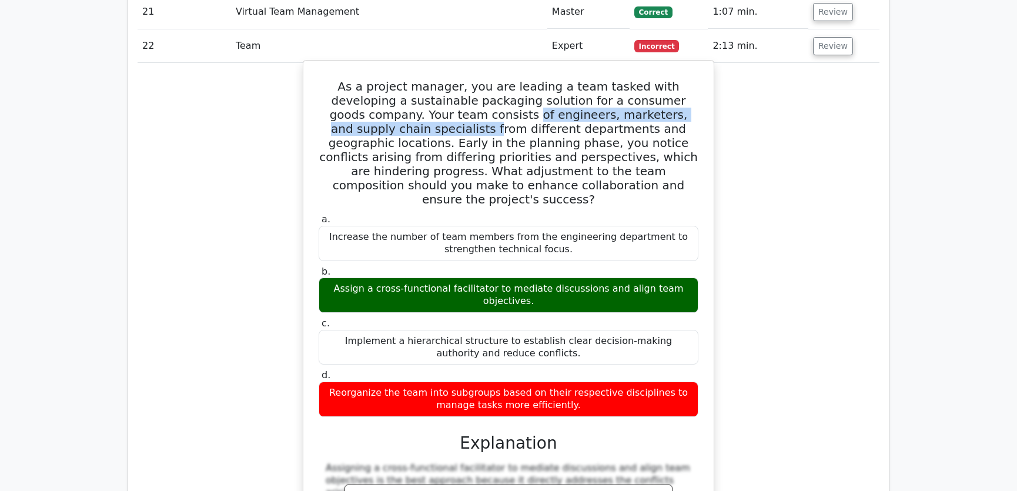
drag, startPoint x: 420, startPoint y: 73, endPoint x: 676, endPoint y: 66, distance: 255.8
click at [676, 79] on h5 "As a project manager, you are leading a team tasked with developing a sustainab…" at bounding box center [508, 142] width 382 height 127
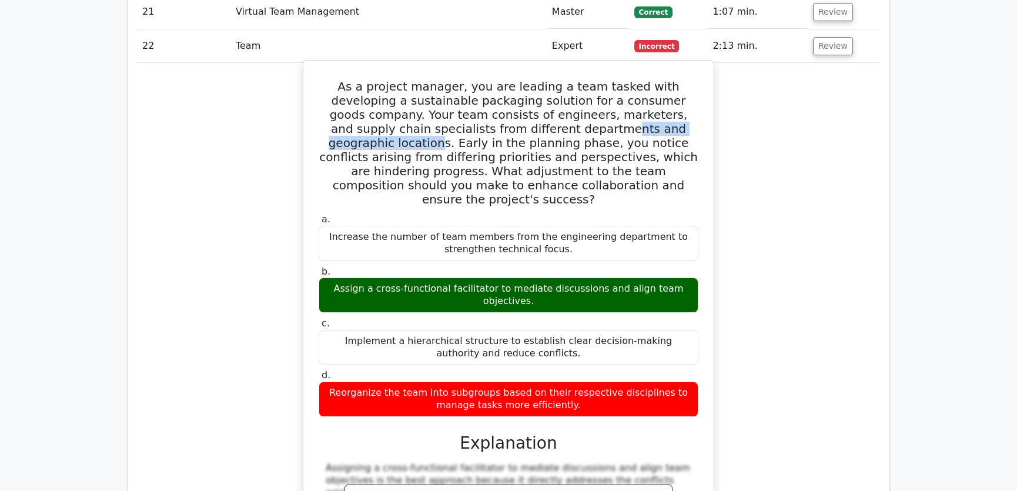
drag, startPoint x: 424, startPoint y: 82, endPoint x: 571, endPoint y: 79, distance: 147.0
click at [571, 79] on h5 "As a project manager, you are leading a team tasked with developing a sustainab…" at bounding box center [508, 142] width 382 height 127
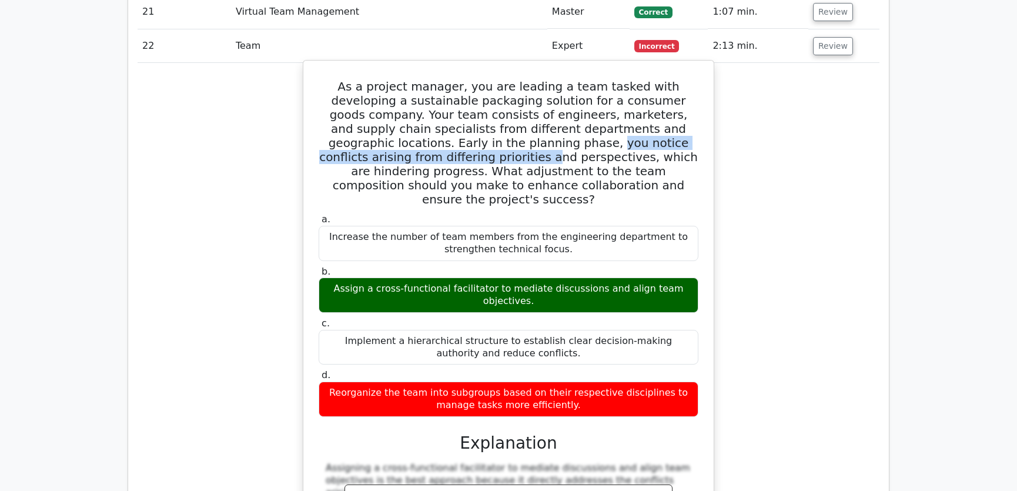
drag, startPoint x: 382, startPoint y: 99, endPoint x: 661, endPoint y: 96, distance: 278.7
click at [661, 96] on h5 "As a project manager, you are leading a team tasked with developing a sustainab…" at bounding box center [508, 142] width 382 height 127
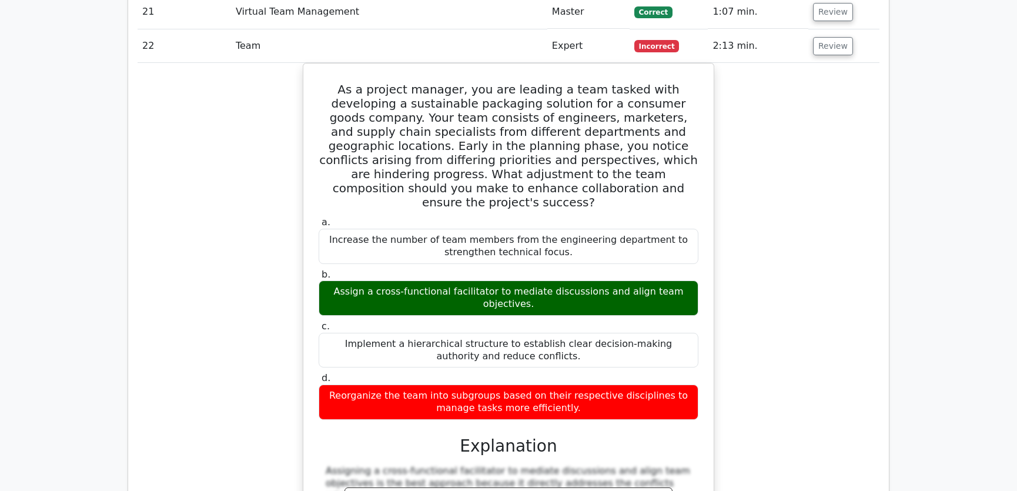
click at [774, 123] on div "As a project manager, you are leading a team tasked with developing a sustainab…" at bounding box center [509, 361] width 742 height 596
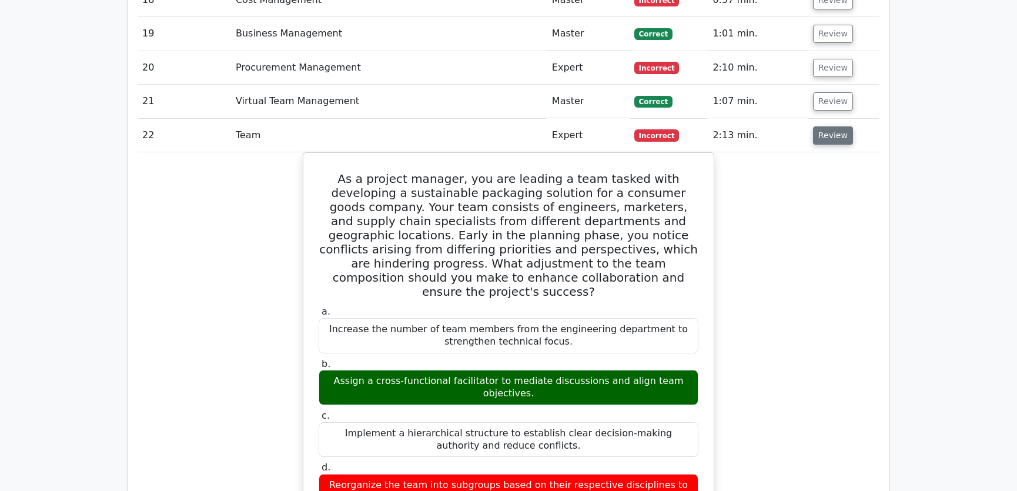
click at [830, 126] on button "Review" at bounding box center [833, 135] width 40 height 18
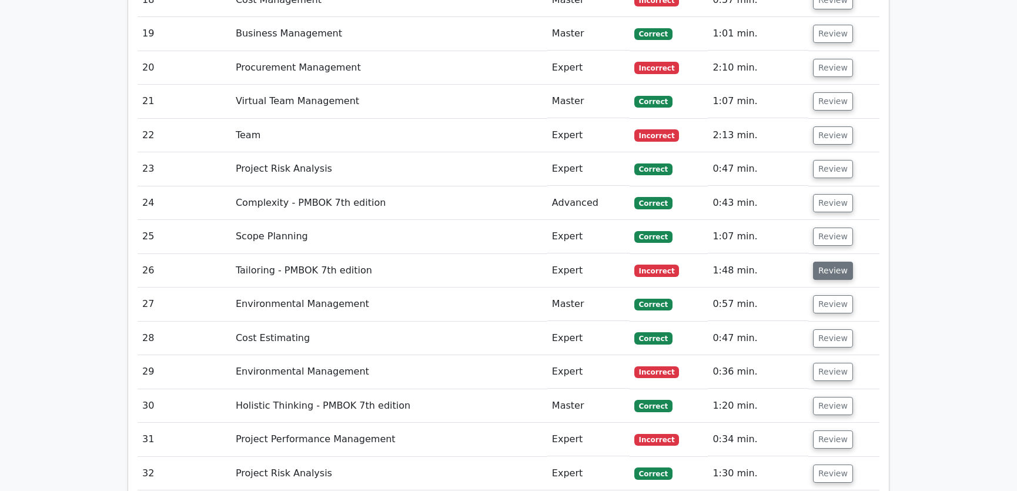
click at [827, 262] on button "Review" at bounding box center [833, 271] width 40 height 18
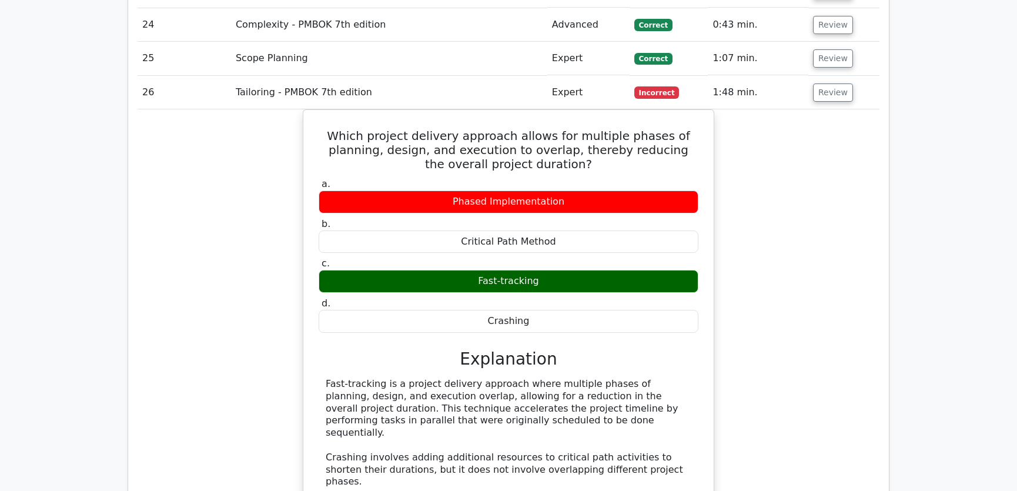
scroll to position [2494, 0]
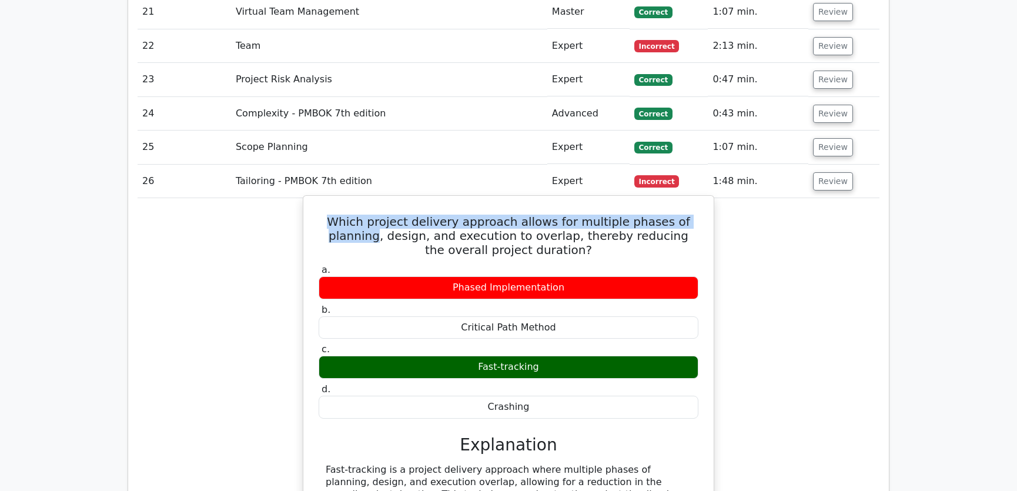
drag, startPoint x: 319, startPoint y: 175, endPoint x: 697, endPoint y: 182, distance: 377.5
click at [697, 215] on h5 "Which project delivery approach allows for multiple phases of planning, design,…" at bounding box center [508, 236] width 382 height 42
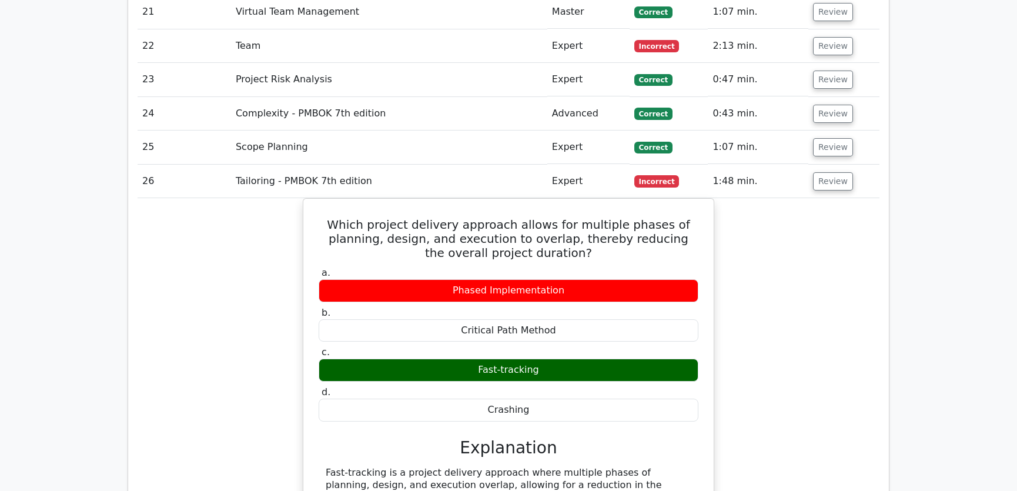
click at [805, 235] on div "Which project delivery approach allows for multiple phases of planning, design,…" at bounding box center [509, 473] width 742 height 551
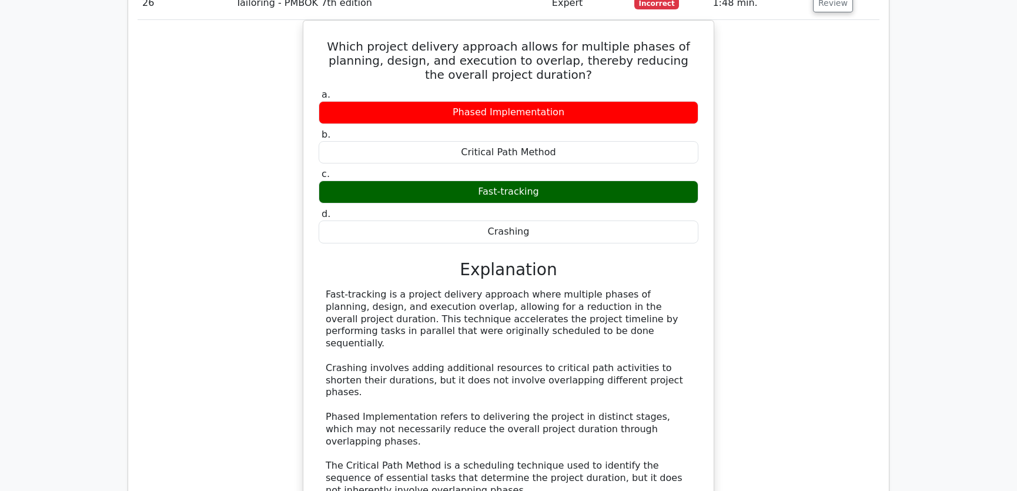
scroll to position [2761, 0]
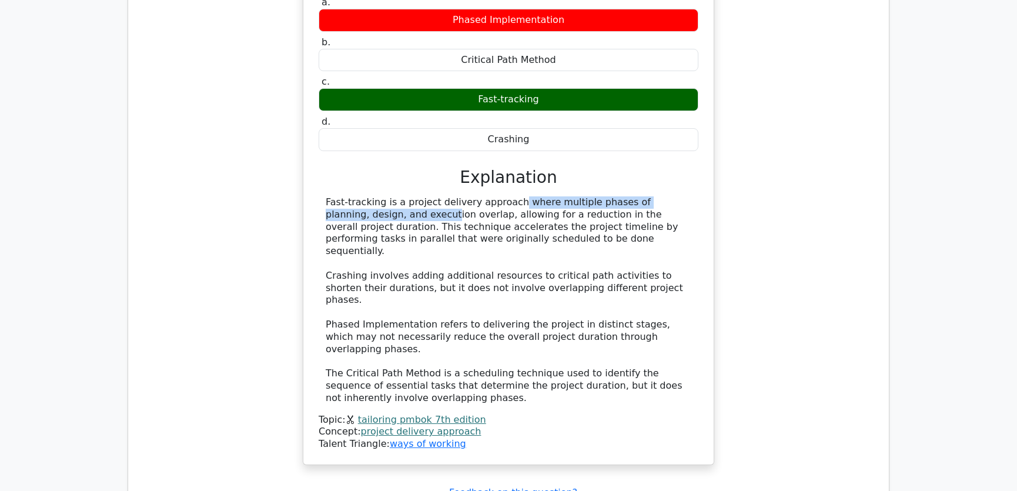
drag, startPoint x: 430, startPoint y: 158, endPoint x: 663, endPoint y: 159, distance: 233.4
click at [663, 196] on div "Fast-tracking is a project delivery approach where multiple phases of planning,…" at bounding box center [509, 300] width 366 height 208
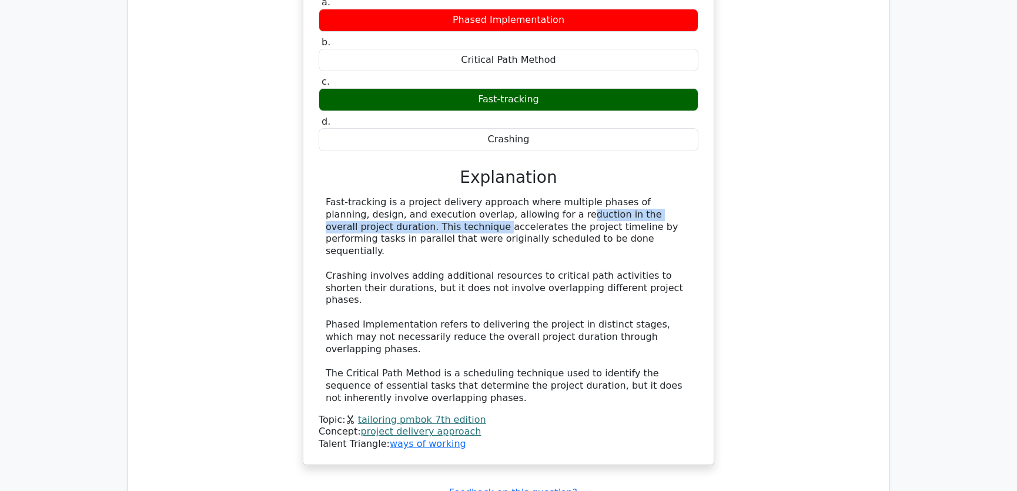
drag, startPoint x: 424, startPoint y: 168, endPoint x: 651, endPoint y: 169, distance: 226.9
click at [651, 196] on div "Fast-tracking is a project delivery approach where multiple phases of planning,…" at bounding box center [509, 300] width 366 height 208
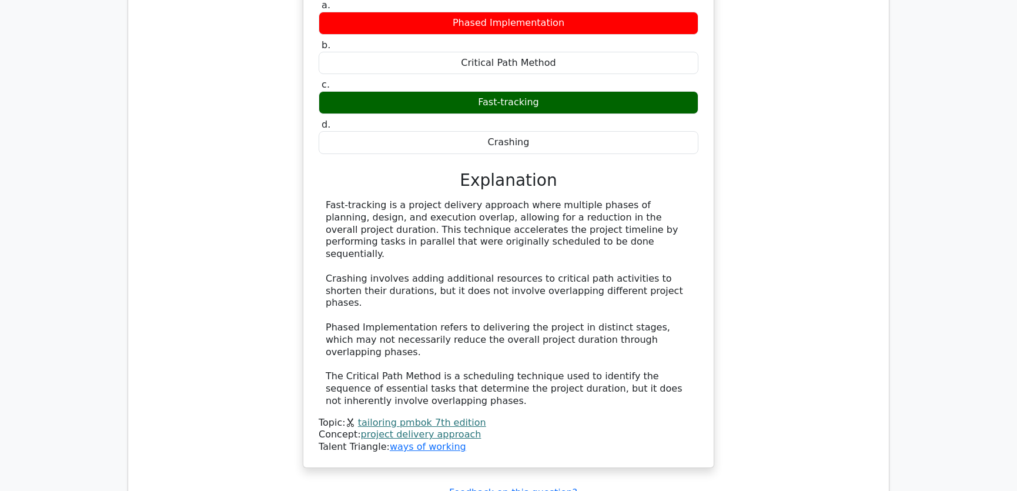
click at [805, 256] on div "Which project delivery approach allows for multiple phases of planning, design,…" at bounding box center [509, 206] width 742 height 551
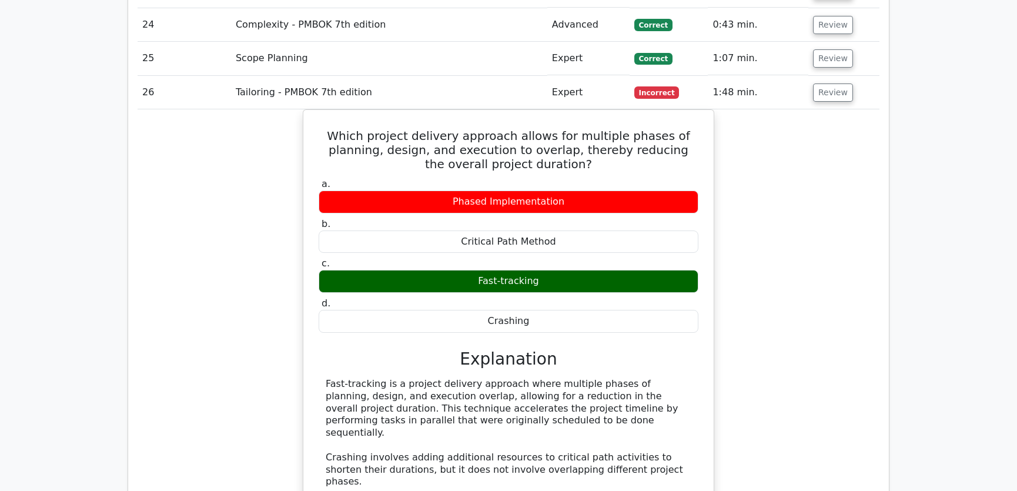
scroll to position [2494, 0]
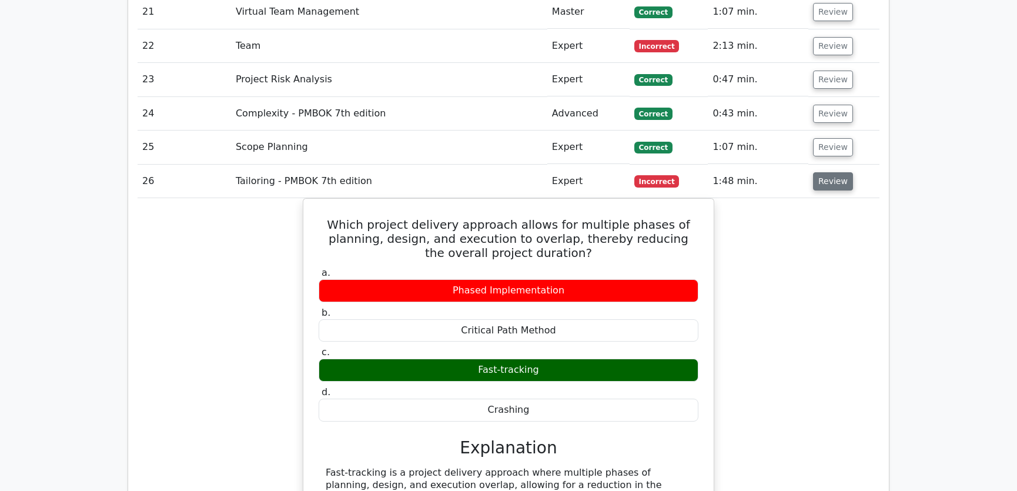
click at [831, 172] on button "Review" at bounding box center [833, 181] width 40 height 18
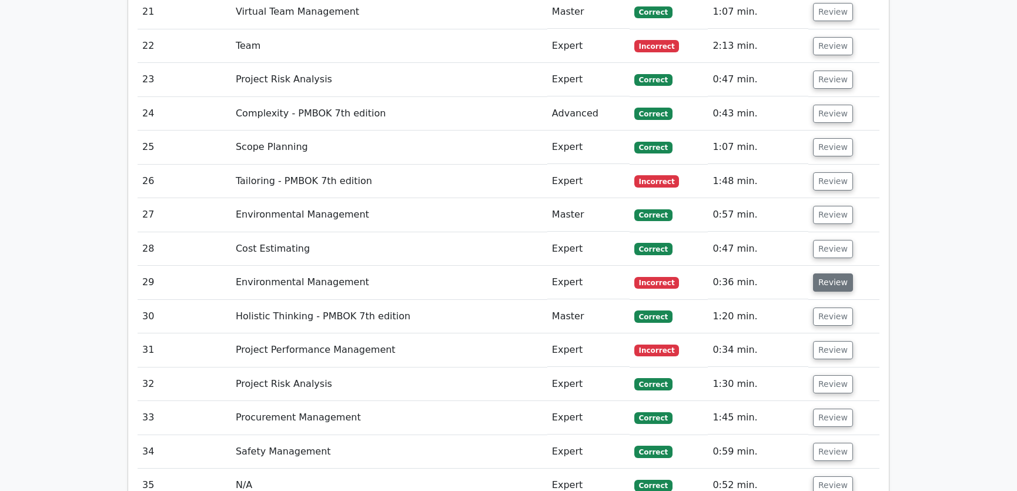
click at [830, 273] on button "Review" at bounding box center [833, 282] width 40 height 18
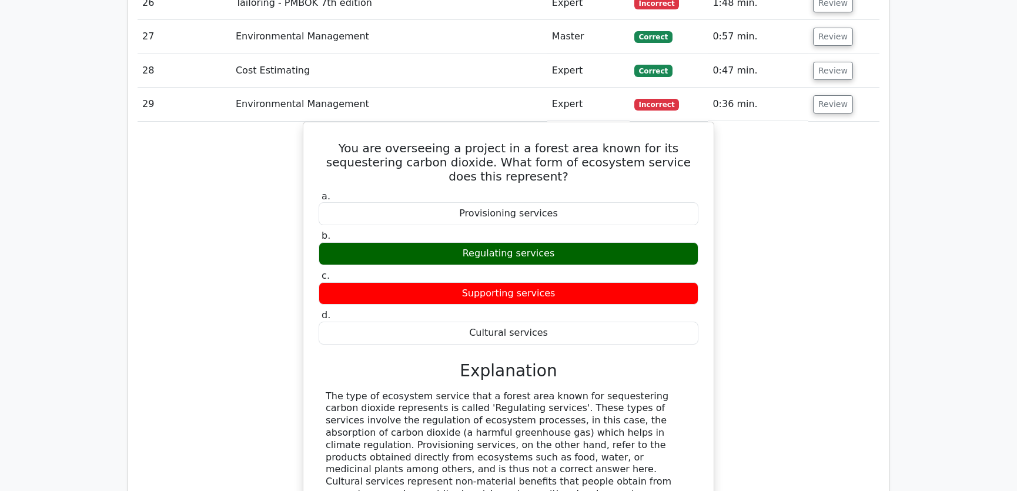
scroll to position [2761, 0]
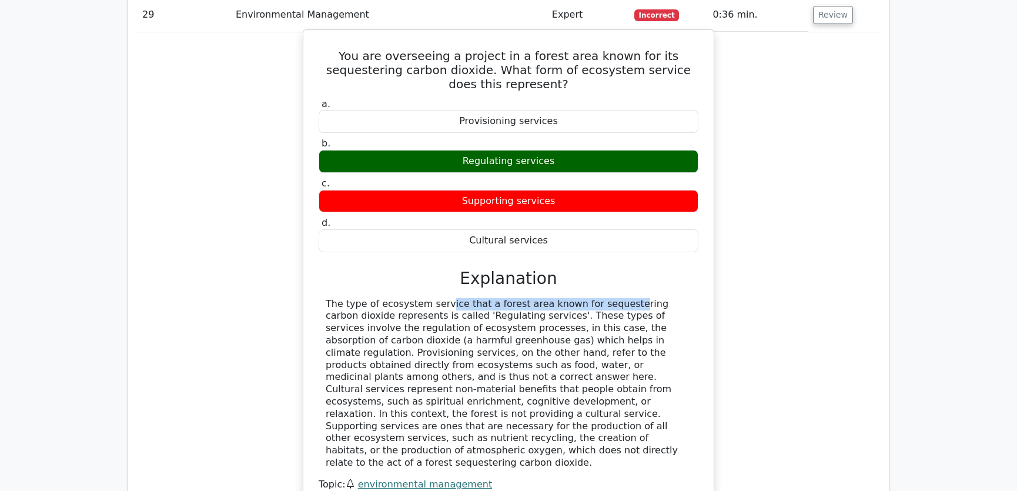
drag, startPoint x: 363, startPoint y: 243, endPoint x: 531, endPoint y: 246, distance: 168.2
click at [531, 298] on div at bounding box center [509, 383] width 366 height 171
click at [547, 298] on div at bounding box center [509, 383] width 366 height 171
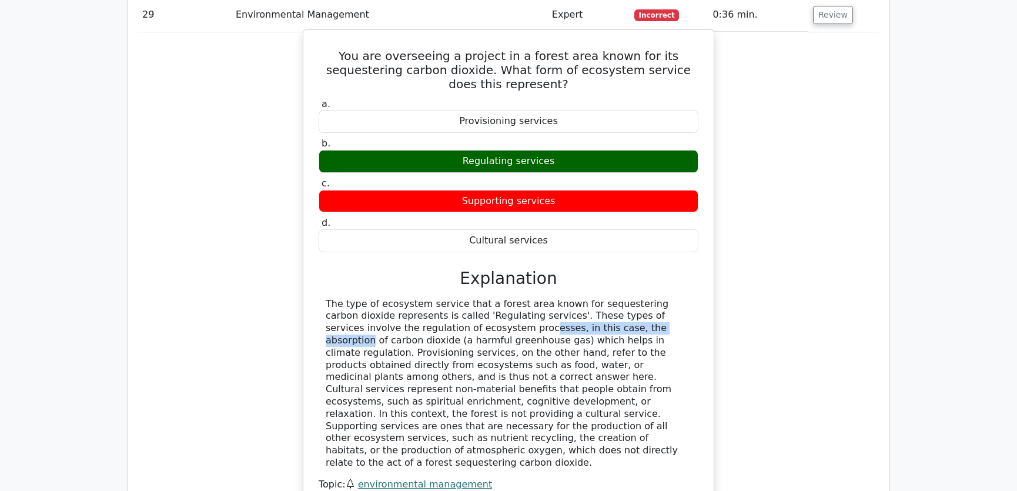
drag, startPoint x: 372, startPoint y: 268, endPoint x: 517, endPoint y: 270, distance: 145.2
click at [517, 298] on div at bounding box center [509, 383] width 366 height 171
click at [427, 298] on div at bounding box center [509, 383] width 366 height 171
drag, startPoint x: 435, startPoint y: 280, endPoint x: 573, endPoint y: 282, distance: 138.2
click at [573, 298] on div at bounding box center [509, 383] width 366 height 171
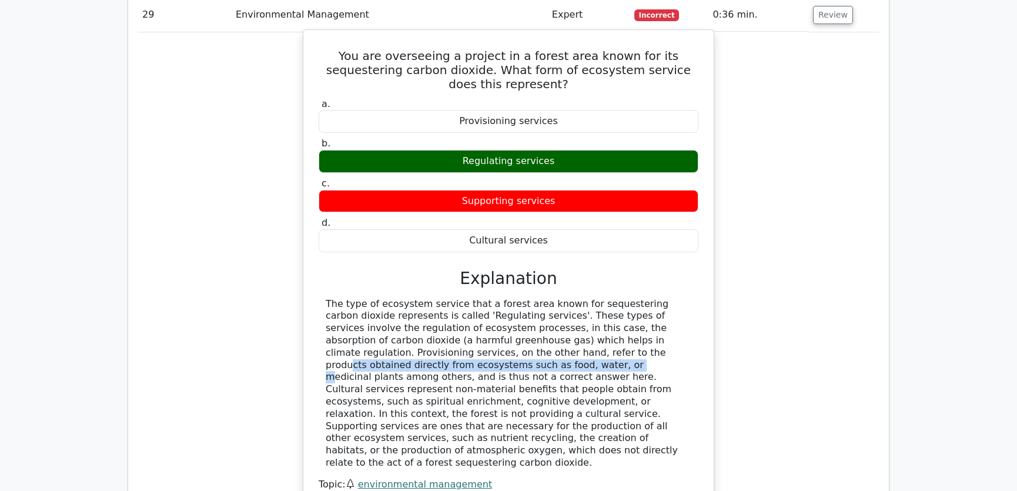
drag, startPoint x: 397, startPoint y: 292, endPoint x: 665, endPoint y: 292, distance: 268.1
click at [665, 298] on div at bounding box center [509, 383] width 366 height 171
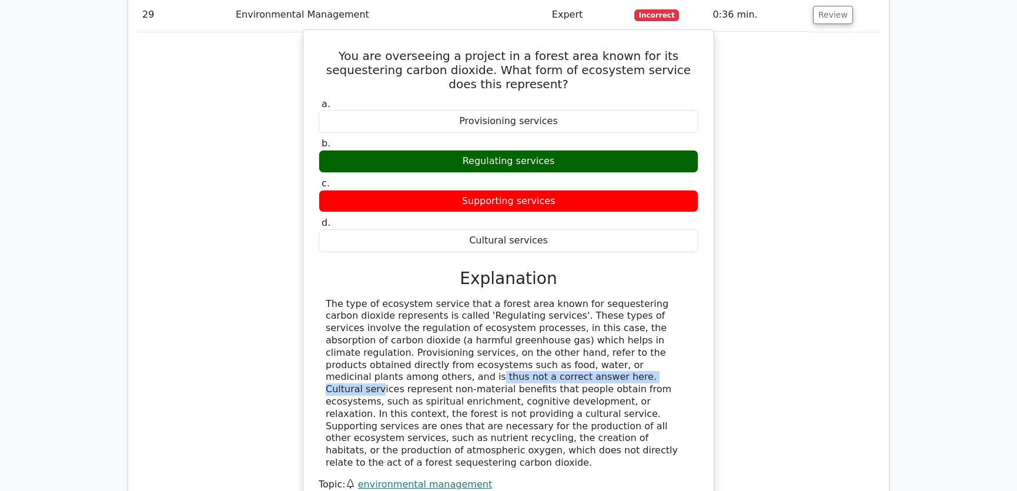
drag, startPoint x: 454, startPoint y: 304, endPoint x: 646, endPoint y: 303, distance: 191.7
click at [646, 303] on div at bounding box center [509, 383] width 366 height 171
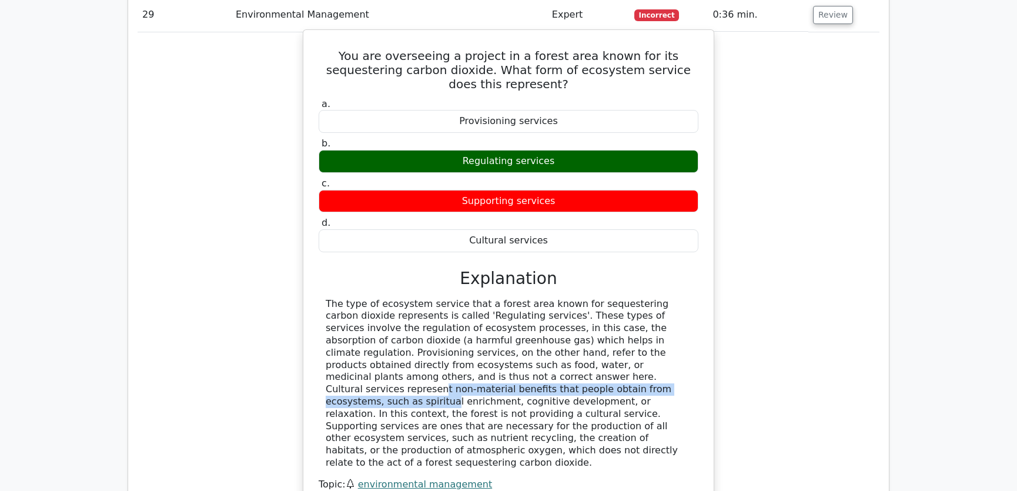
drag, startPoint x: 359, startPoint y: 319, endPoint x: 686, endPoint y: 317, distance: 326.9
click at [686, 317] on div at bounding box center [509, 383] width 366 height 171
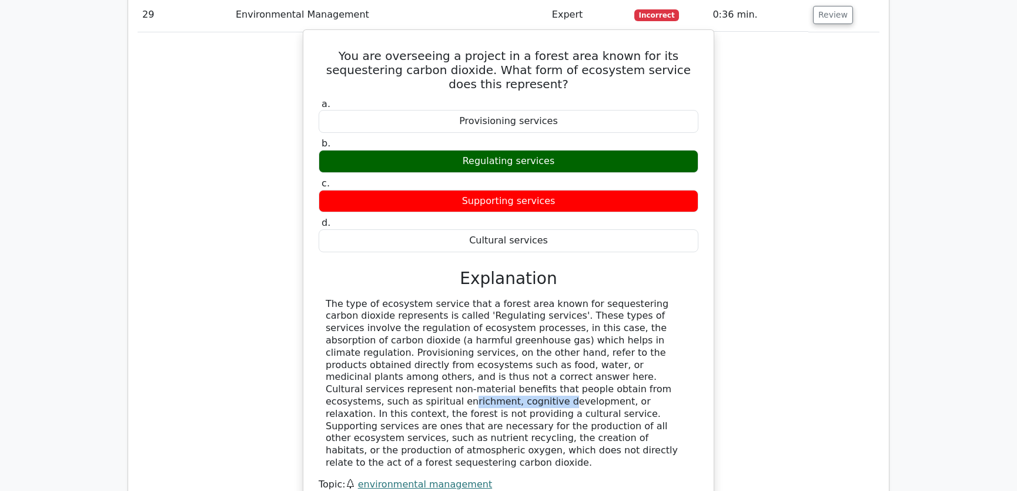
drag, startPoint x: 340, startPoint y: 330, endPoint x: 423, endPoint y: 329, distance: 83.5
click at [423, 329] on div at bounding box center [509, 383] width 366 height 171
click at [437, 330] on div at bounding box center [509, 383] width 366 height 171
drag, startPoint x: 357, startPoint y: 343, endPoint x: 494, endPoint y: 340, distance: 137.0
click at [494, 340] on div at bounding box center [509, 383] width 366 height 171
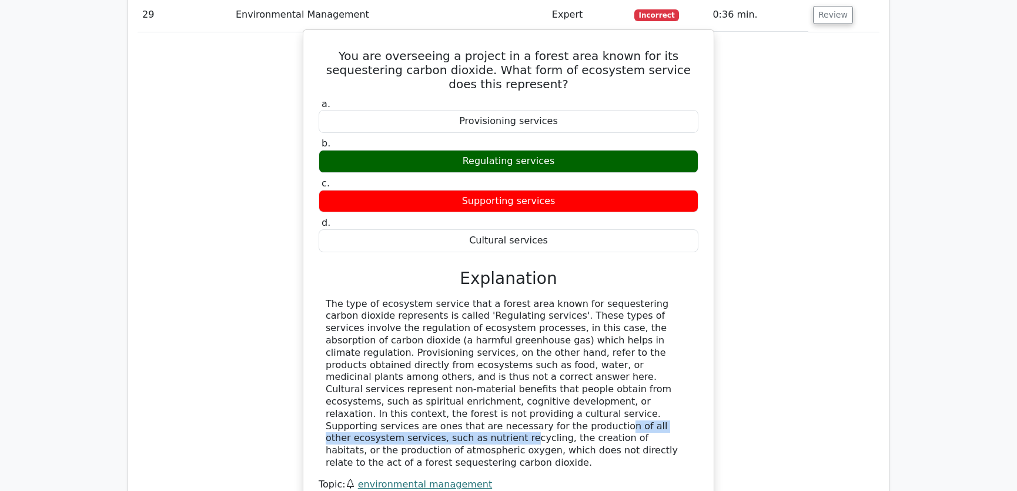
drag, startPoint x: 369, startPoint y: 353, endPoint x: 594, endPoint y: 353, distance: 225.2
click at [594, 353] on div at bounding box center [509, 383] width 366 height 171
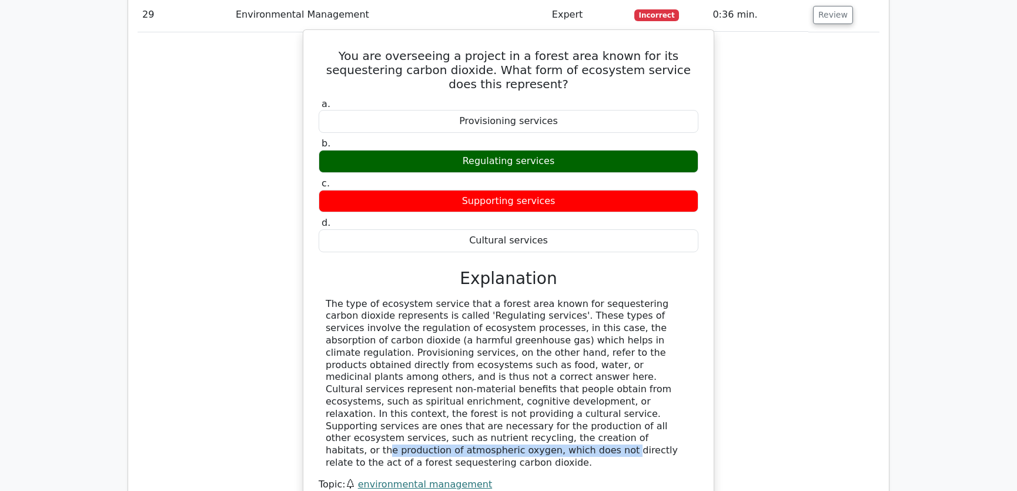
drag, startPoint x: 385, startPoint y: 367, endPoint x: 601, endPoint y: 369, distance: 215.8
click at [601, 369] on div at bounding box center [509, 383] width 366 height 171
drag, startPoint x: 347, startPoint y: 378, endPoint x: 592, endPoint y: 379, distance: 245.2
click at [592, 379] on div at bounding box center [509, 383] width 366 height 171
click at [624, 376] on div at bounding box center [509, 383] width 366 height 171
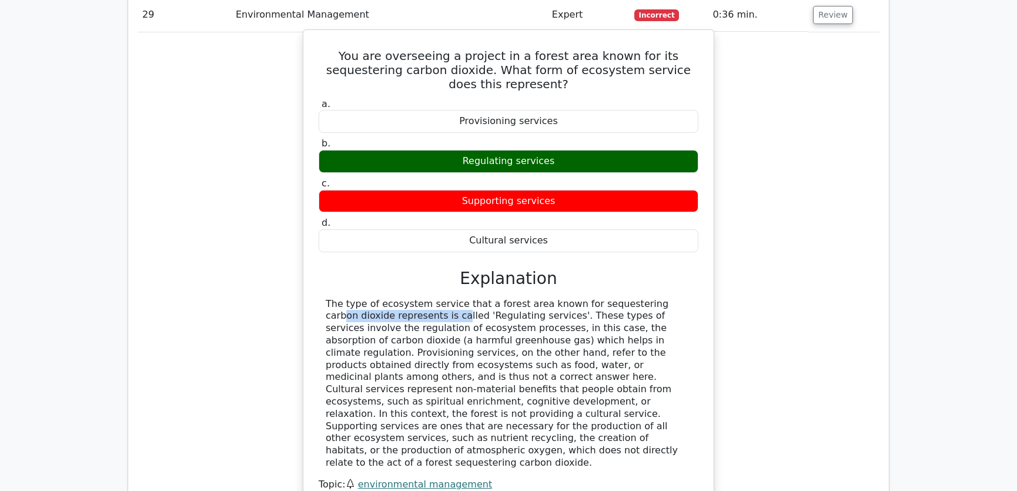
drag, startPoint x: 575, startPoint y: 243, endPoint x: 356, endPoint y: 259, distance: 219.2
click at [356, 298] on div at bounding box center [509, 383] width 366 height 171
copy div "sequestering carbon dioxide"
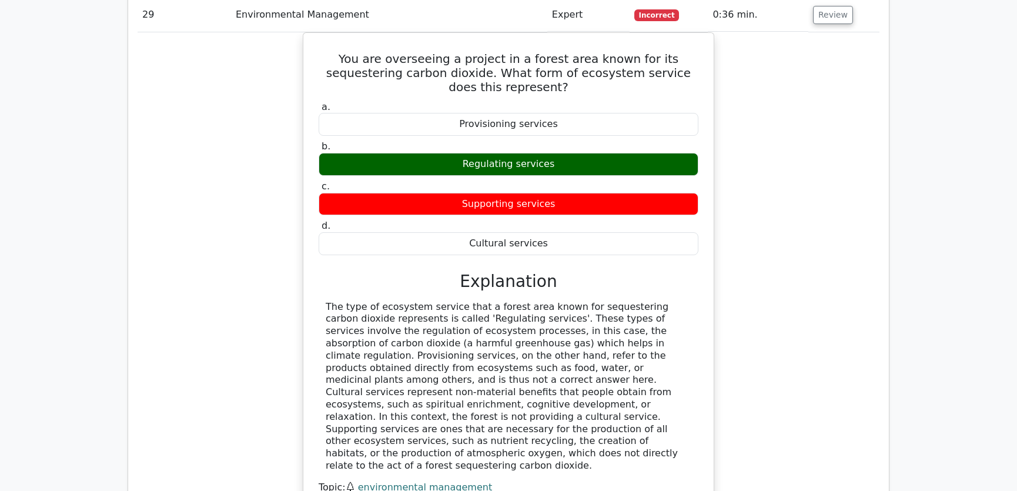
click at [754, 283] on div "You are overseeing a project in a forest area known for its sequestering carbon…" at bounding box center [509, 289] width 742 height 515
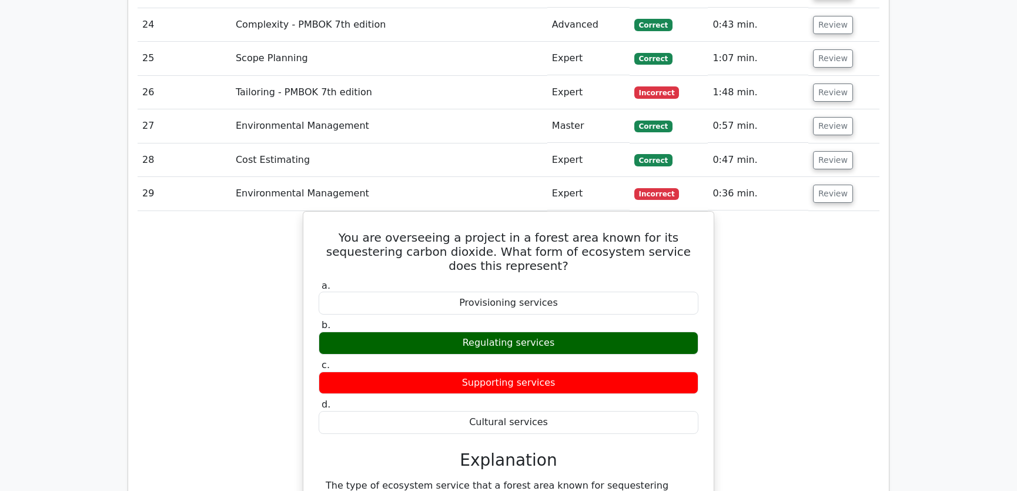
scroll to position [2672, 0]
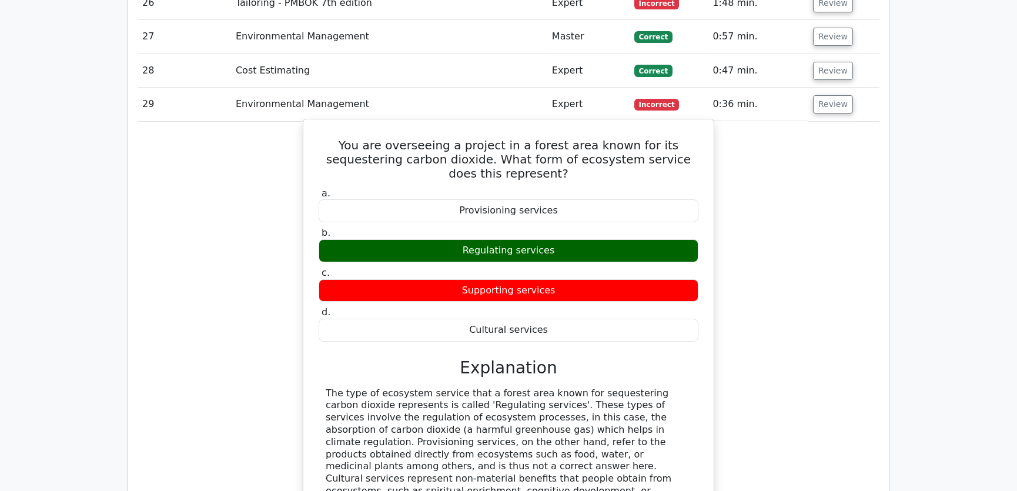
drag, startPoint x: 319, startPoint y: 96, endPoint x: 556, endPoint y: 275, distance: 296.8
click at [556, 275] on div "You are overseeing a project in a forest area known for its sequestering carbon…" at bounding box center [508, 369] width 401 height 490
copy div "You are overseeing a project in a forest area known for its sequestering carbon…"
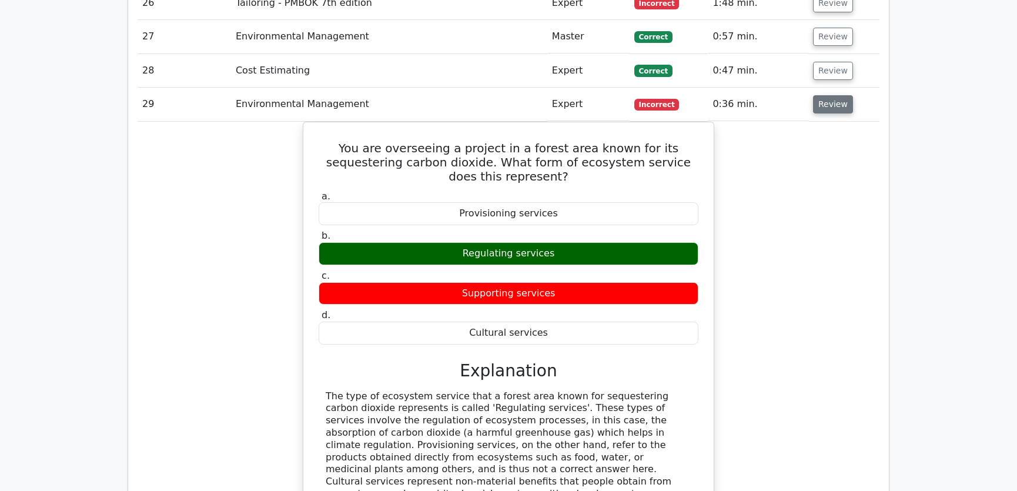
click at [834, 95] on button "Review" at bounding box center [833, 104] width 40 height 18
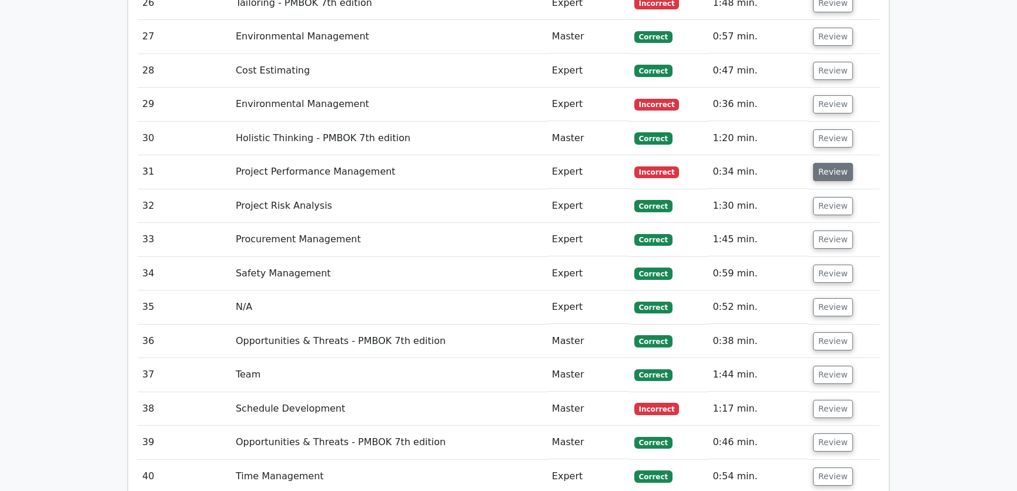
click at [821, 163] on button "Review" at bounding box center [833, 172] width 40 height 18
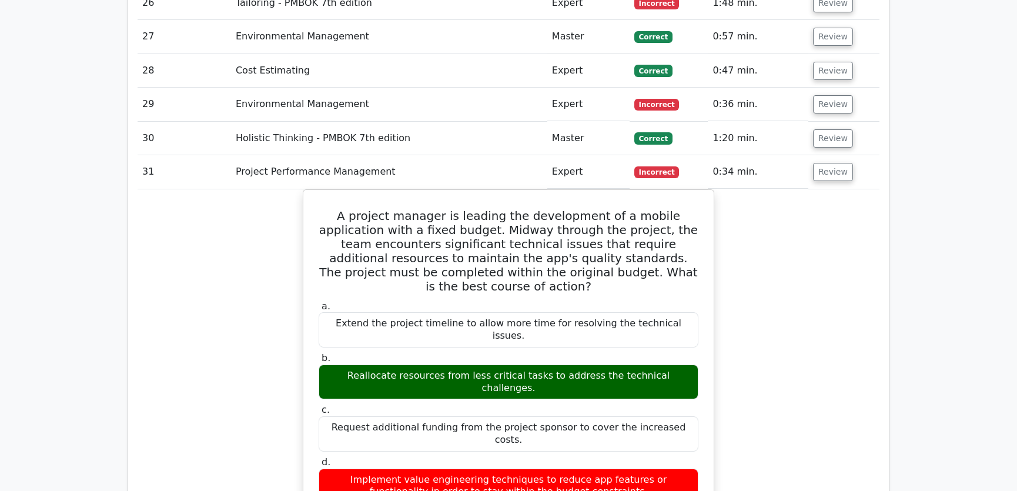
click at [775, 246] on div "A project manager is leading the development of a mobile application with a fix…" at bounding box center [509, 465] width 742 height 553
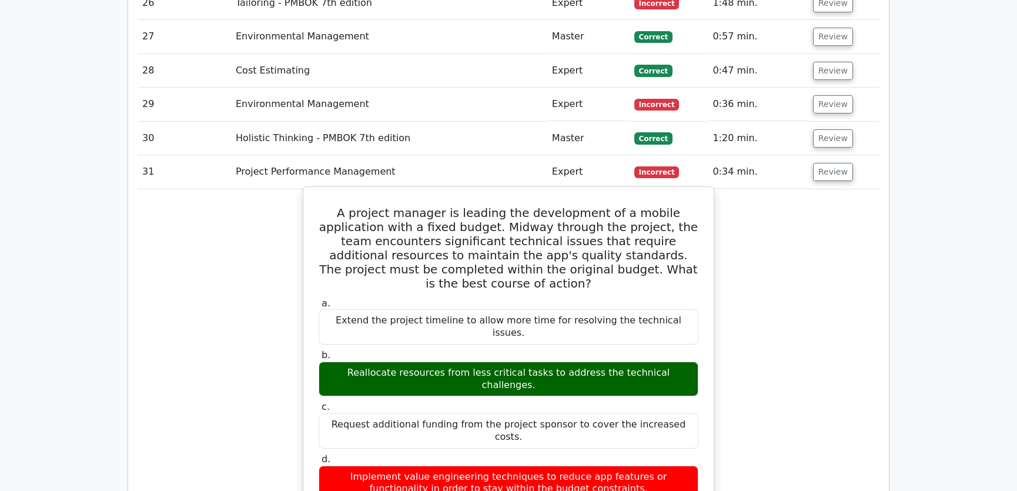
drag, startPoint x: 323, startPoint y: 168, endPoint x: 613, endPoint y: 394, distance: 368.1
click at [613, 394] on div "A project manager is leading the development of a mobile application with a fix…" at bounding box center [508, 456] width 401 height 529
copy div "A project manager is leading the development of a mobile application with a fix…"
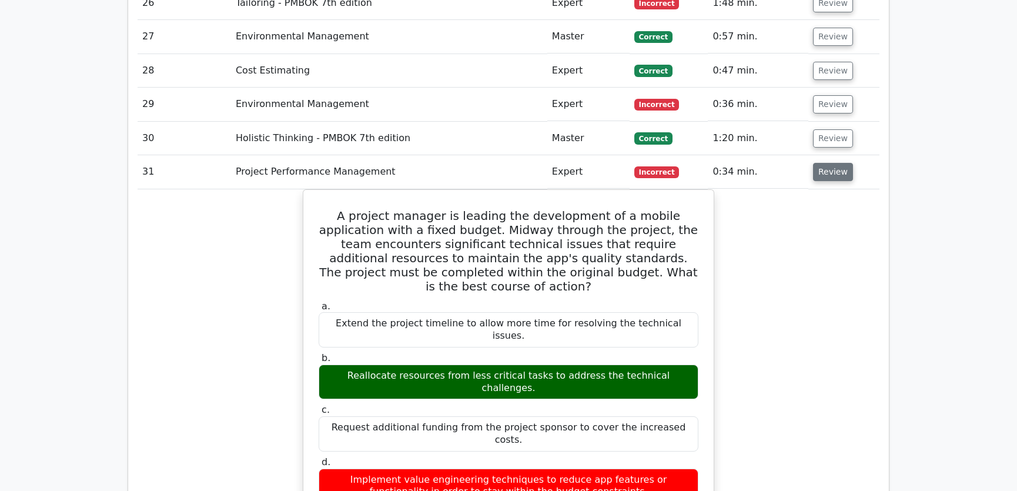
click at [825, 163] on button "Review" at bounding box center [833, 172] width 40 height 18
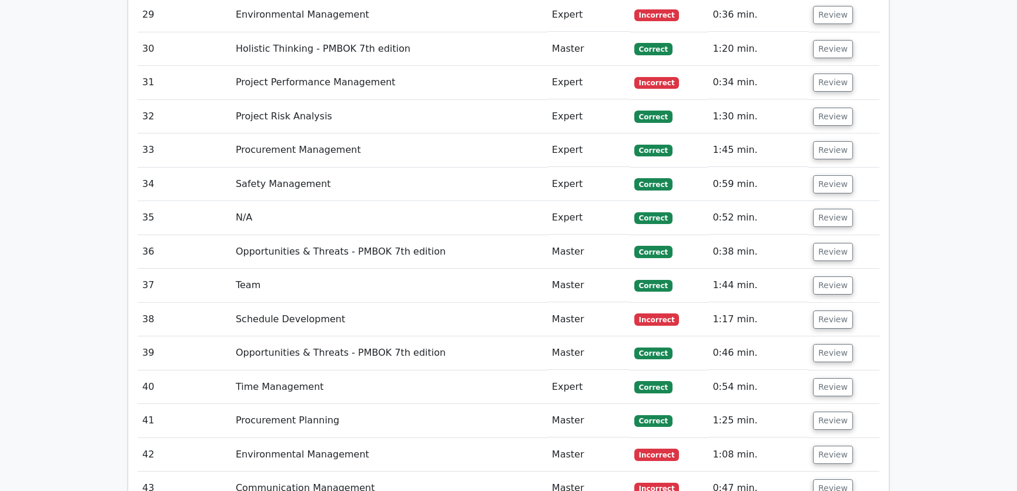
scroll to position [2850, 0]
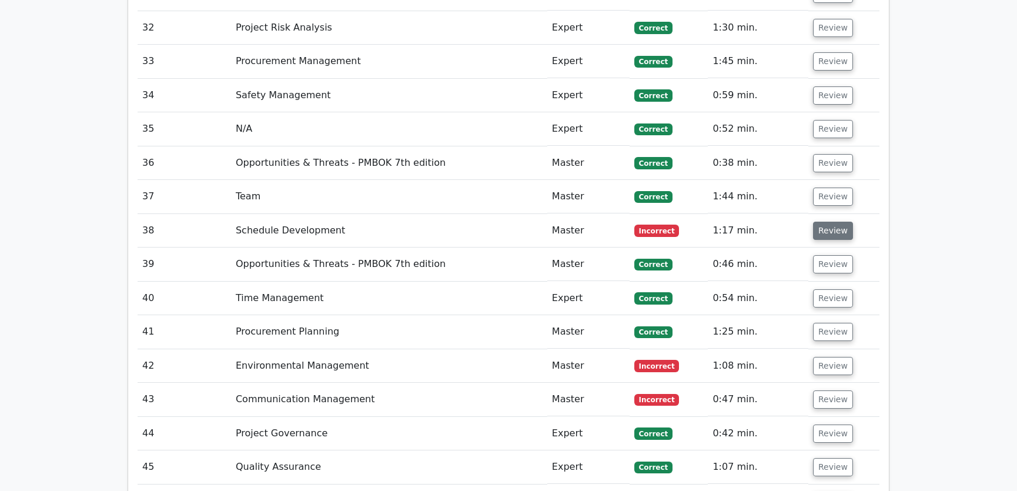
click at [827, 222] on button "Review" at bounding box center [833, 231] width 40 height 18
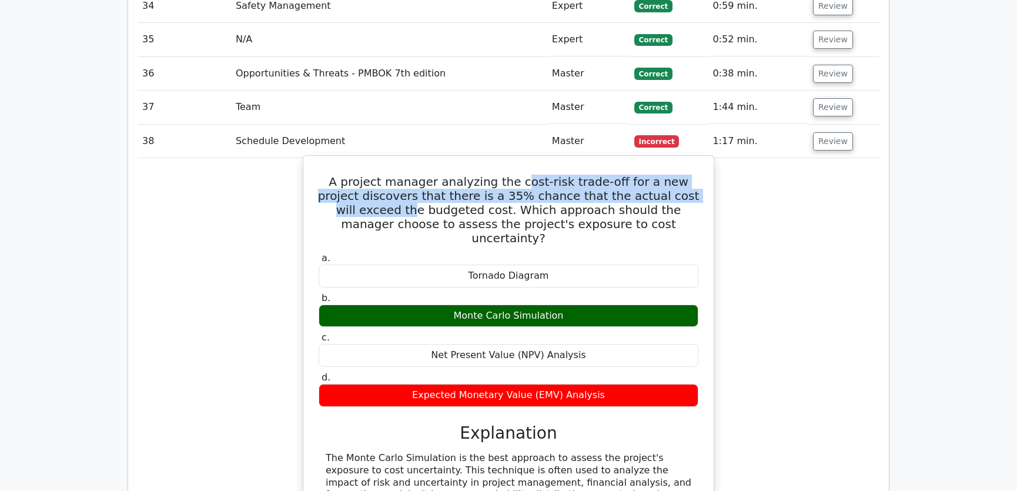
drag, startPoint x: 504, startPoint y: 136, endPoint x: 691, endPoint y: 143, distance: 186.5
click at [691, 175] on h5 "A project manager analyzing the cost-risk trade-off for a new project discovers…" at bounding box center [508, 210] width 382 height 71
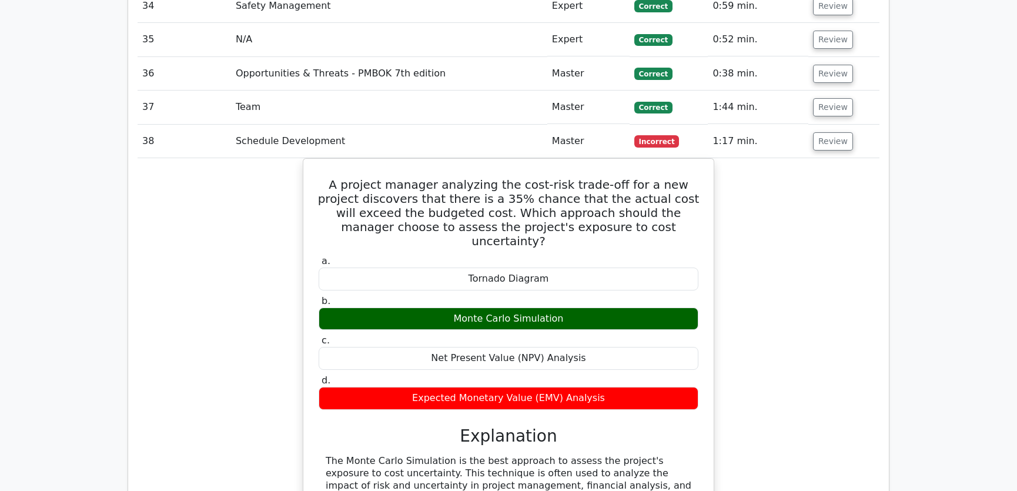
click at [835, 179] on div "A project manager analyzing the cost-risk trade-off for a new project discovers…" at bounding box center [509, 417] width 742 height 519
click at [828, 132] on button "Review" at bounding box center [833, 141] width 40 height 18
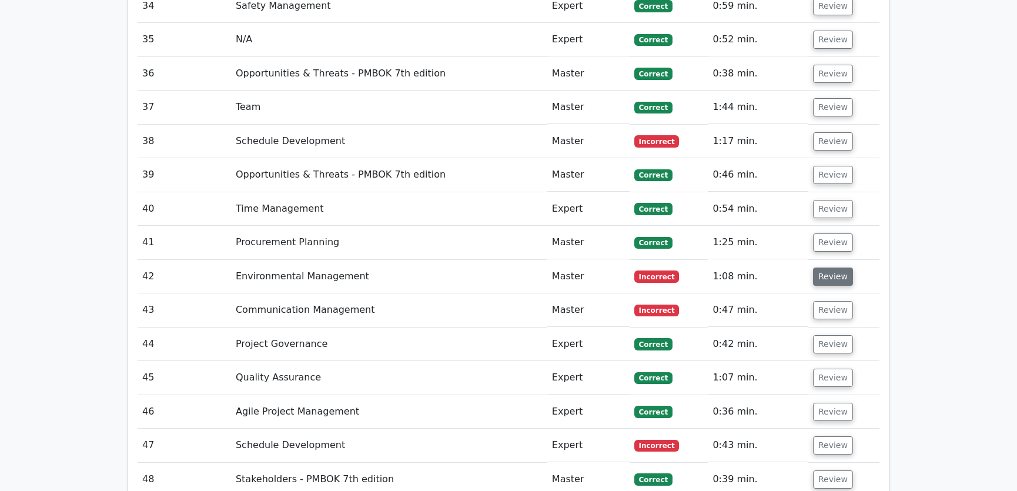
click at [828, 267] on button "Review" at bounding box center [833, 276] width 40 height 18
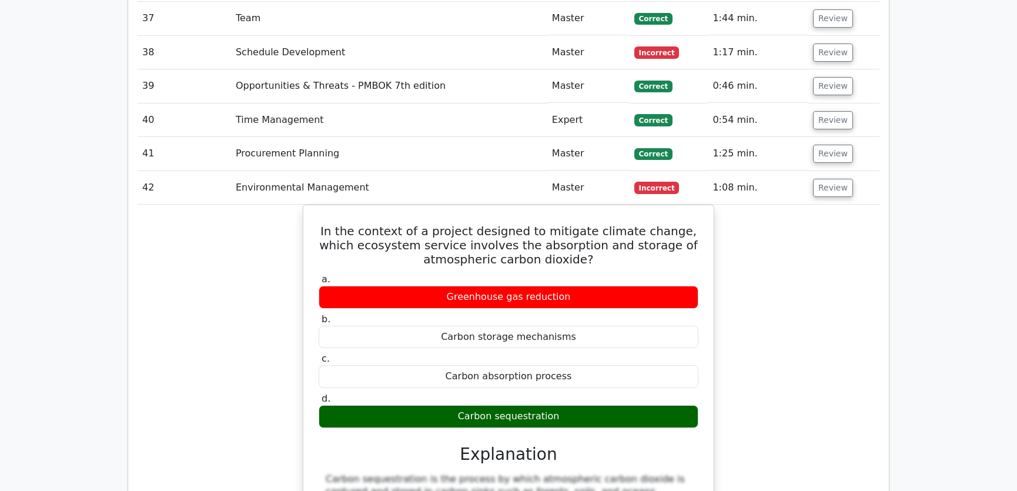
scroll to position [3117, 0]
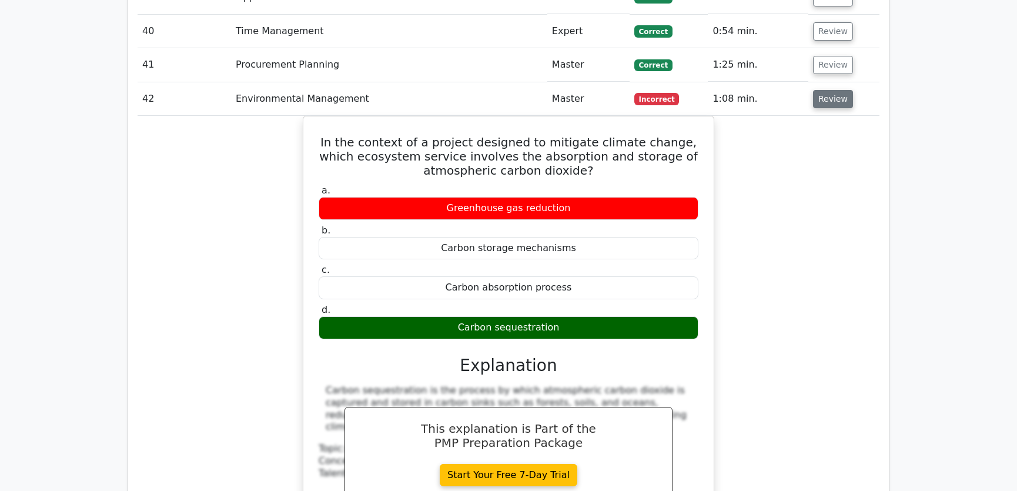
click at [835, 90] on button "Review" at bounding box center [833, 99] width 40 height 18
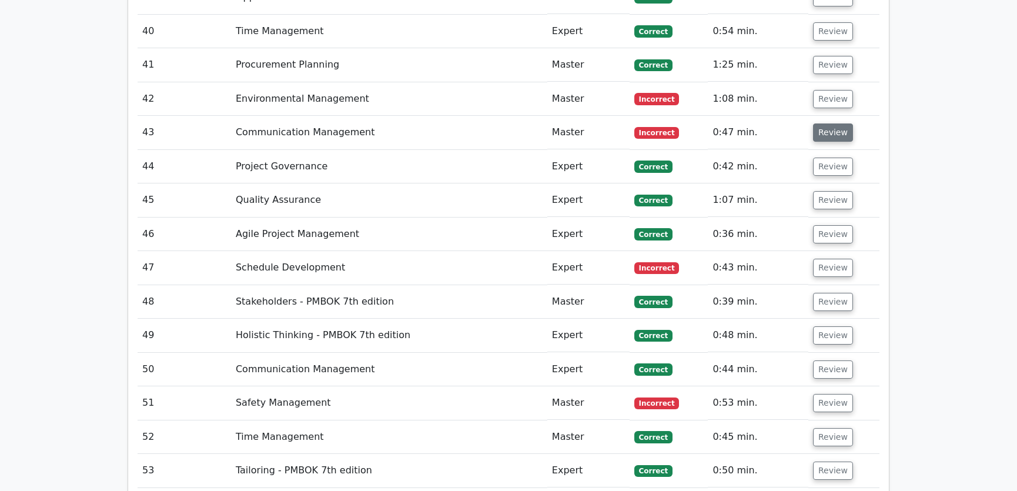
click at [824, 123] on button "Review" at bounding box center [833, 132] width 40 height 18
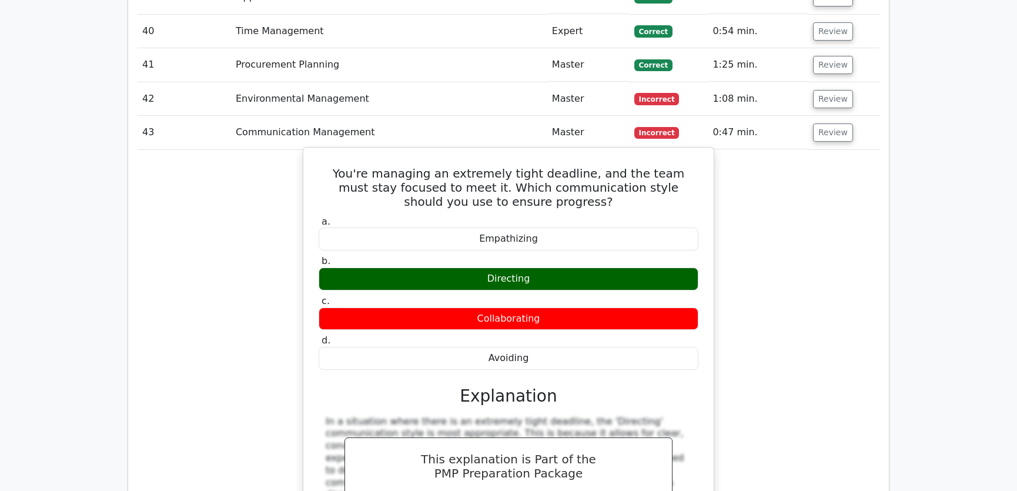
drag, startPoint x: 324, startPoint y: 124, endPoint x: 530, endPoint y: 313, distance: 279.6
click at [530, 313] on div "You're managing an extremely tight deadline, and the team must stay focused to …" at bounding box center [508, 370] width 401 height 437
copy div "You're managing an extremely tight deadline, and the team must stay focused to …"
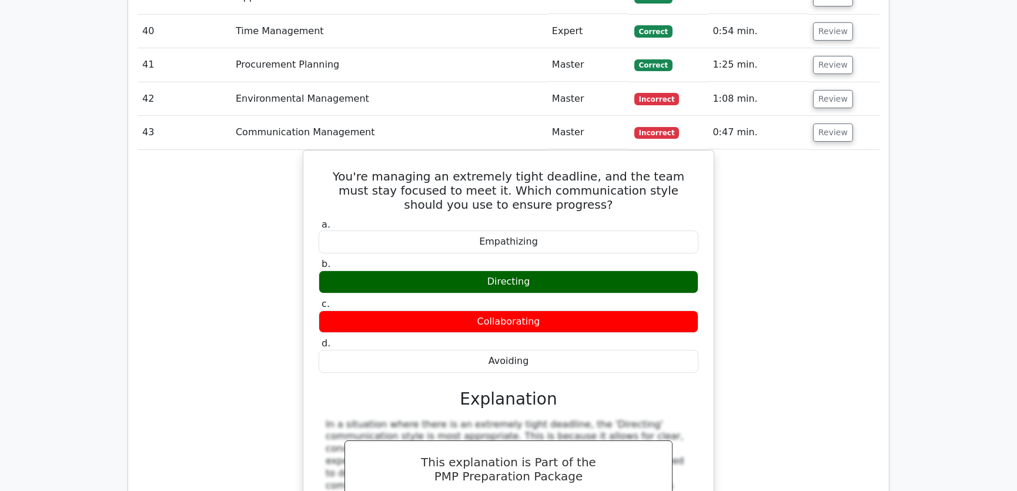
click at [798, 168] on div "You're managing an extremely tight deadline, and the team must stay focused to …" at bounding box center [509, 381] width 742 height 462
click at [836, 123] on button "Review" at bounding box center [833, 132] width 40 height 18
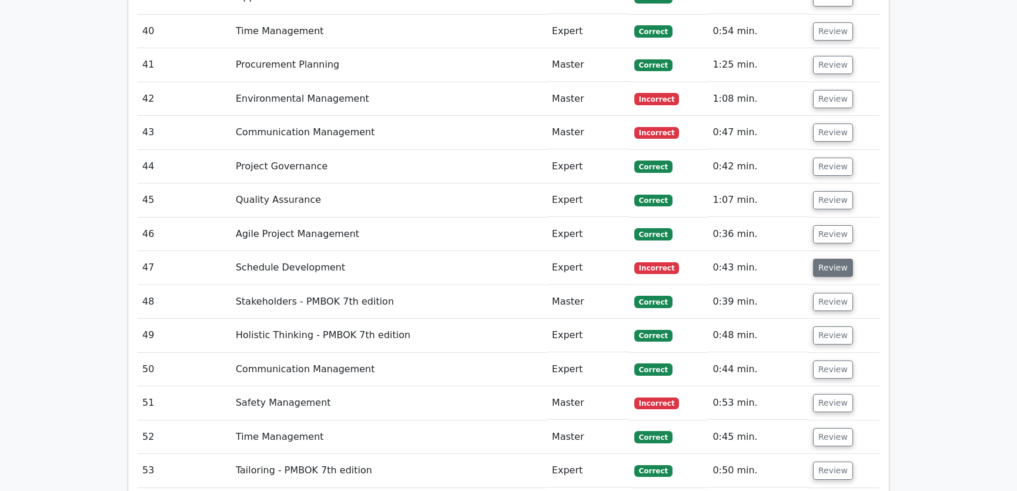
click at [823, 259] on button "Review" at bounding box center [833, 268] width 40 height 18
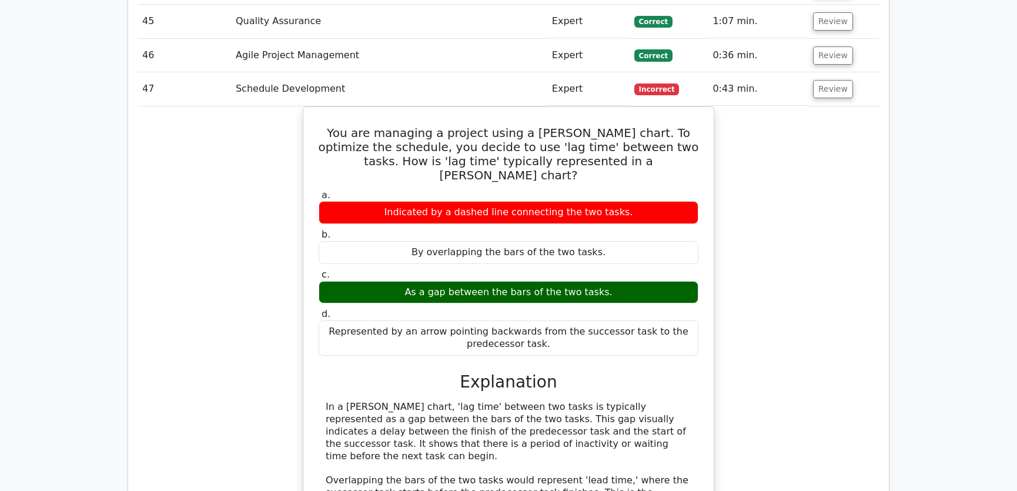
scroll to position [3385, 0]
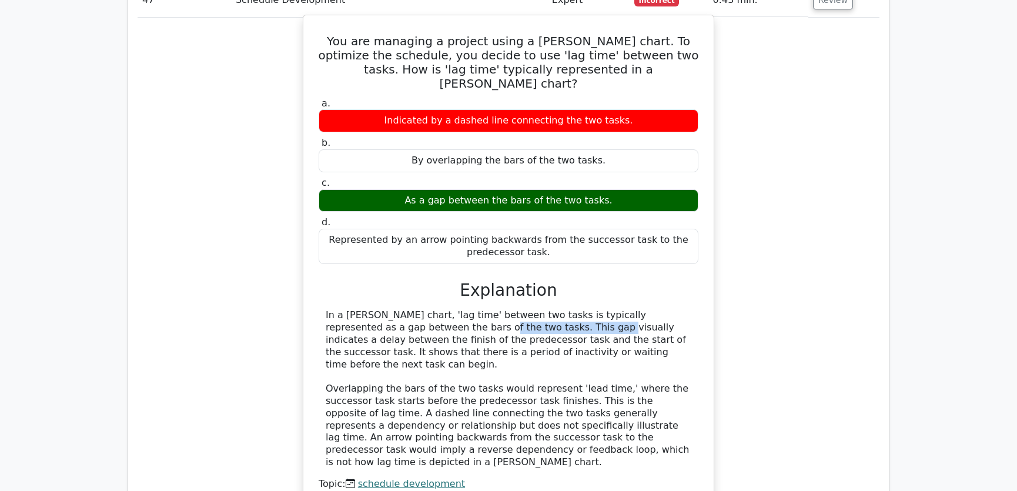
drag, startPoint x: 329, startPoint y: 264, endPoint x: 437, endPoint y: 267, distance: 108.2
click at [437, 309] on div "In a [PERSON_NAME] chart, 'lag time' between two tasks is typically represented…" at bounding box center [509, 388] width 366 height 159
drag, startPoint x: 550, startPoint y: 268, endPoint x: 683, endPoint y: 268, distance: 132.9
click at [683, 309] on div "In a [PERSON_NAME] chart, 'lag time' between two tasks is typically represented…" at bounding box center [509, 388] width 366 height 159
click at [402, 309] on div "In a [PERSON_NAME] chart, 'lag time' between two tasks is typically represented…" at bounding box center [509, 388] width 366 height 159
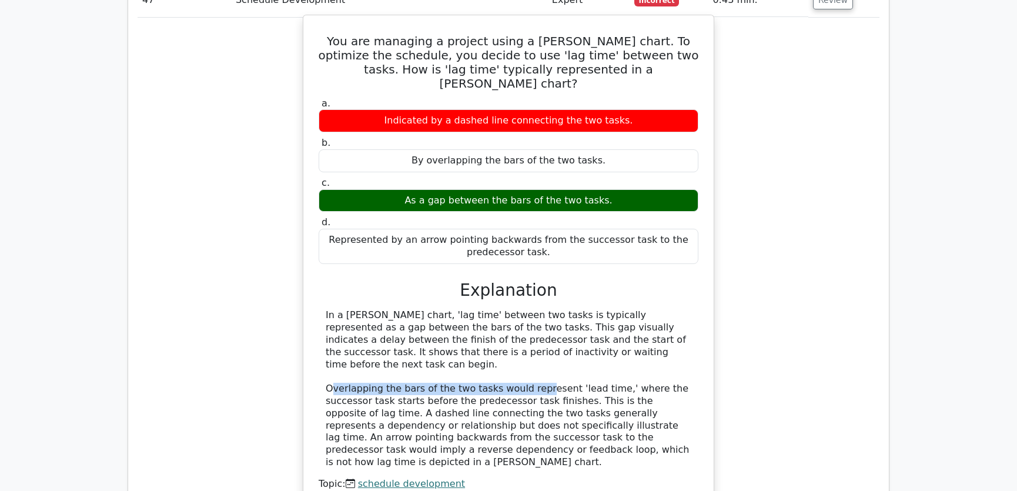
drag, startPoint x: 333, startPoint y: 315, endPoint x: 534, endPoint y: 317, distance: 201.7
click at [534, 317] on div "In a [PERSON_NAME] chart, 'lag time' between two tasks is typically represented…" at bounding box center [509, 388] width 366 height 159
click at [643, 309] on div "In a [PERSON_NAME] chart, 'lag time' between two tasks is typically represented…" at bounding box center [509, 388] width 366 height 159
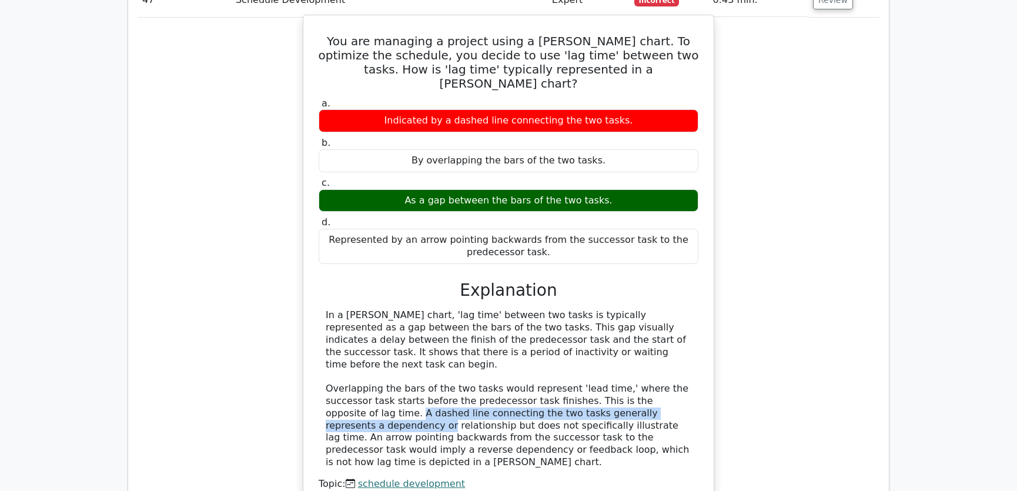
drag, startPoint x: 348, startPoint y: 341, endPoint x: 674, endPoint y: 341, distance: 325.7
click at [674, 341] on div "In a [PERSON_NAME] chart, 'lag time' between two tasks is typically represented…" at bounding box center [509, 388] width 366 height 159
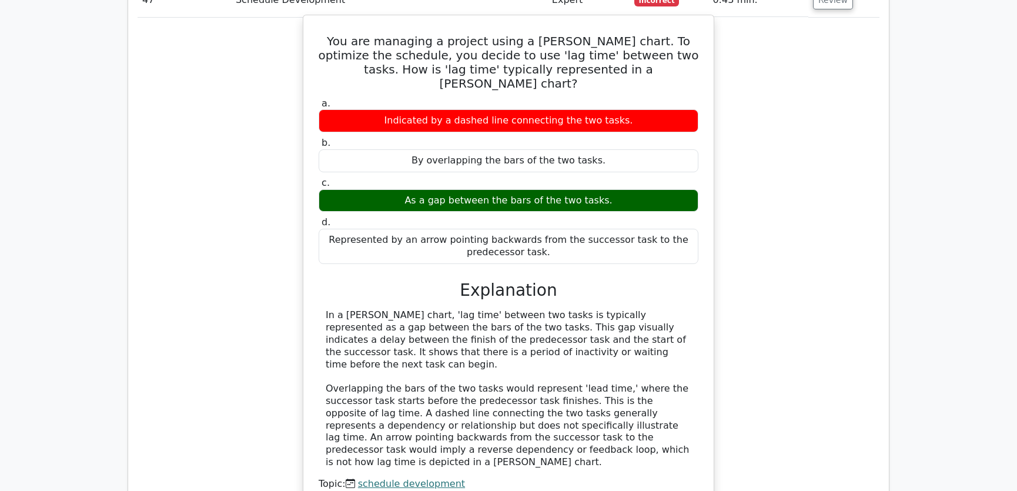
click at [367, 353] on div "In a [PERSON_NAME] chart, 'lag time' between two tasks is typically represented…" at bounding box center [509, 388] width 366 height 159
drag, startPoint x: 505, startPoint y: 353, endPoint x: 556, endPoint y: 351, distance: 50.6
click at [556, 351] on div "In a [PERSON_NAME] chart, 'lag time' between two tasks is typically represented…" at bounding box center [509, 388] width 366 height 159
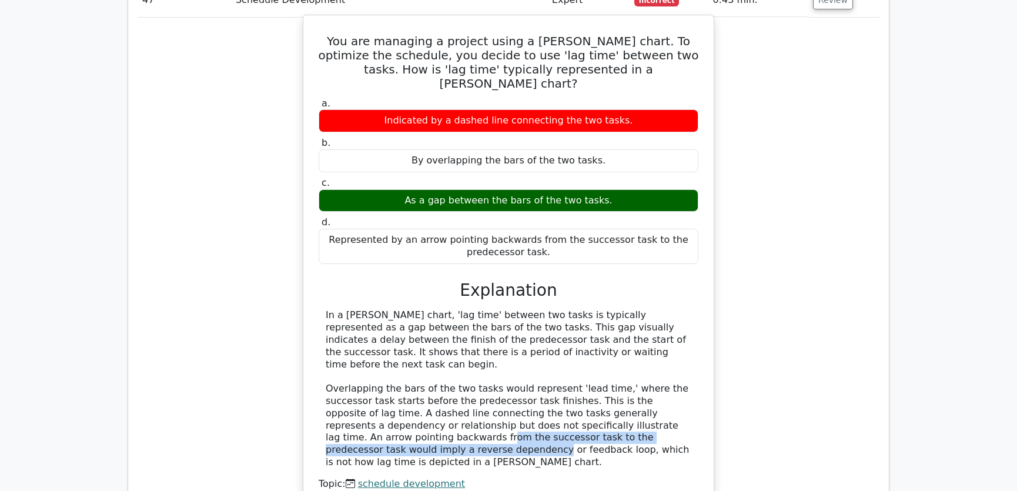
drag, startPoint x: 331, startPoint y: 364, endPoint x: 676, endPoint y: 364, distance: 345.1
click at [676, 364] on div "In a [PERSON_NAME] chart, 'lag time' between two tasks is typically represented…" at bounding box center [509, 388] width 366 height 159
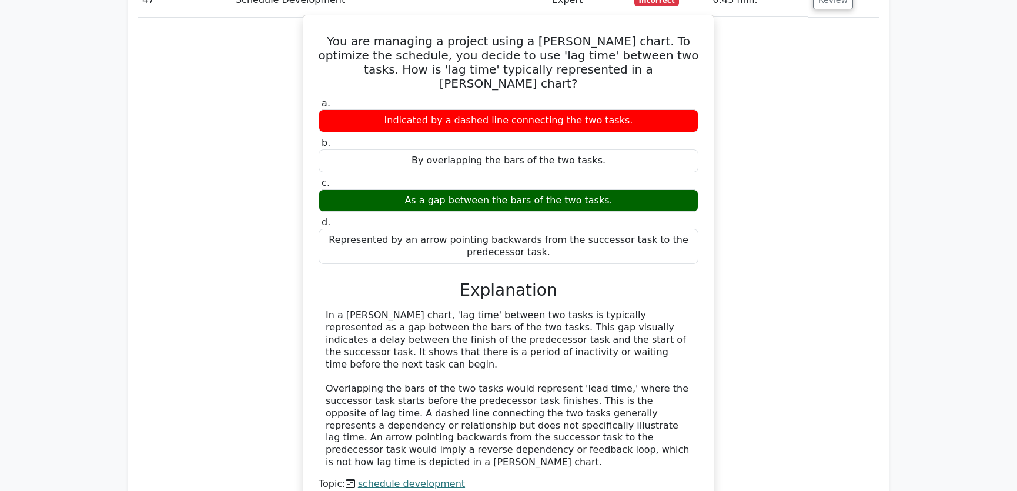
click at [369, 379] on div "In a [PERSON_NAME] chart, 'lag time' between two tasks is typically represented…" at bounding box center [509, 388] width 366 height 159
drag, startPoint x: 450, startPoint y: 377, endPoint x: 612, endPoint y: 376, distance: 162.3
click at [612, 376] on div "In a [PERSON_NAME] chart, 'lag time' between two tasks is typically represented…" at bounding box center [509, 388] width 366 height 159
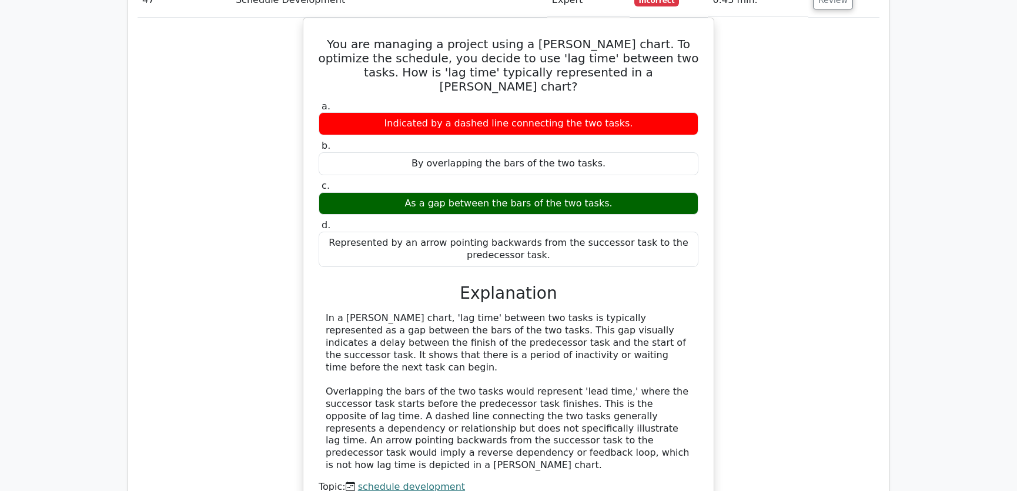
click at [782, 297] on div "You are managing a project using a [PERSON_NAME] chart. To optimize the schedul…" at bounding box center [509, 282] width 742 height 529
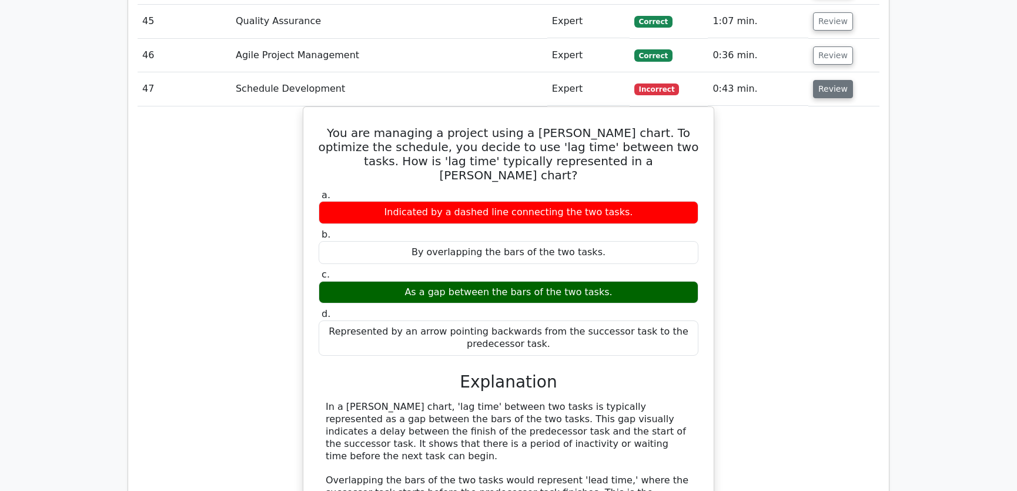
click at [828, 80] on button "Review" at bounding box center [833, 89] width 40 height 18
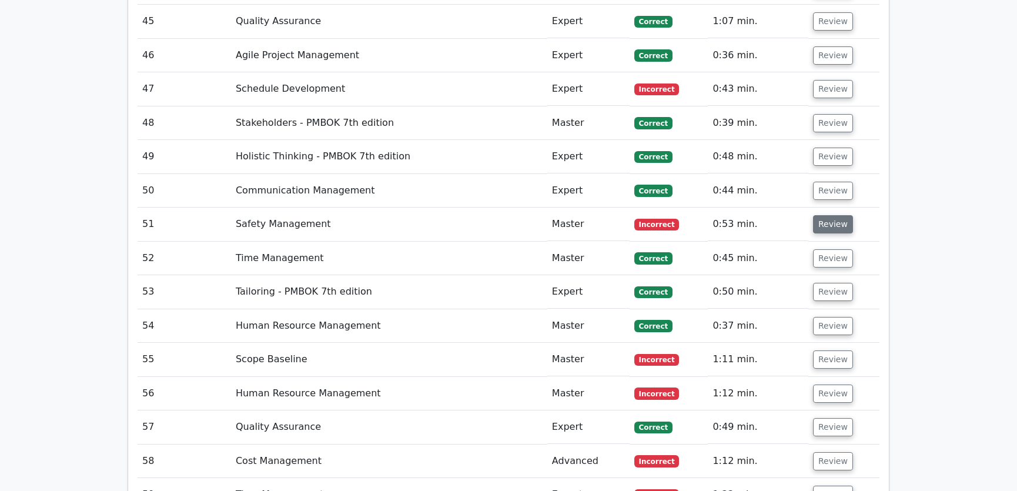
click at [818, 215] on button "Review" at bounding box center [833, 224] width 40 height 18
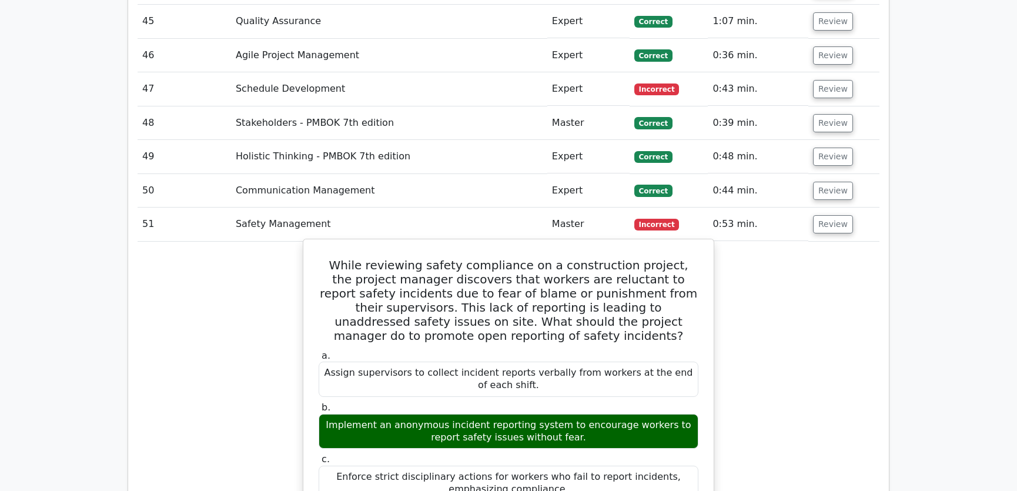
scroll to position [3385, 0]
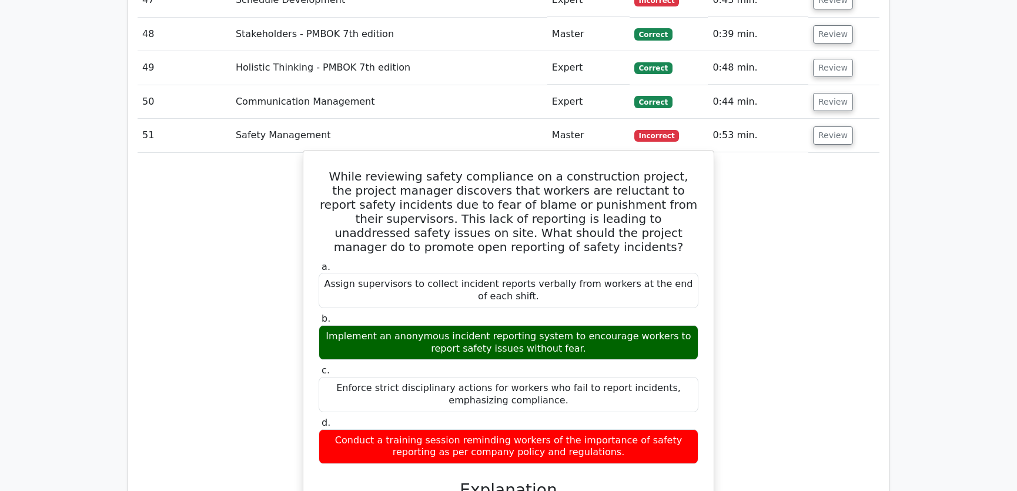
drag, startPoint x: 336, startPoint y: 129, endPoint x: 624, endPoint y: 406, distance: 399.6
click at [624, 406] on div "While reviewing safety compliance on a construction project, the project manage…" at bounding box center [508, 419] width 401 height 529
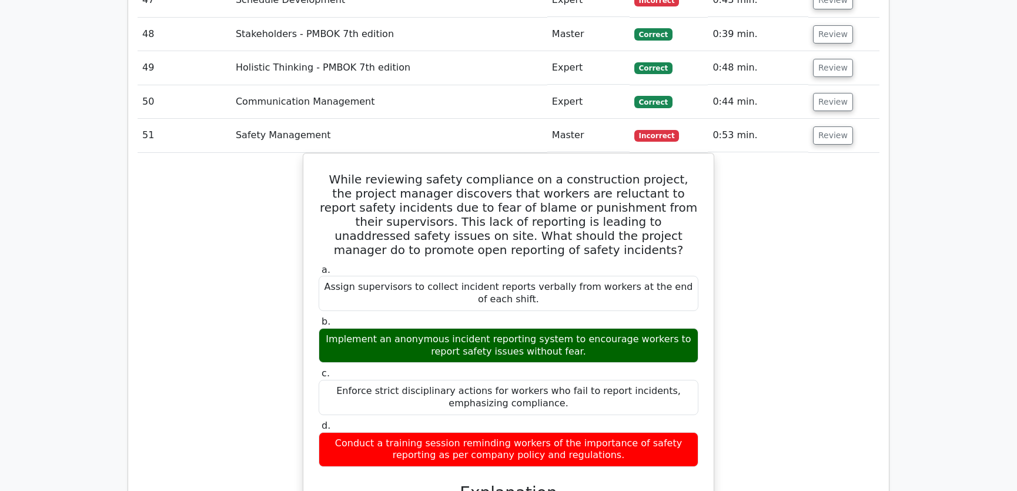
click at [780, 316] on div "While reviewing safety compliance on a construction project, the project manage…" at bounding box center [509, 429] width 742 height 553
click at [828, 126] on button "Review" at bounding box center [833, 135] width 40 height 18
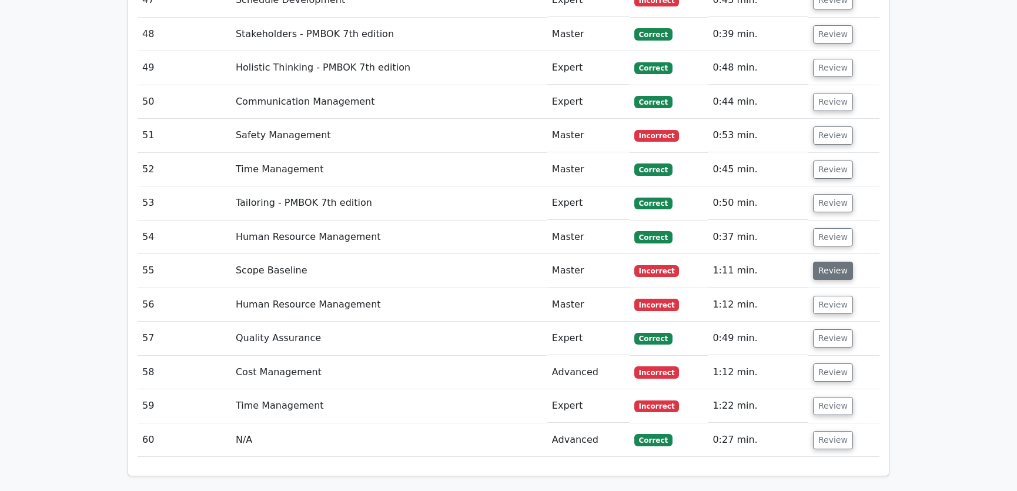
click at [825, 262] on button "Review" at bounding box center [833, 271] width 40 height 18
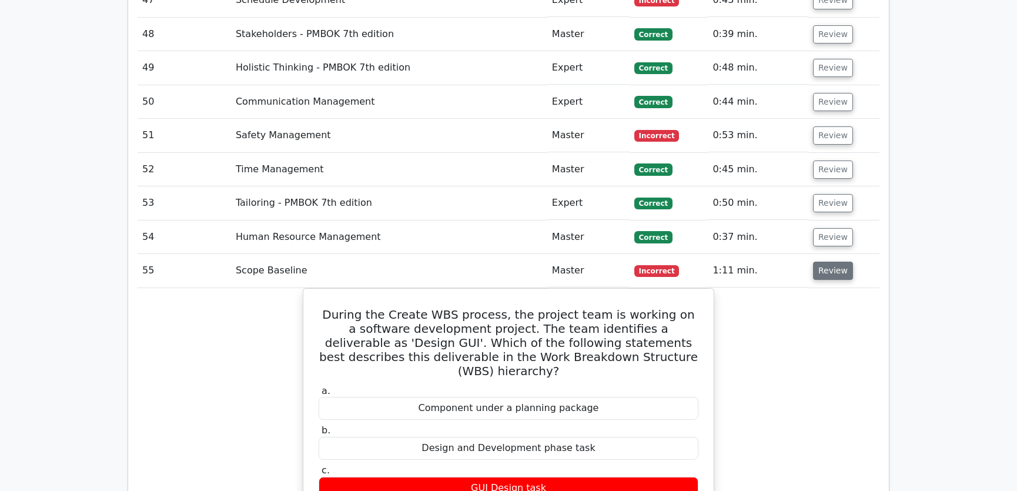
click at [827, 262] on button "Review" at bounding box center [833, 271] width 40 height 18
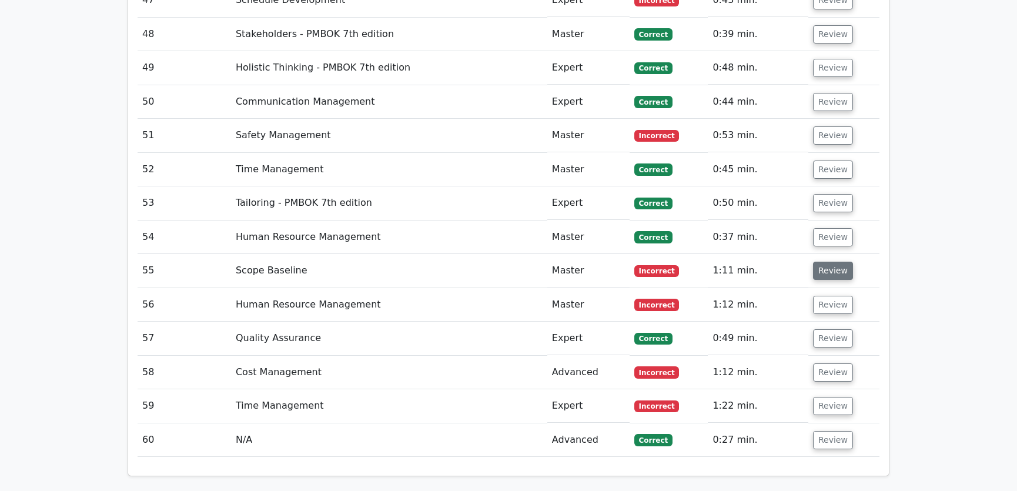
click at [827, 262] on button "Review" at bounding box center [833, 271] width 40 height 18
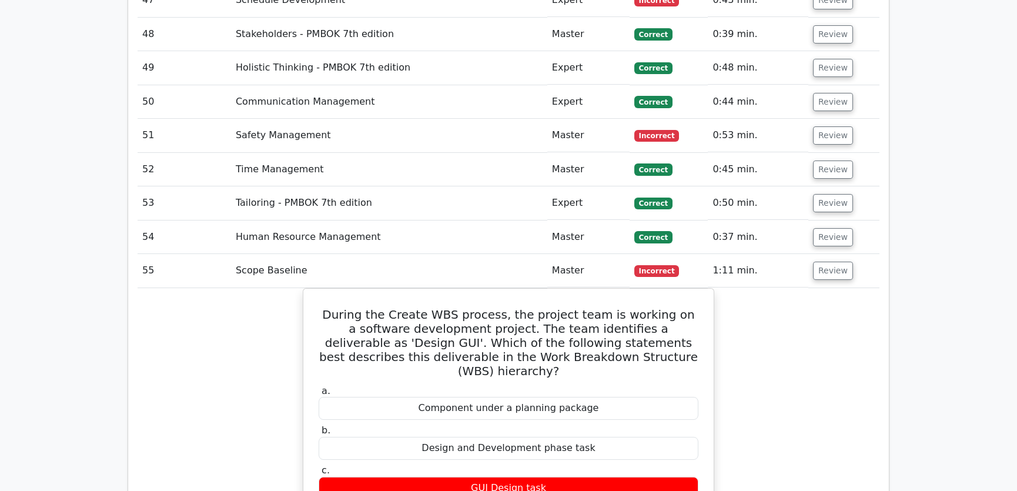
scroll to position [3563, 0]
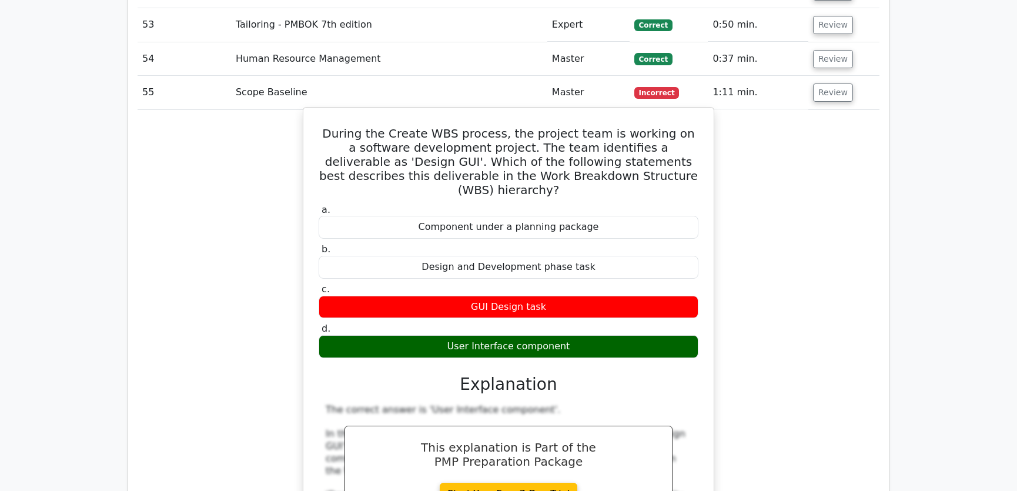
drag, startPoint x: 339, startPoint y: 84, endPoint x: 577, endPoint y: 285, distance: 312.1
click at [577, 285] on div "During the Create WBS process, the project team is working on a software develo…" at bounding box center [508, 383] width 401 height 543
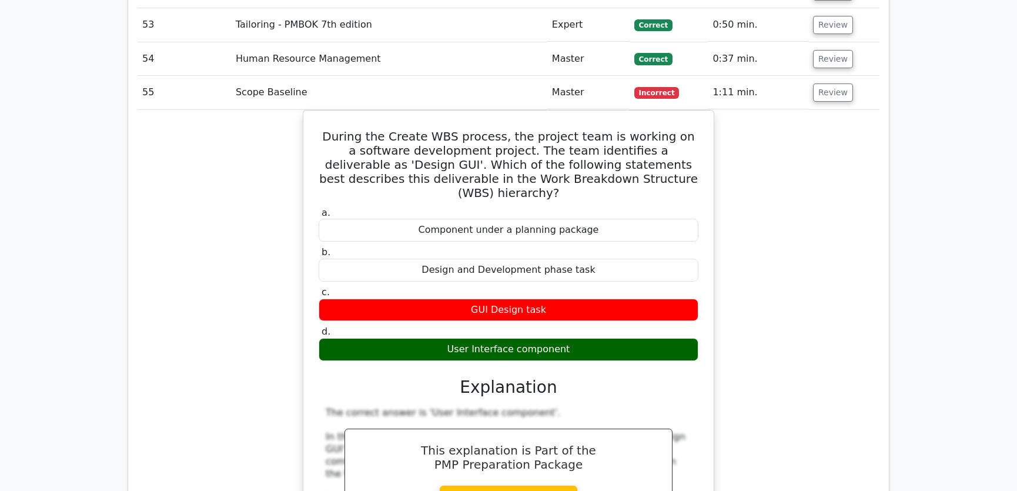
click at [808, 215] on div "During the Create WBS process, the project team is working on a software develo…" at bounding box center [509, 393] width 742 height 567
click at [812, 231] on div "During the Create WBS process, the project team is working on a software develo…" at bounding box center [509, 393] width 742 height 567
click at [782, 240] on div "During the Create WBS process, the project team is working on a software develo…" at bounding box center [509, 393] width 742 height 567
click at [825, 83] on button "Review" at bounding box center [833, 92] width 40 height 18
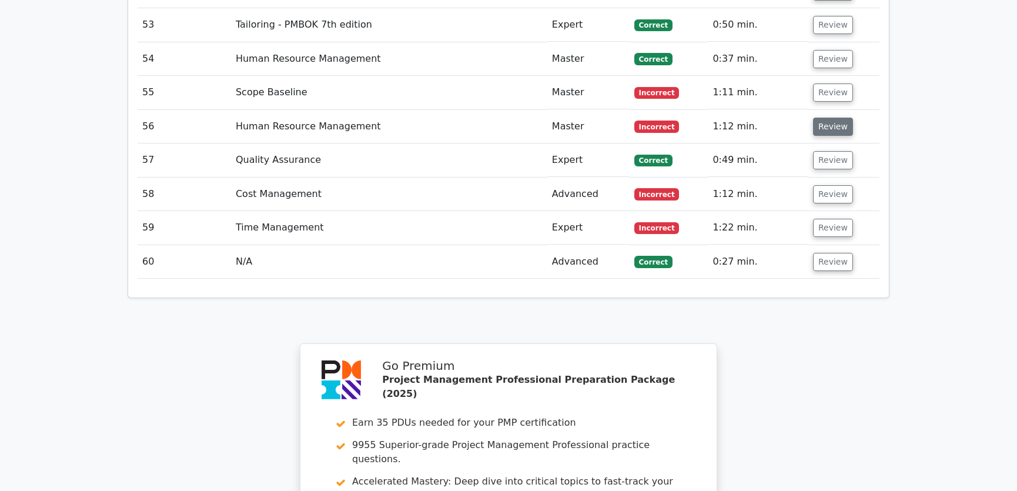
click at [831, 118] on button "Review" at bounding box center [833, 127] width 40 height 18
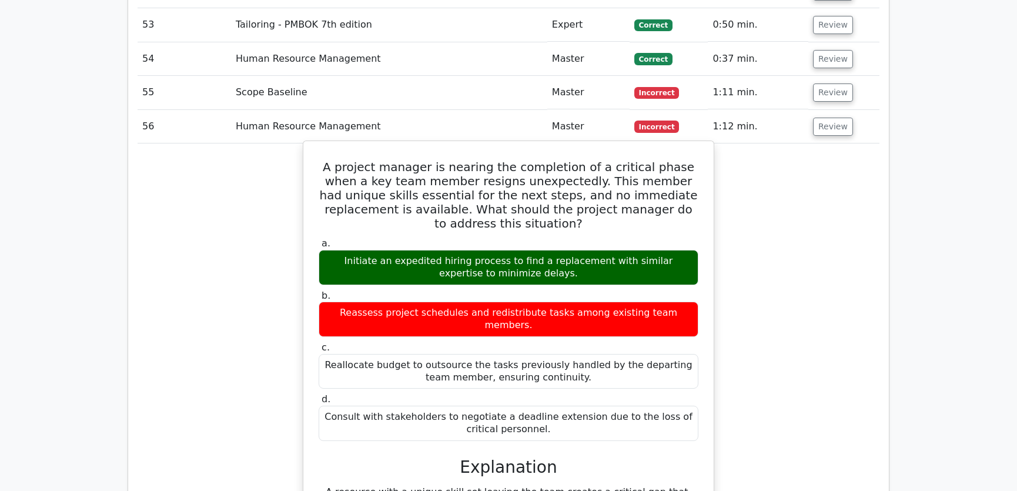
scroll to position [3741, 0]
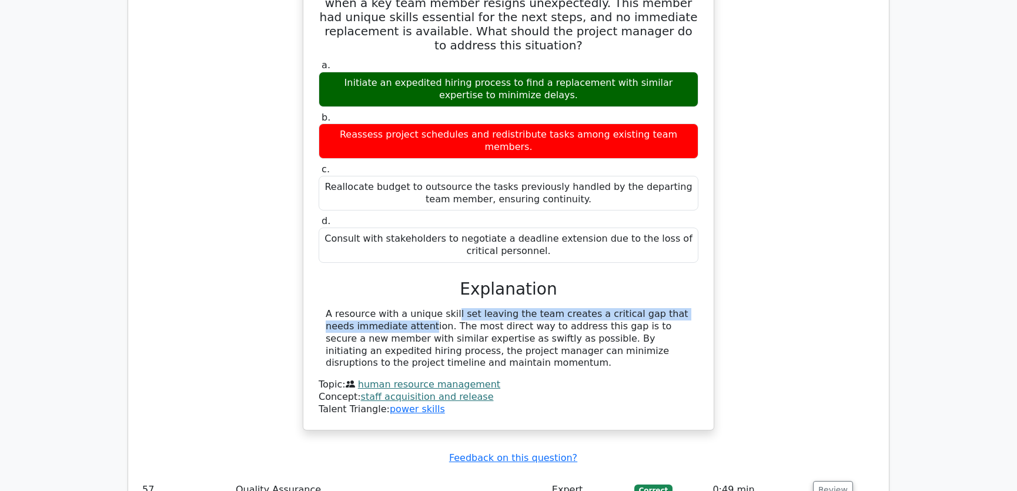
drag, startPoint x: 376, startPoint y: 237, endPoint x: 677, endPoint y: 239, distance: 300.4
click at [677, 308] on div "A resource with a unique skill set leaving the team creates a critical gap that…" at bounding box center [509, 338] width 366 height 61
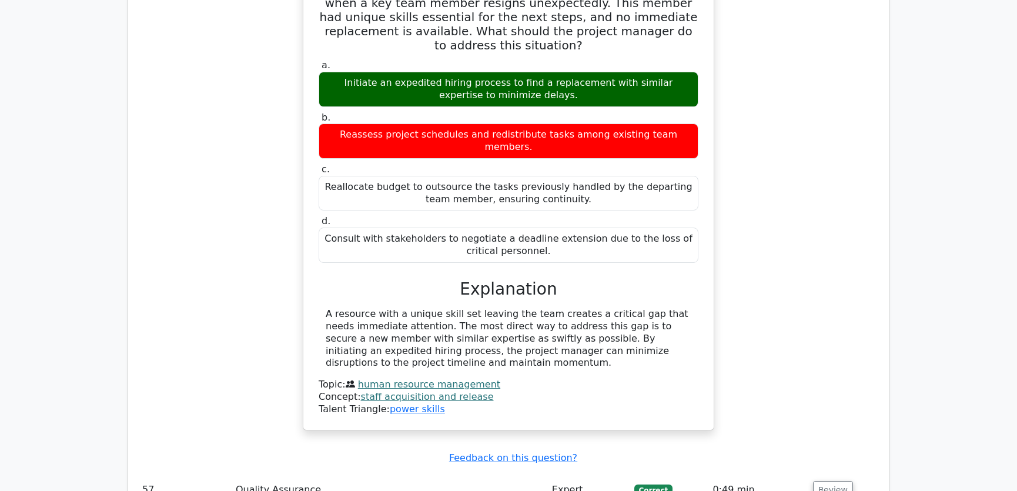
click at [578, 308] on div "A resource with a unique skill set leaving the team creates a critical gap that…" at bounding box center [509, 338] width 366 height 61
drag, startPoint x: 416, startPoint y: 251, endPoint x: 674, endPoint y: 252, distance: 258.1
click at [674, 308] on div "A resource with a unique skill set leaving the team creates a critical gap that…" at bounding box center [509, 338] width 366 height 61
click at [611, 308] on div "A resource with a unique skill set leaving the team creates a critical gap that…" at bounding box center [509, 338] width 366 height 61
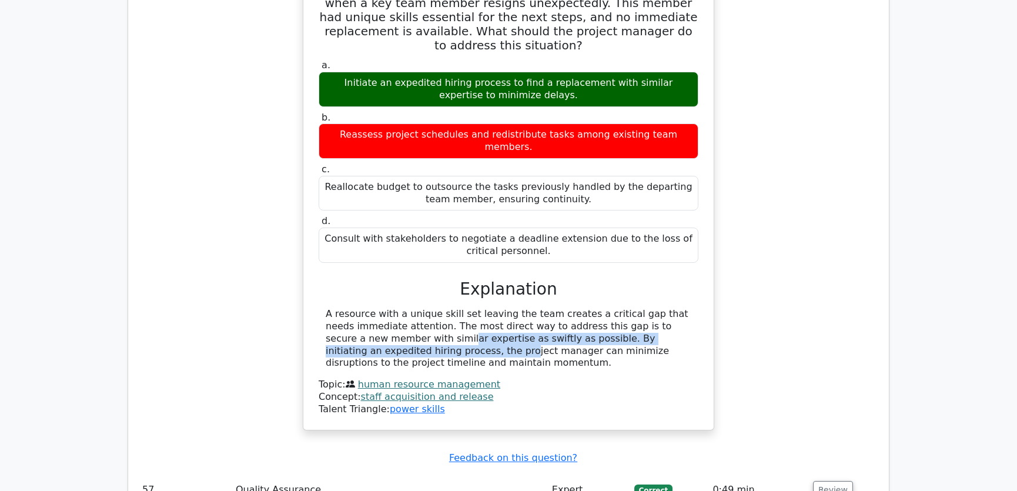
drag, startPoint x: 327, startPoint y: 263, endPoint x: 695, endPoint y: 265, distance: 368.0
click at [695, 308] on div "A resource with a unique skill set leaving the team creates a critical gap that…" at bounding box center [509, 338] width 380 height 61
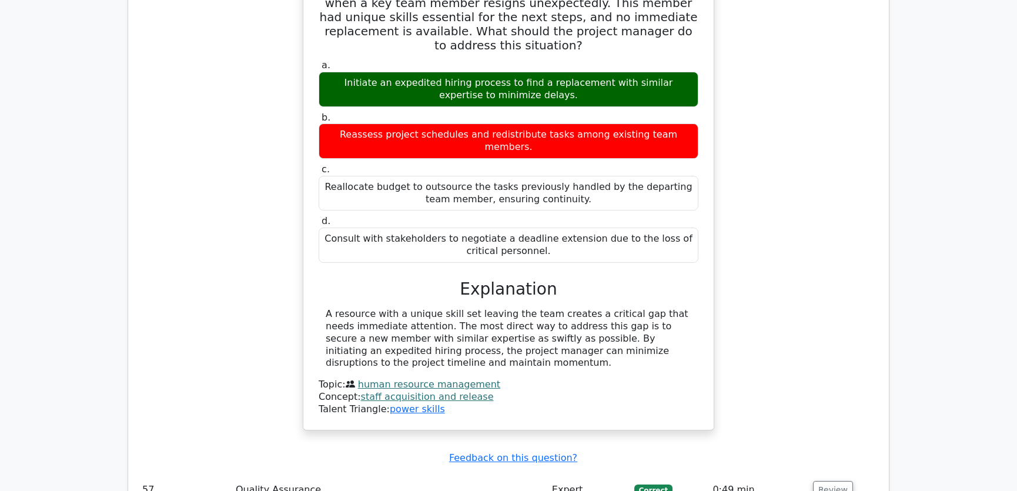
click at [363, 308] on div "A resource with a unique skill set leaving the team creates a critical gap that…" at bounding box center [509, 338] width 366 height 61
drag, startPoint x: 514, startPoint y: 277, endPoint x: 633, endPoint y: 274, distance: 118.8
click at [633, 308] on div "A resource with a unique skill set leaving the team creates a critical gap that…" at bounding box center [509, 338] width 366 height 61
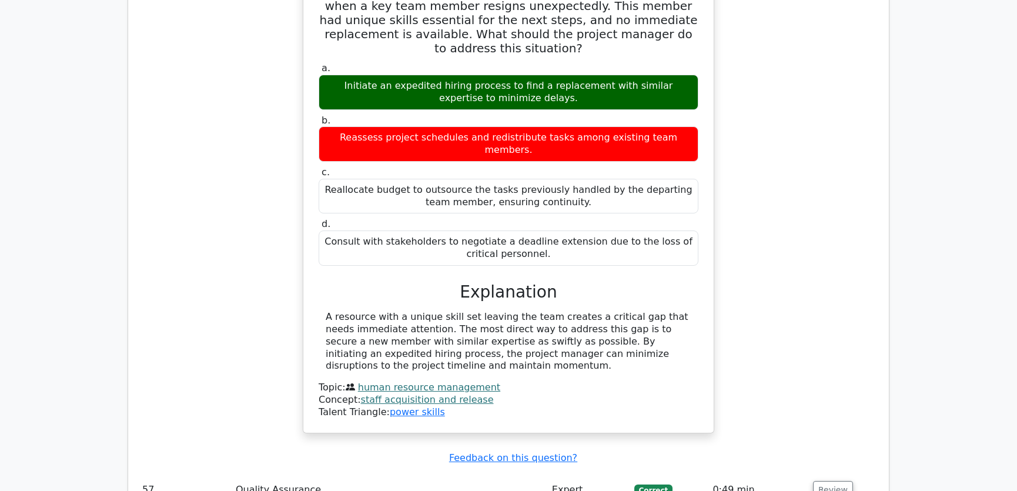
click at [764, 261] on div "A project manager is nearing the completion of a critical phase when a key team…" at bounding box center [509, 206] width 742 height 482
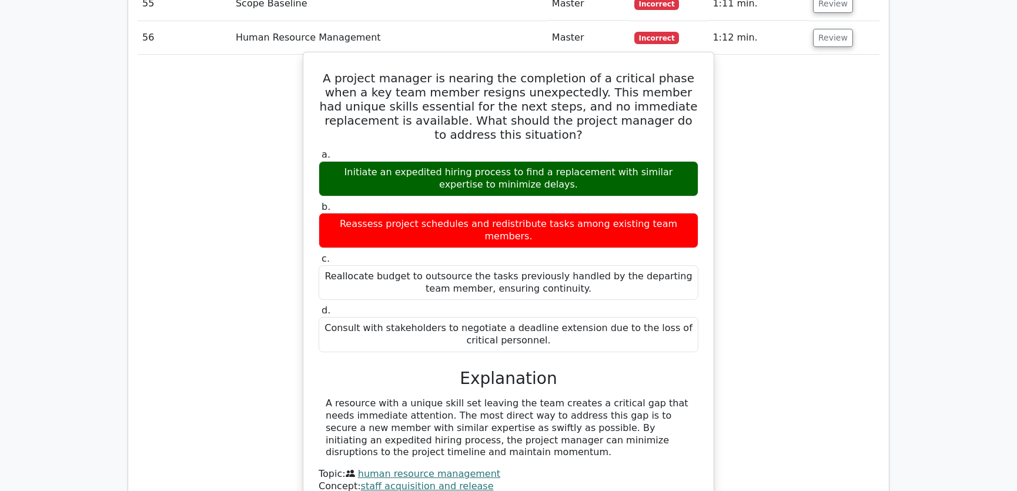
drag, startPoint x: 323, startPoint y: 29, endPoint x: 539, endPoint y: 262, distance: 316.6
click at [539, 262] on div "A project manager is nearing the completion of a critical phase when a key team…" at bounding box center [508, 285] width 401 height 457
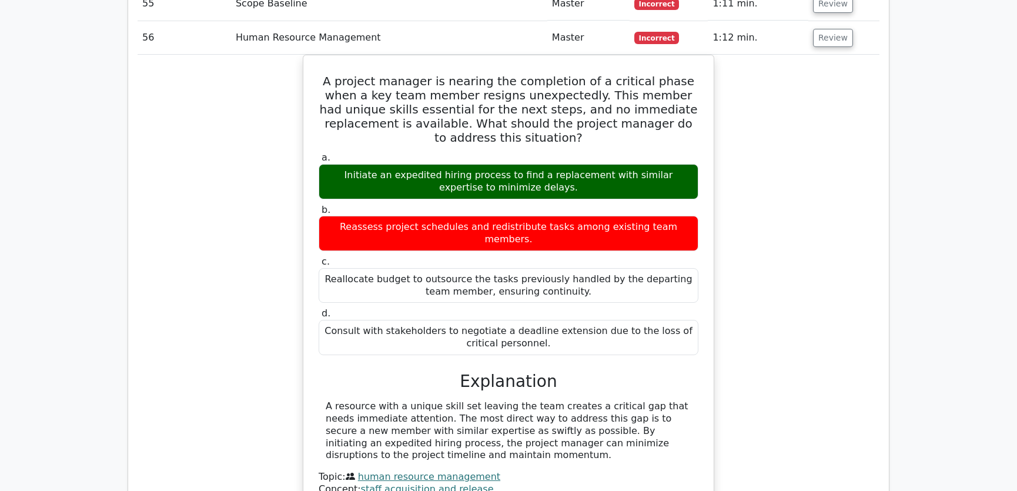
click at [767, 262] on div "A project manager is nearing the completion of a critical phase when a key team…" at bounding box center [509, 296] width 742 height 482
click at [783, 265] on div "A project manager is nearing the completion of a critical phase when a key team…" at bounding box center [509, 296] width 742 height 482
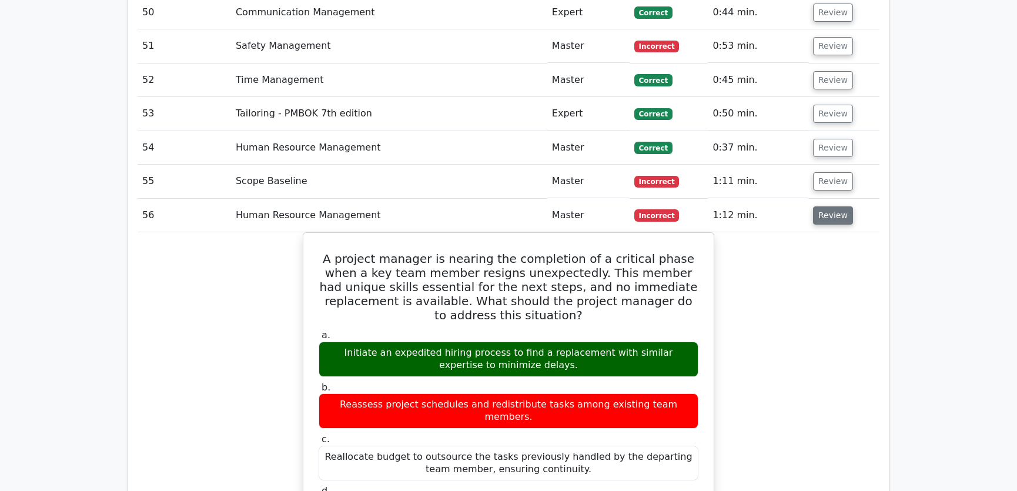
click at [831, 206] on button "Review" at bounding box center [833, 215] width 40 height 18
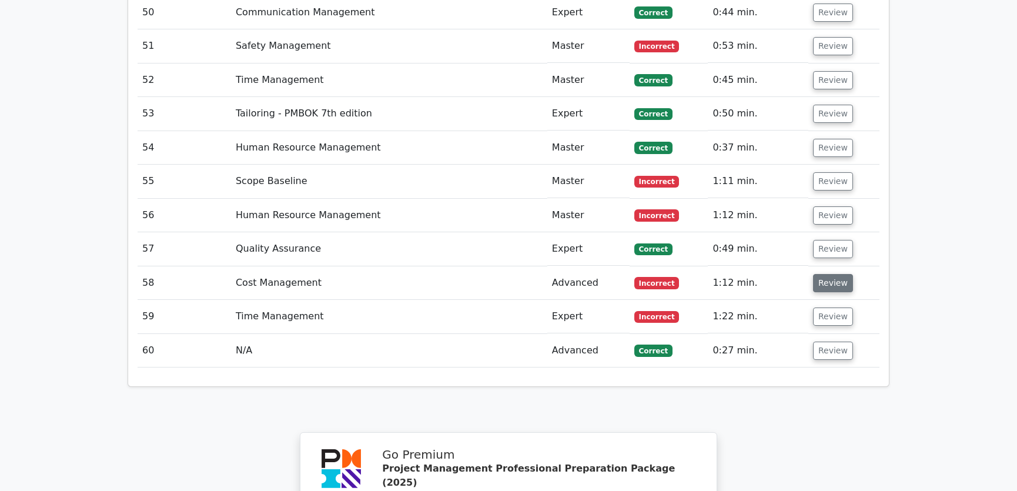
click at [826, 274] on button "Review" at bounding box center [833, 283] width 40 height 18
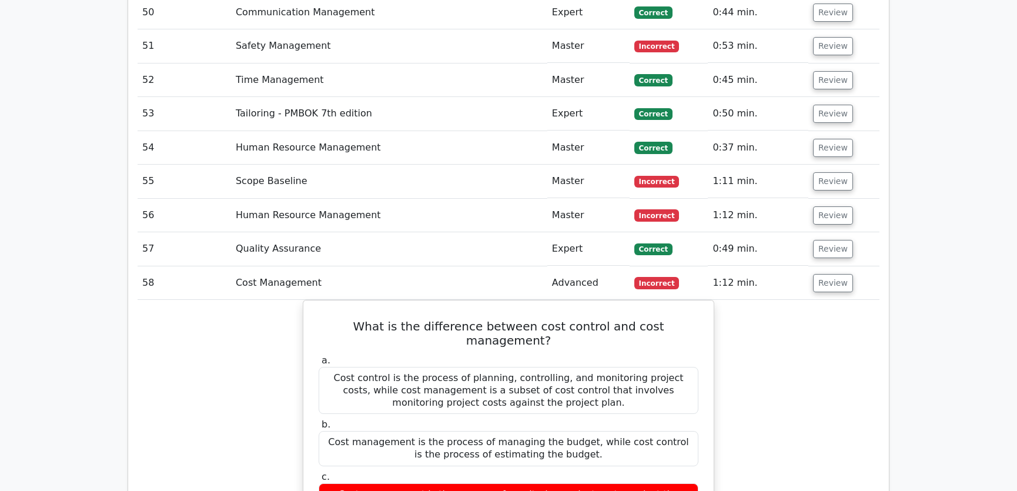
scroll to position [3651, 0]
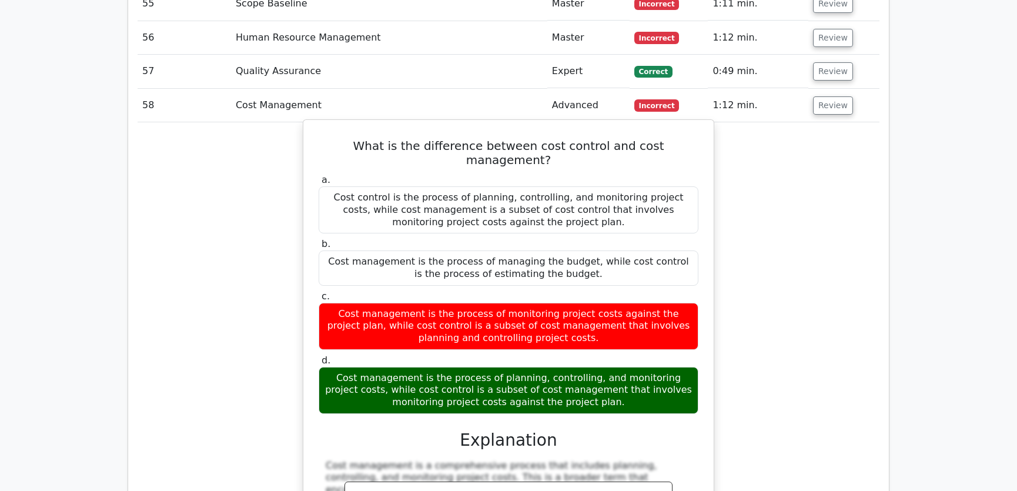
drag, startPoint x: 329, startPoint y: 96, endPoint x: 601, endPoint y: 341, distance: 365.9
click at [601, 341] on div "What is the difference between cost control and cost management? a. Cost contro…" at bounding box center [508, 399] width 401 height 549
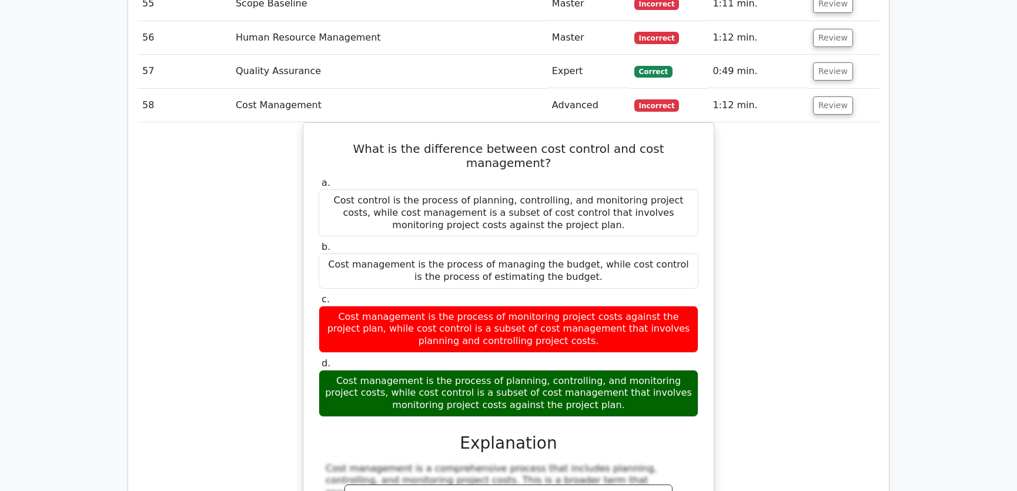
click at [778, 273] on div "What is the difference between cost control and cost management? a. Cost contro…" at bounding box center [509, 409] width 742 height 574
click at [824, 96] on button "Review" at bounding box center [833, 105] width 40 height 18
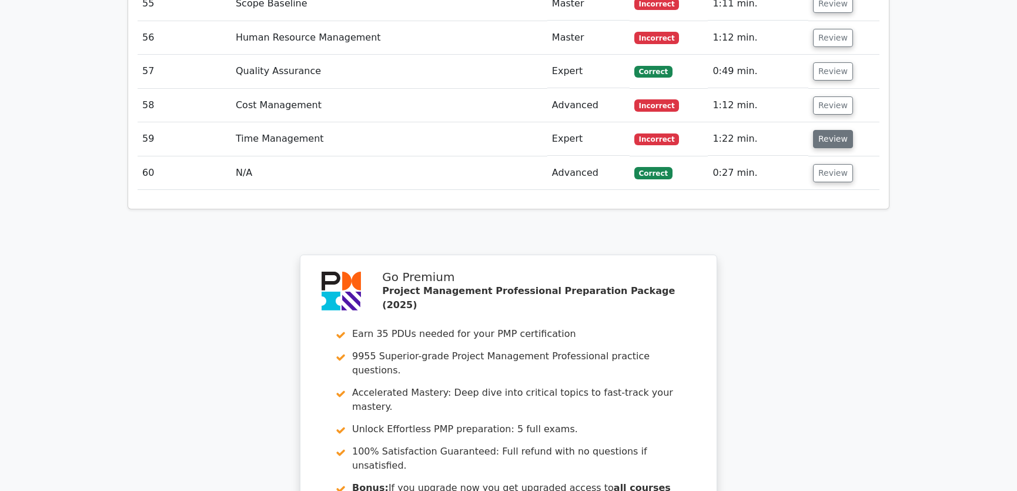
click at [824, 130] on button "Review" at bounding box center [833, 139] width 40 height 18
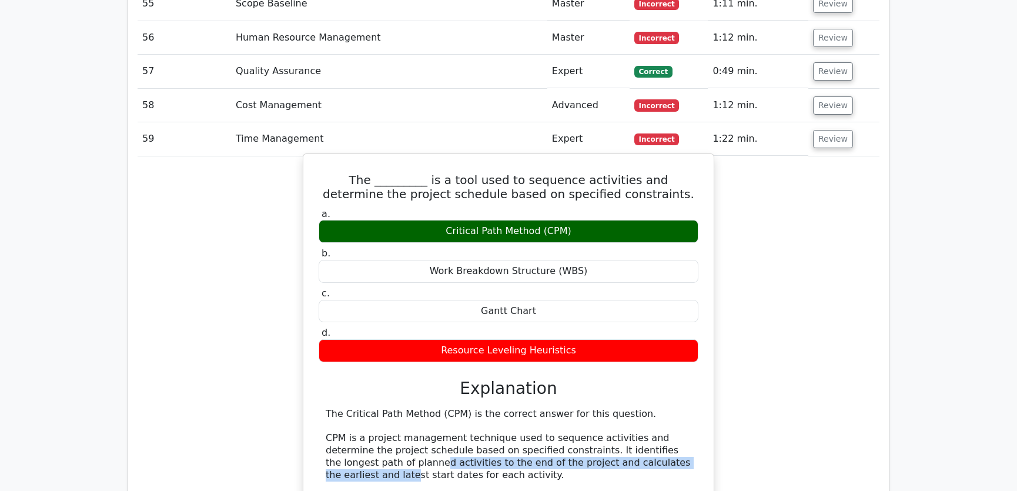
drag, startPoint x: 353, startPoint y: 413, endPoint x: 649, endPoint y: 417, distance: 296.3
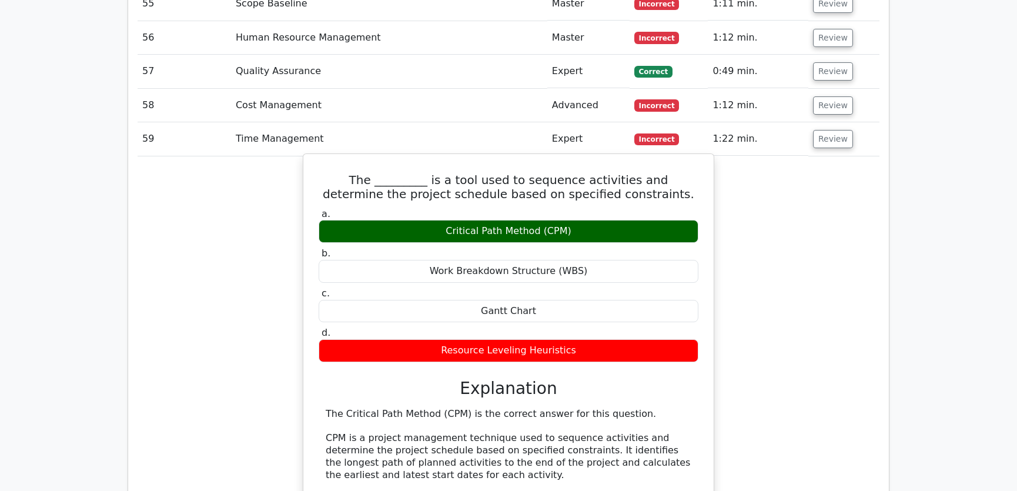
drag, startPoint x: 329, startPoint y: 128, endPoint x: 581, endPoint y: 306, distance: 308.8
click at [581, 306] on div "The _________ is a tool used to sequence activities and determine the project s…" at bounding box center [508, 446] width 401 height 574
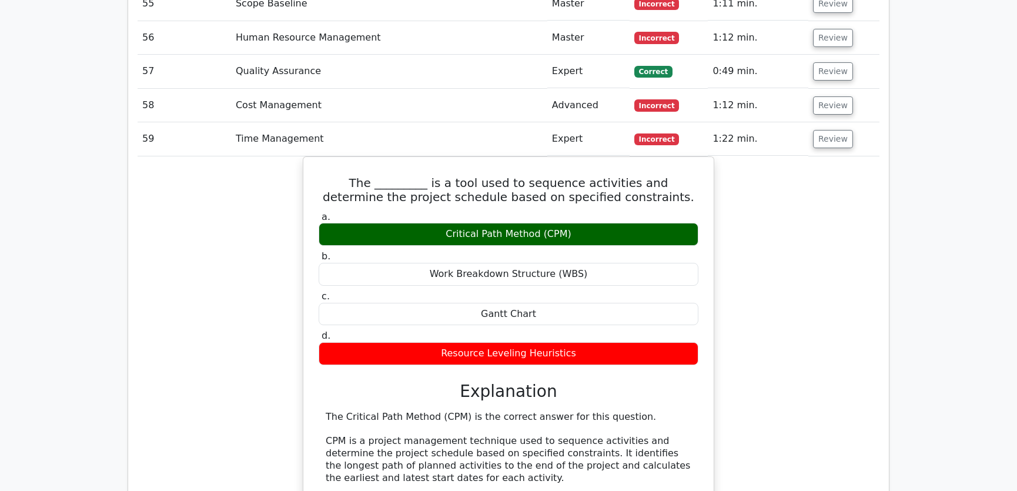
click at [809, 240] on div "The _________ is a tool used to sequence activities and determine the project s…" at bounding box center [509, 455] width 742 height 598
click at [826, 130] on button "Review" at bounding box center [833, 139] width 40 height 18
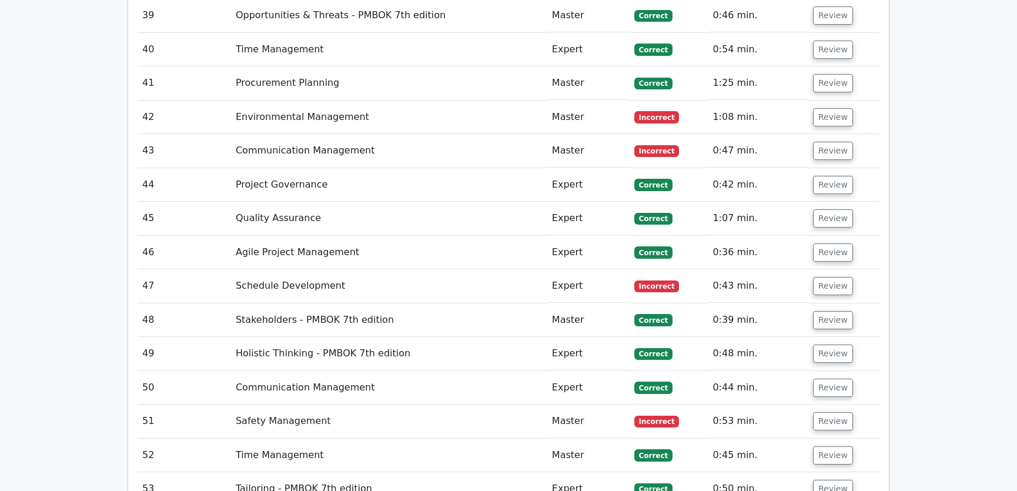
scroll to position [3633, 0]
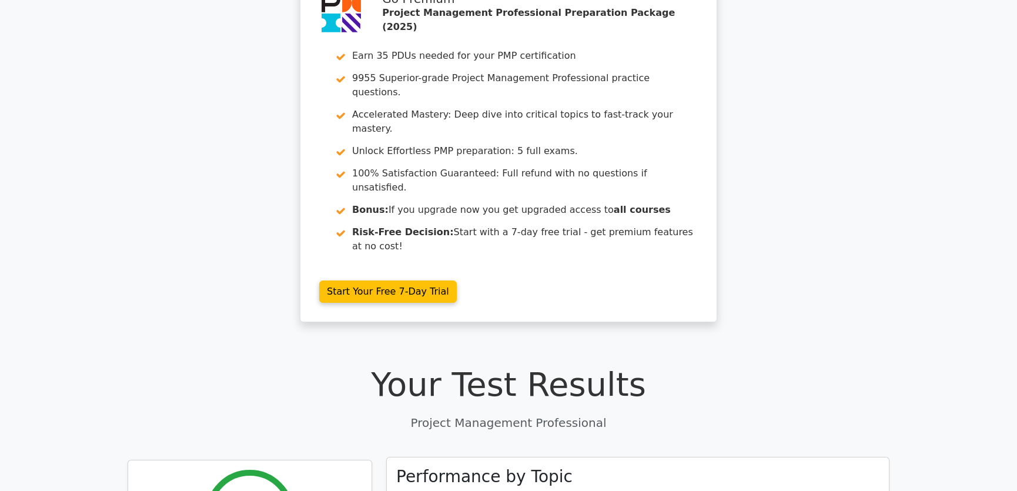
scroll to position [0, 0]
